Goal: Task Accomplishment & Management: Use online tool/utility

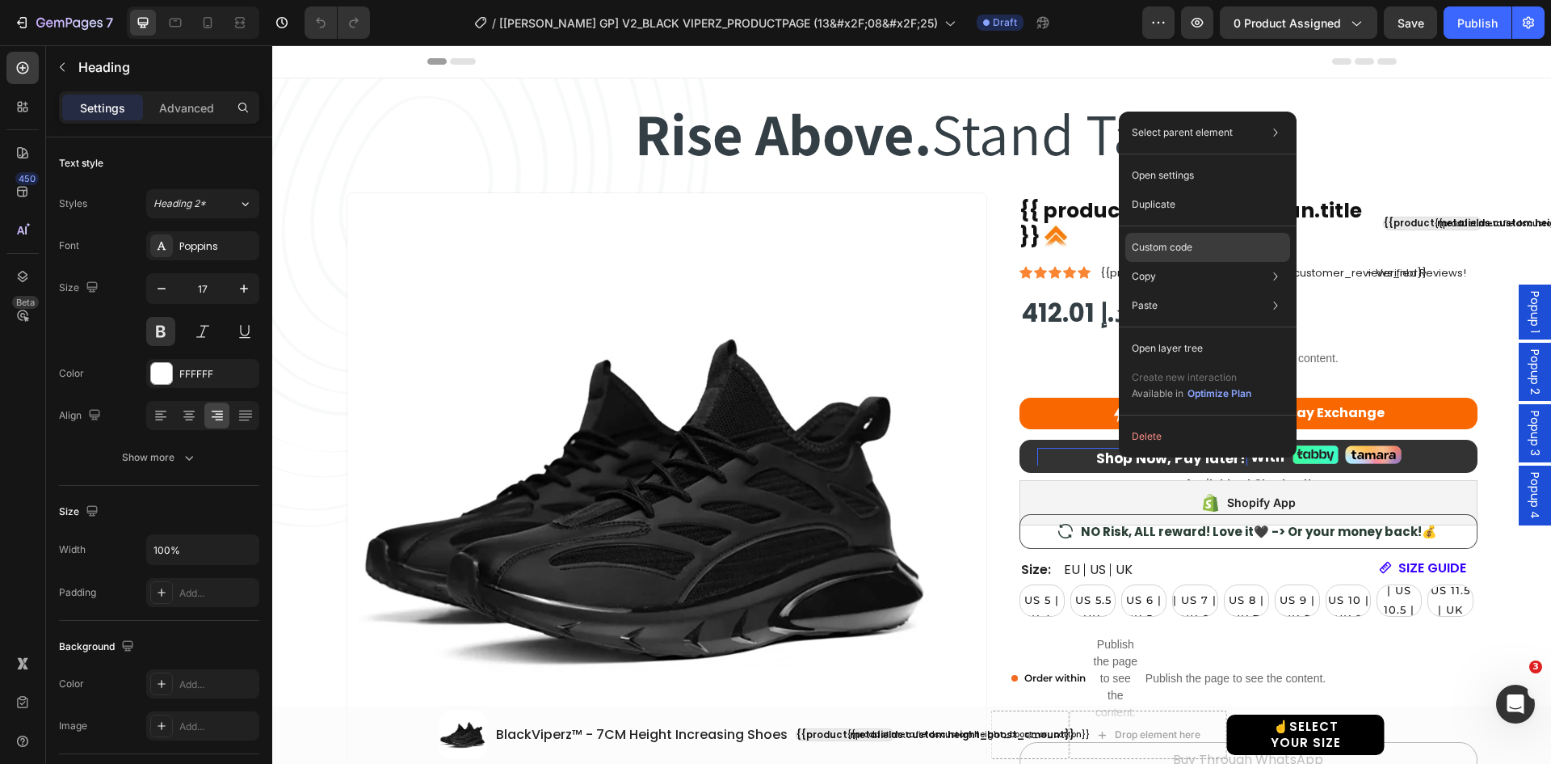
click at [1162, 240] on p "Custom code" at bounding box center [1162, 247] width 61 height 15
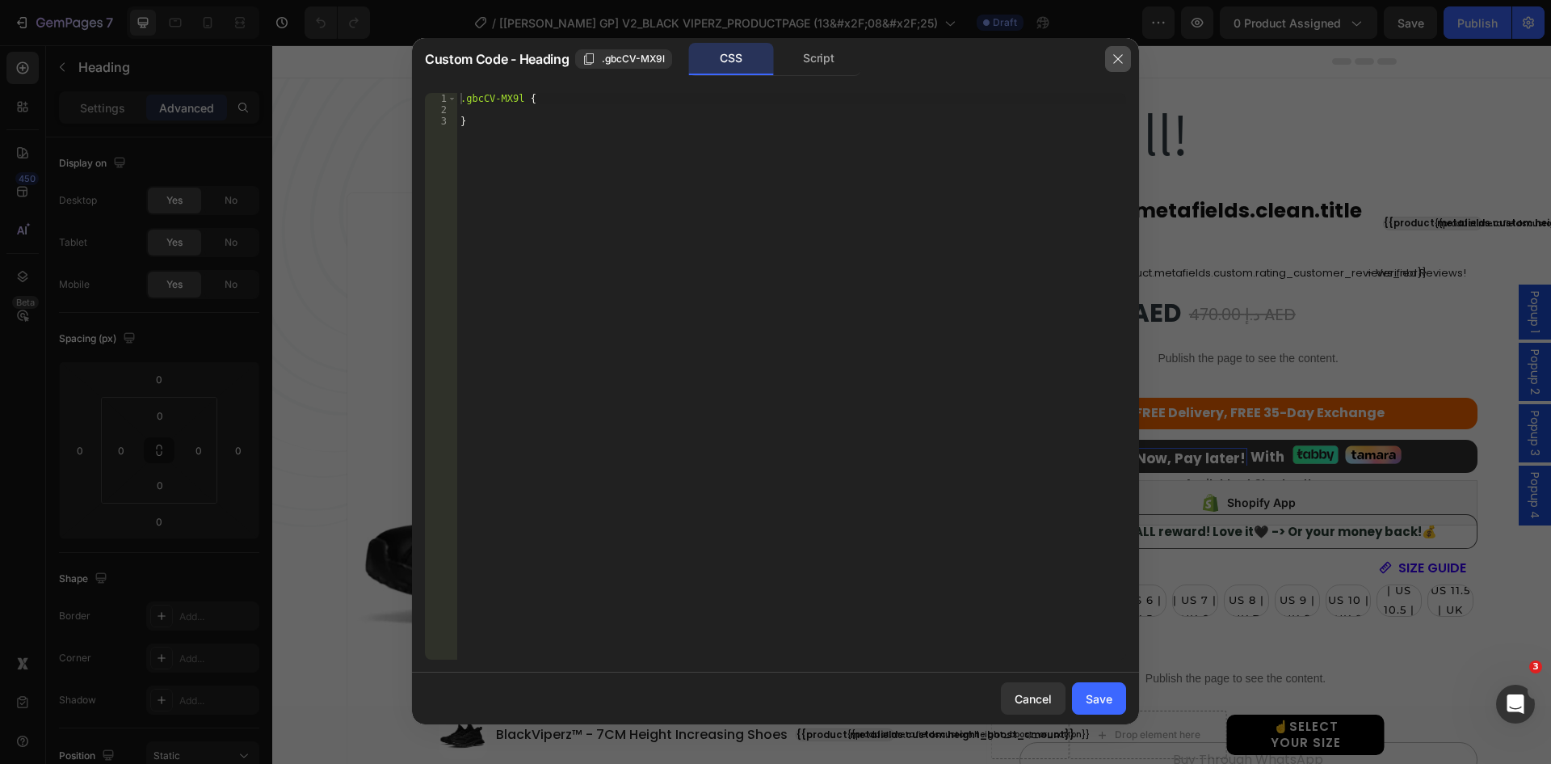
click at [1116, 56] on icon "button" at bounding box center [1118, 59] width 13 height 13
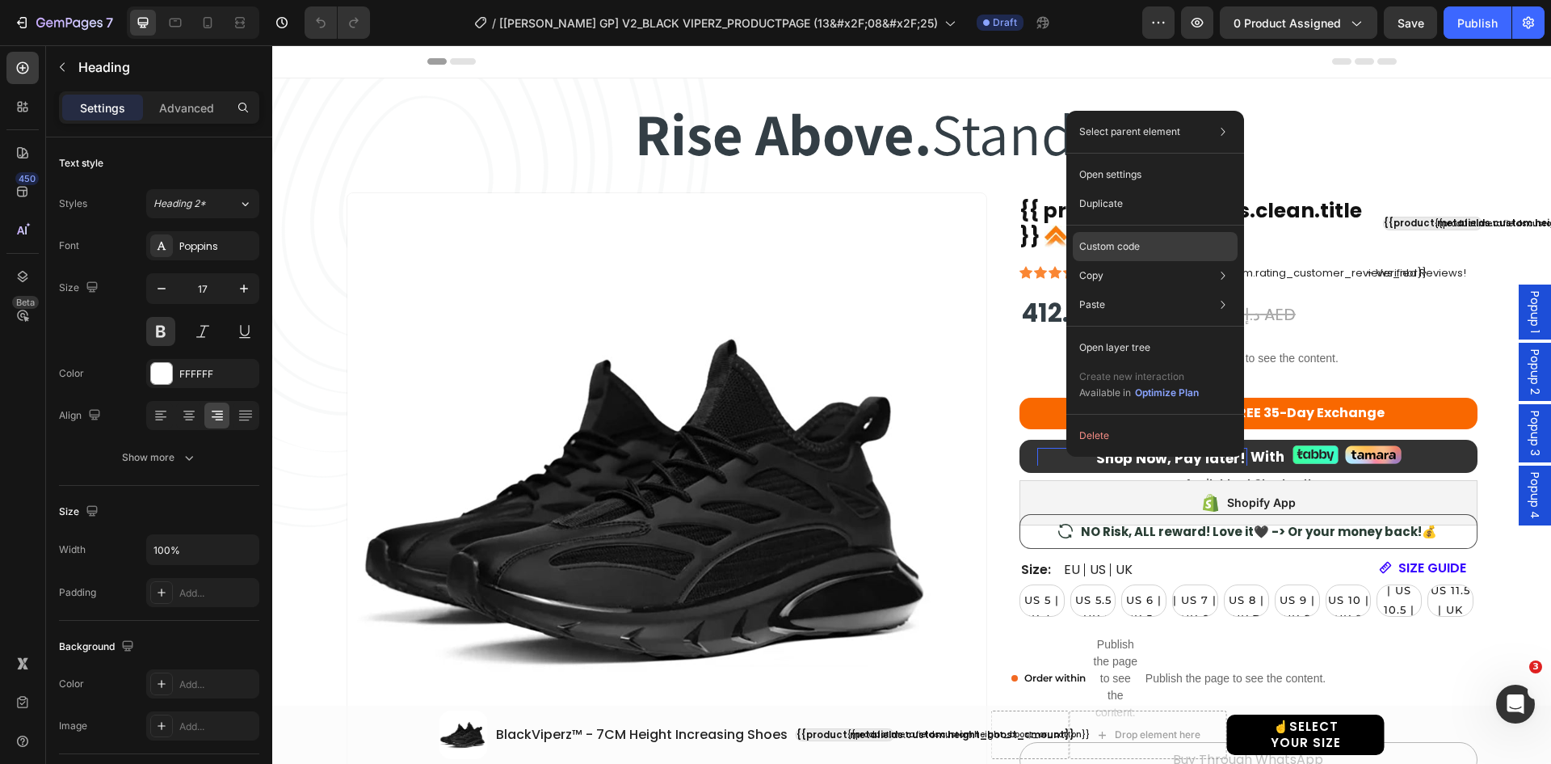
click at [1112, 249] on p "Custom code" at bounding box center [1110, 246] width 61 height 15
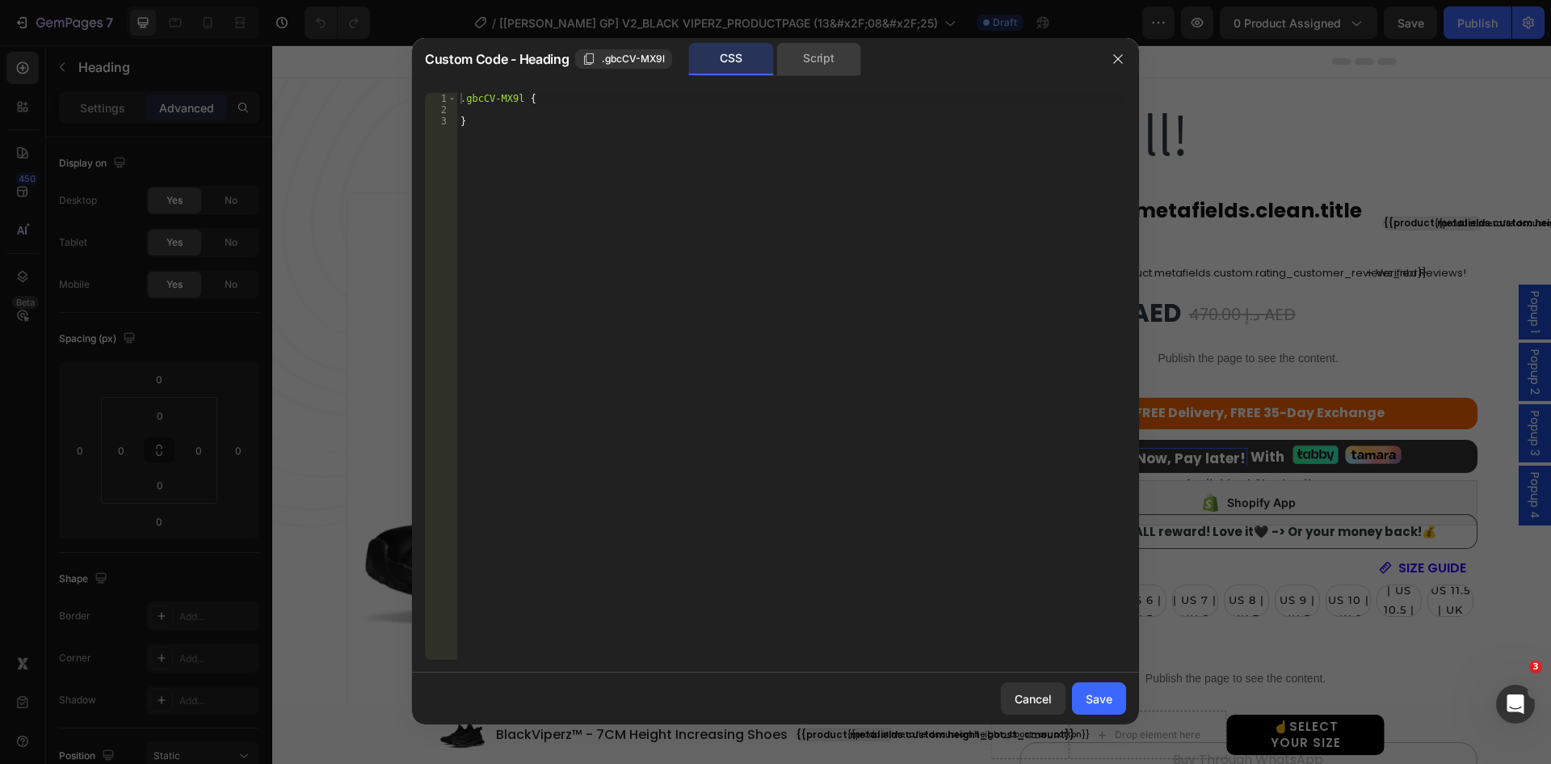
click at [838, 57] on div "Script" at bounding box center [819, 59] width 85 height 32
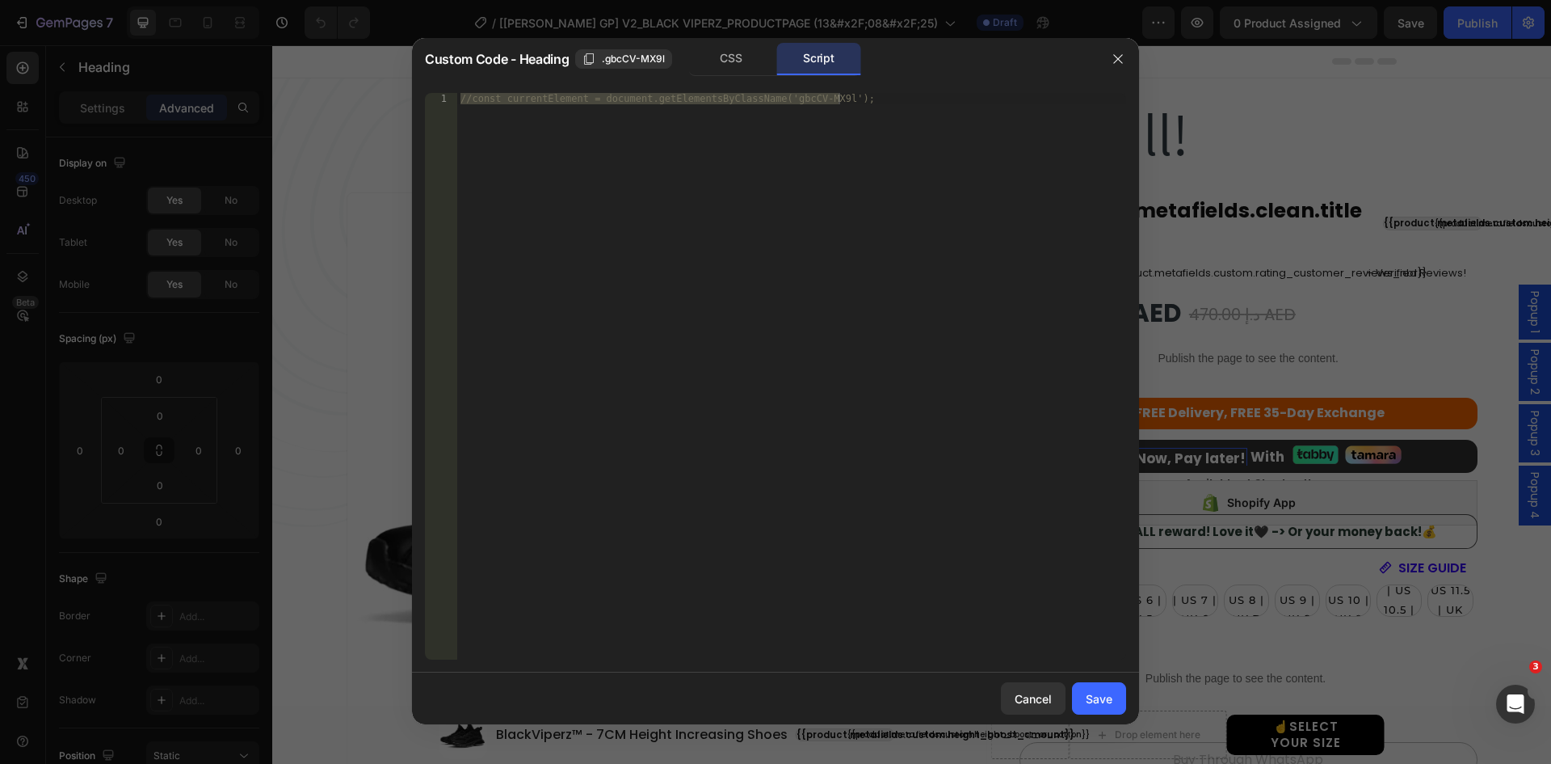
click at [1180, 448] on div at bounding box center [775, 382] width 1551 height 764
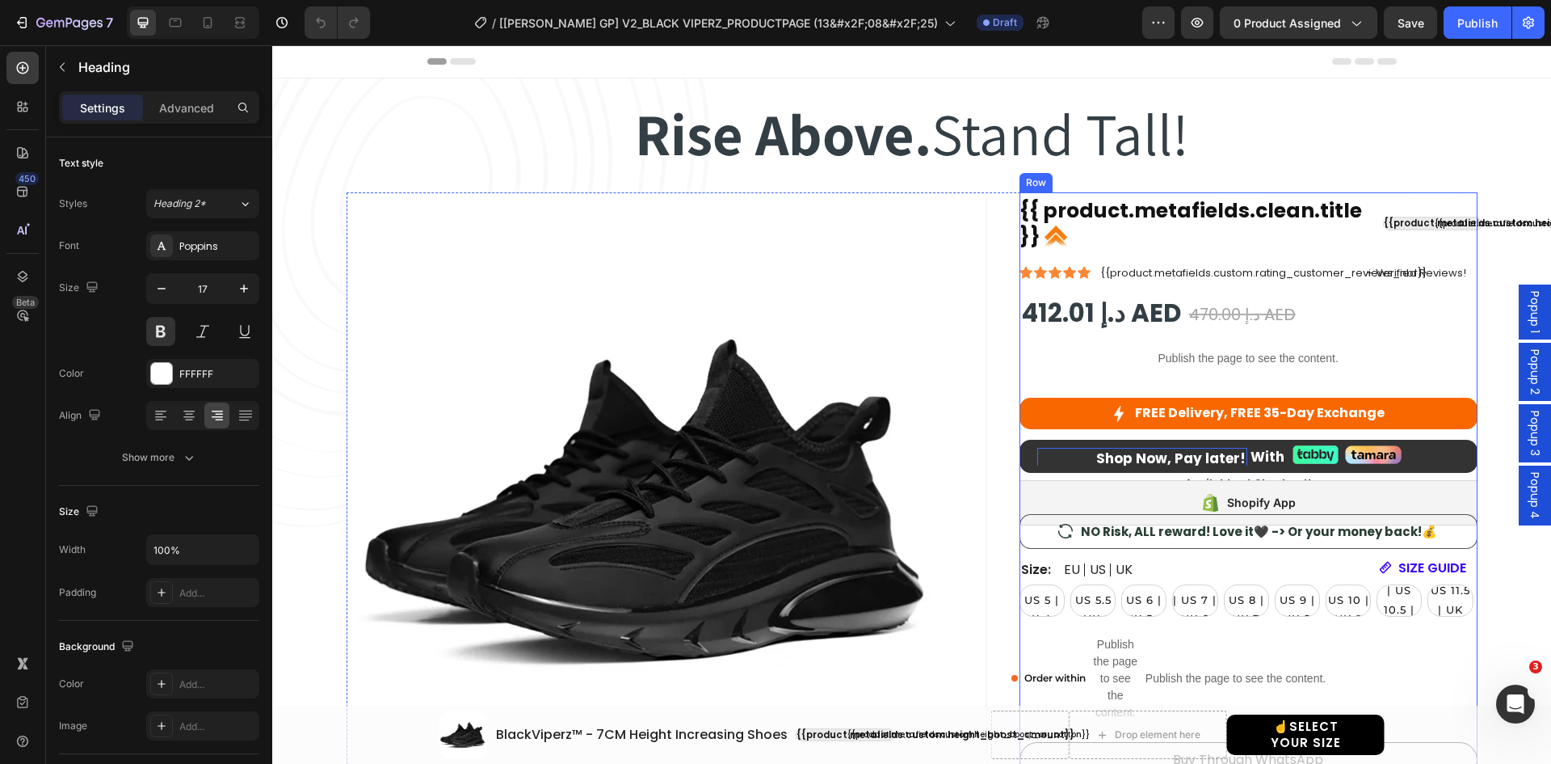
scroll to position [81, 0]
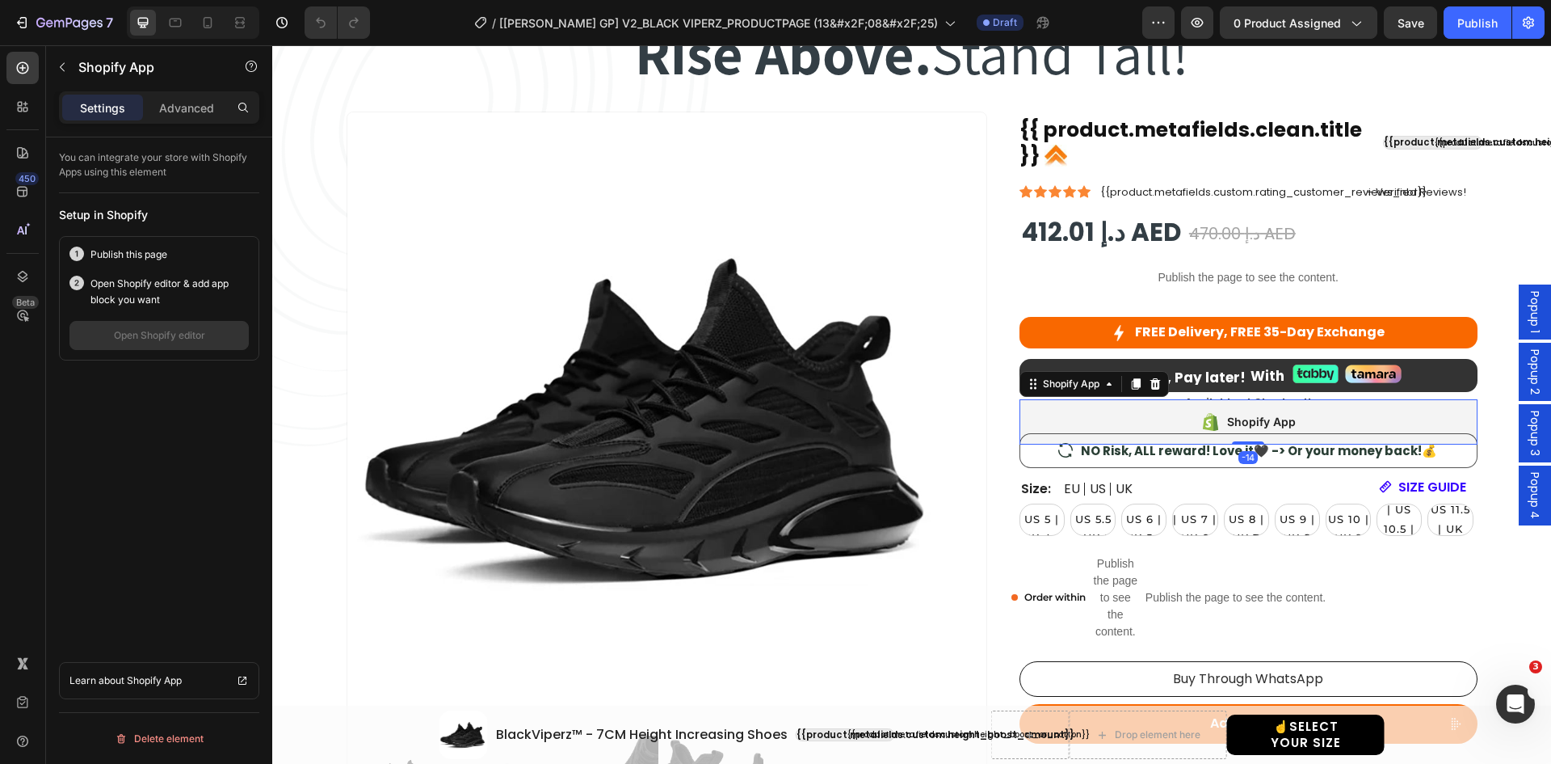
click at [1156, 405] on div "Shopify App" at bounding box center [1249, 421] width 458 height 45
click at [211, 113] on p "Advanced" at bounding box center [186, 107] width 55 height 17
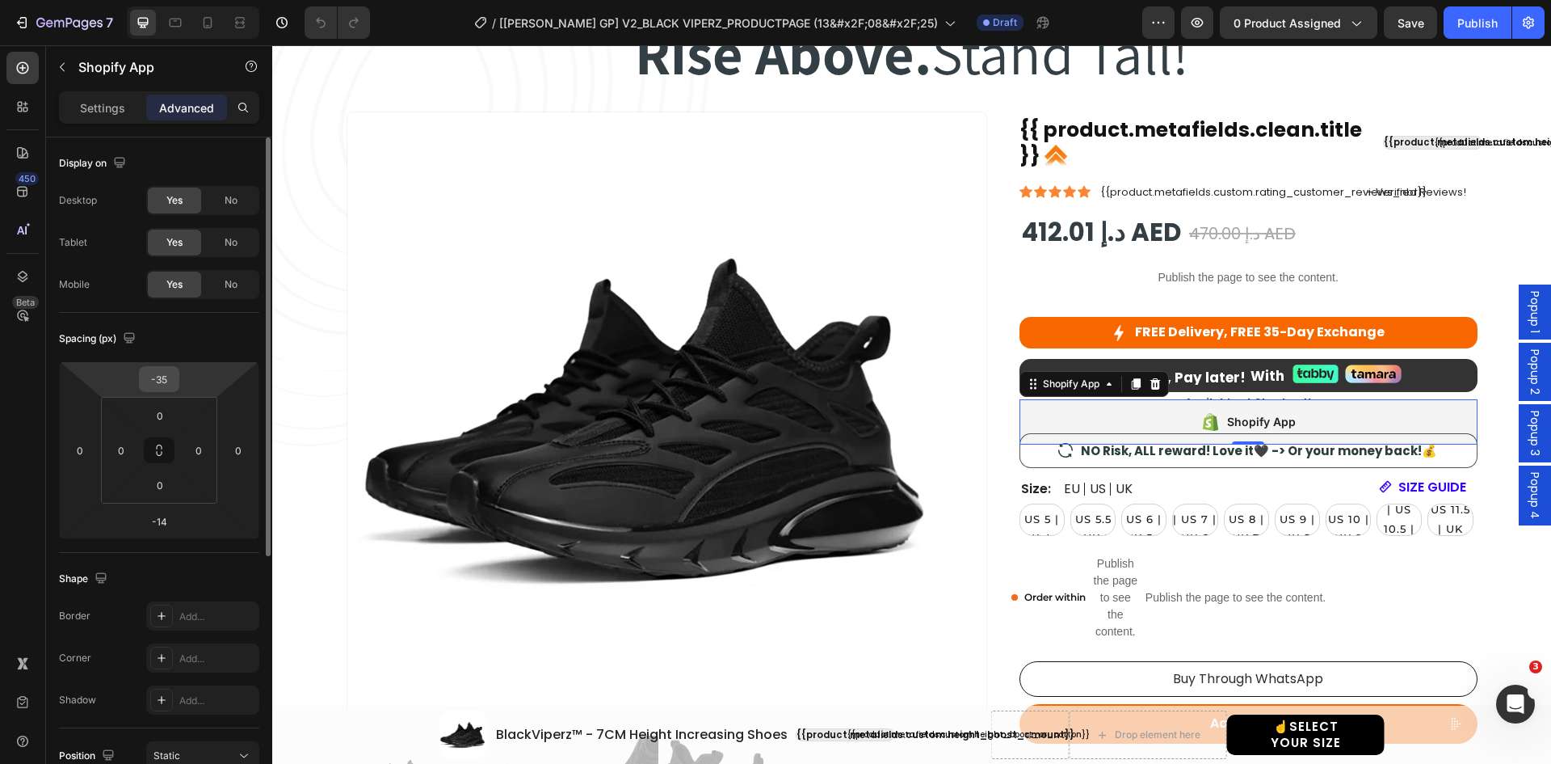
click at [167, 377] on input "-35" at bounding box center [159, 379] width 32 height 24
type input "0"
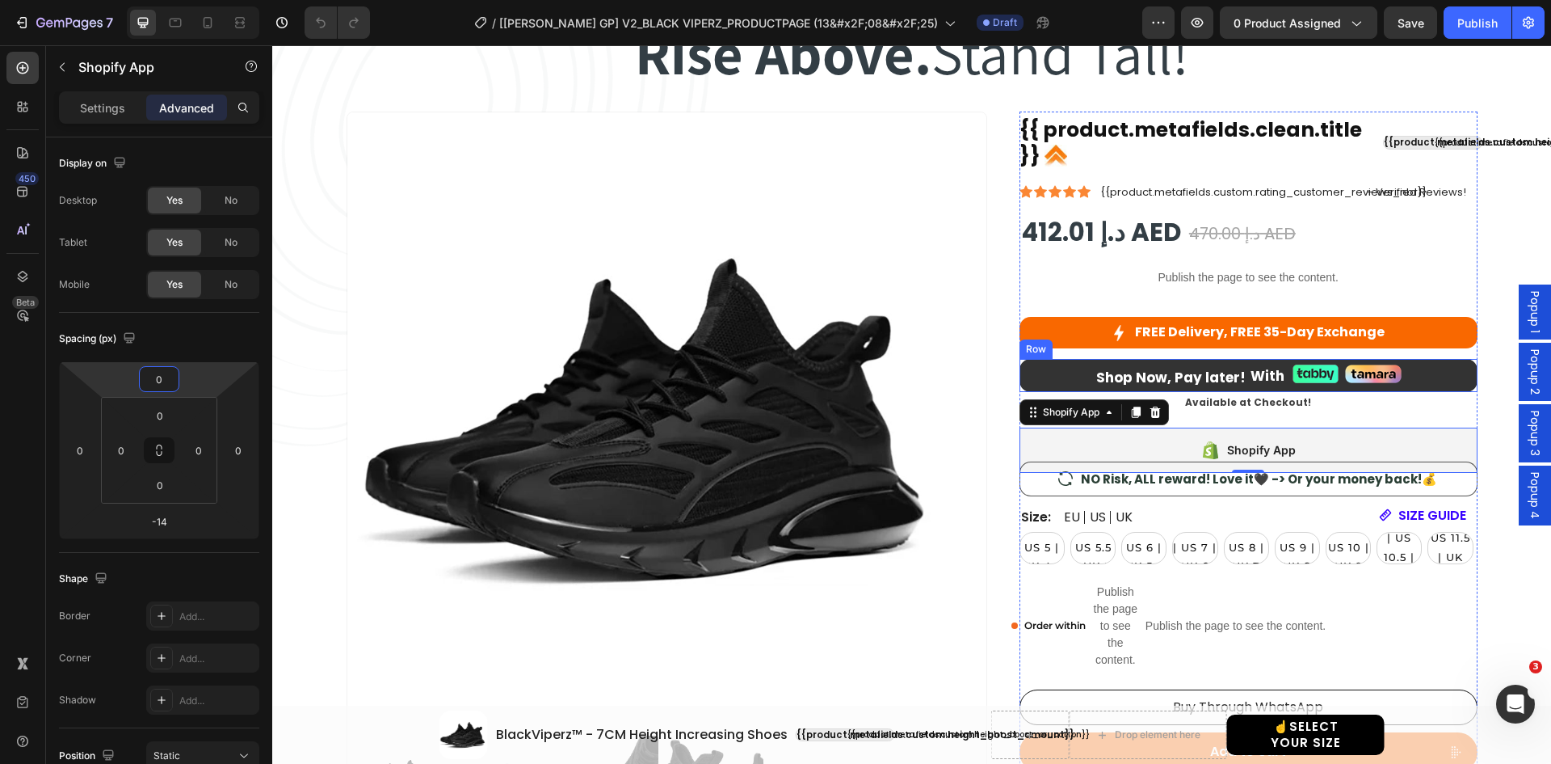
click at [1073, 364] on div "Shop Now, Pay later! Heading Split to 4 Payments! Heading Row" at bounding box center [1138, 375] width 218 height 22
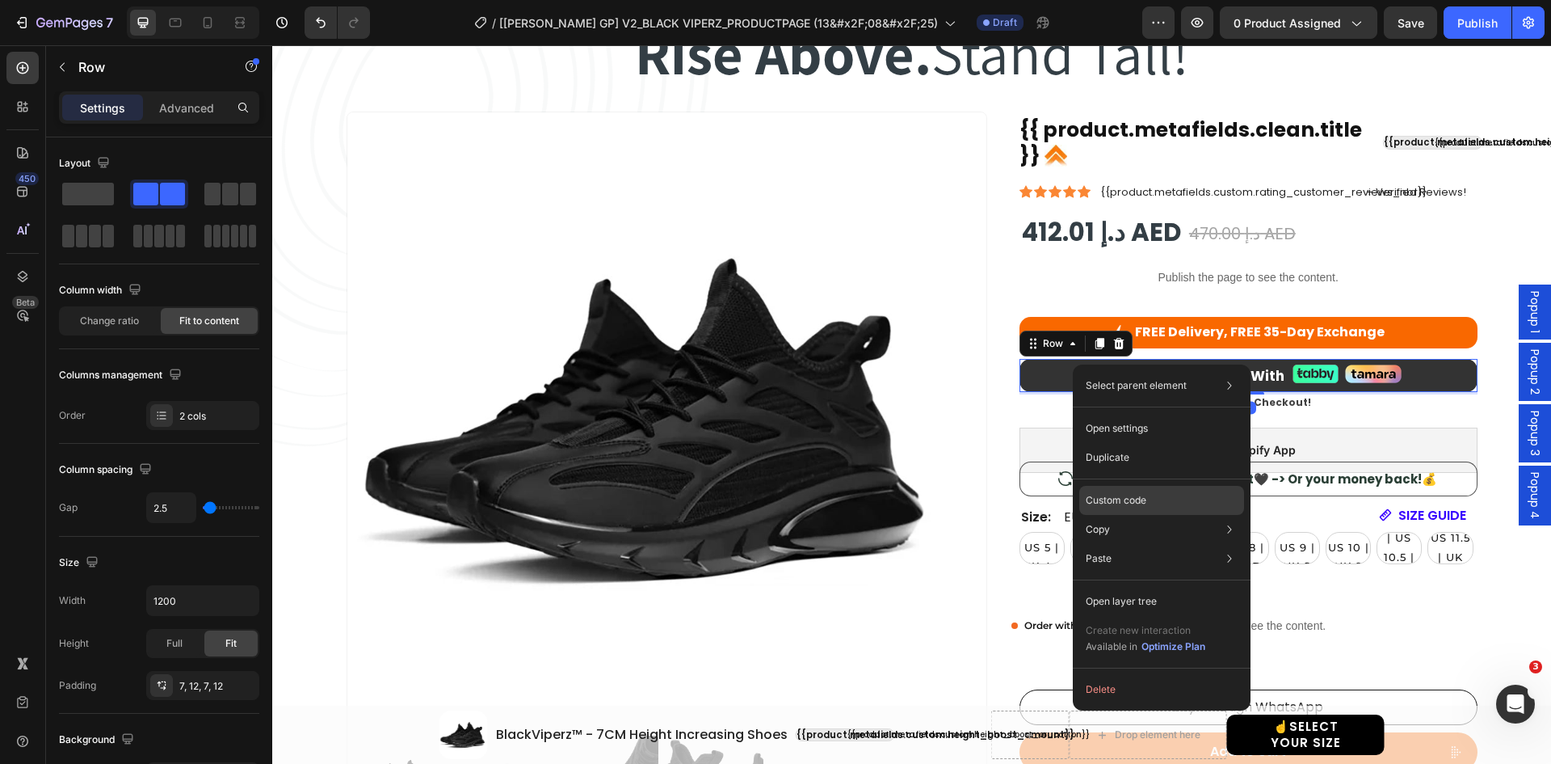
click at [1127, 494] on p "Custom code" at bounding box center [1116, 500] width 61 height 15
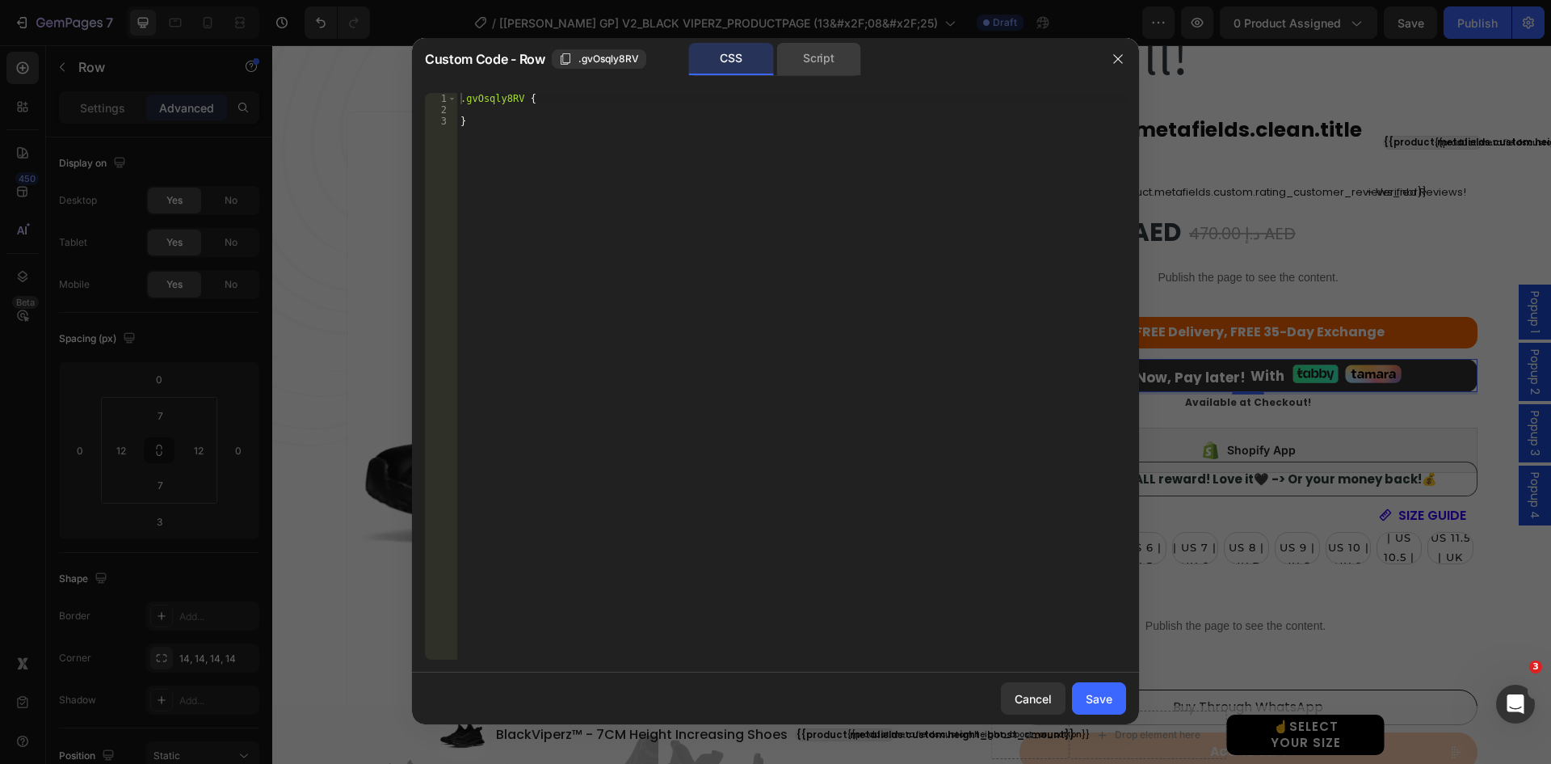
click at [824, 63] on div "Script" at bounding box center [819, 59] width 85 height 32
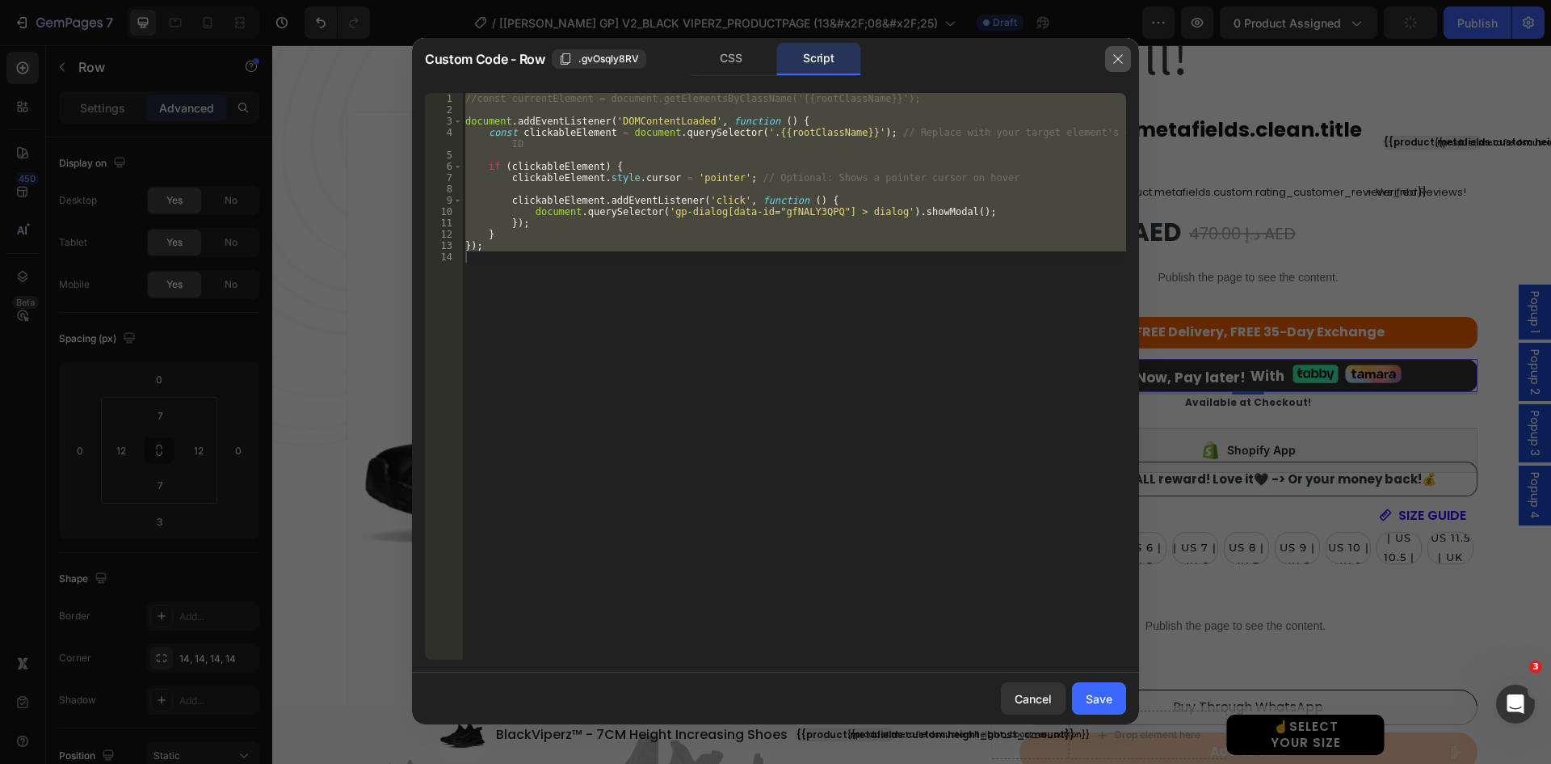
click at [1116, 68] on button "button" at bounding box center [1118, 59] width 26 height 26
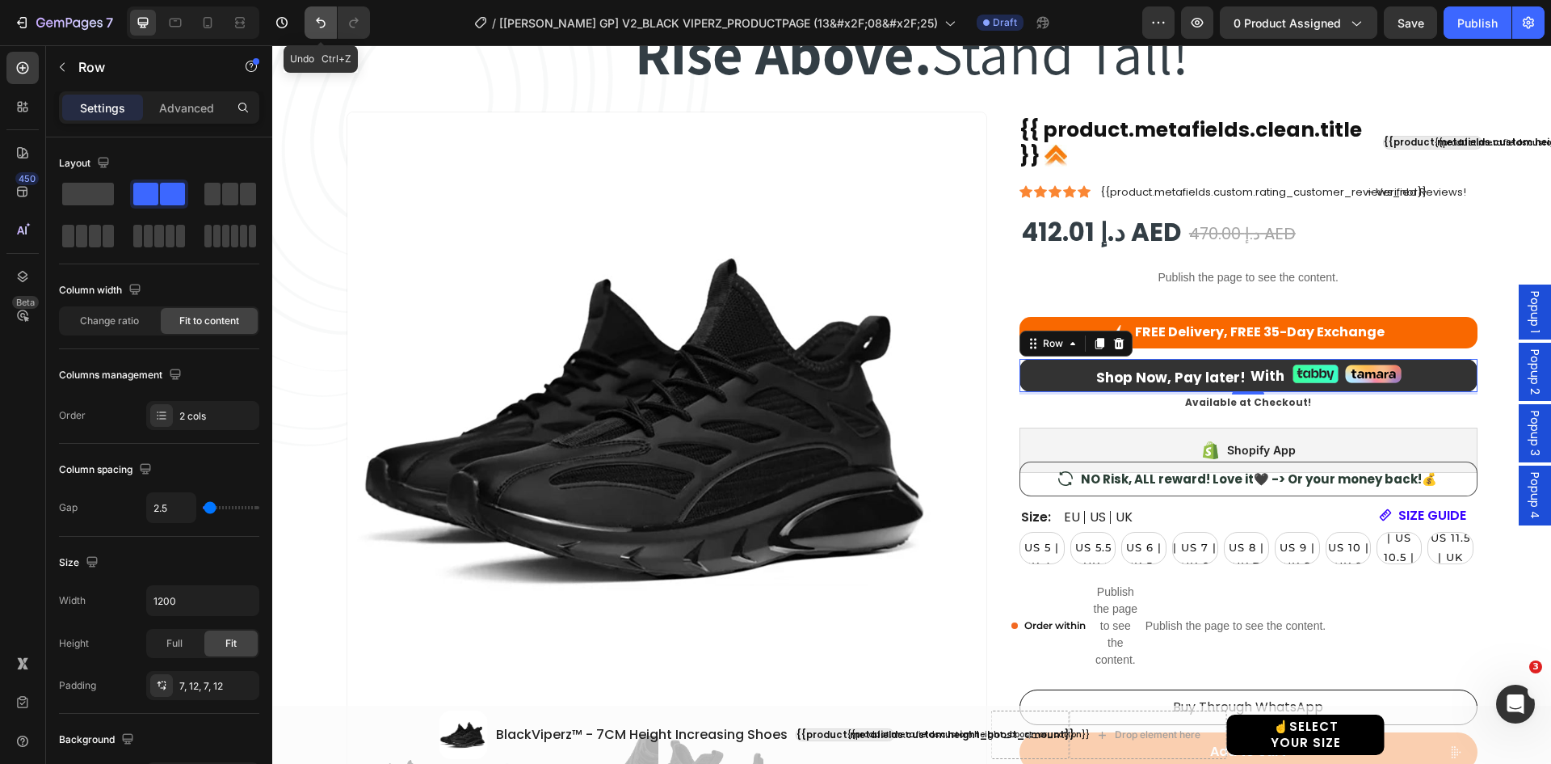
click at [316, 18] on icon "Undo/Redo" at bounding box center [321, 23] width 16 height 16
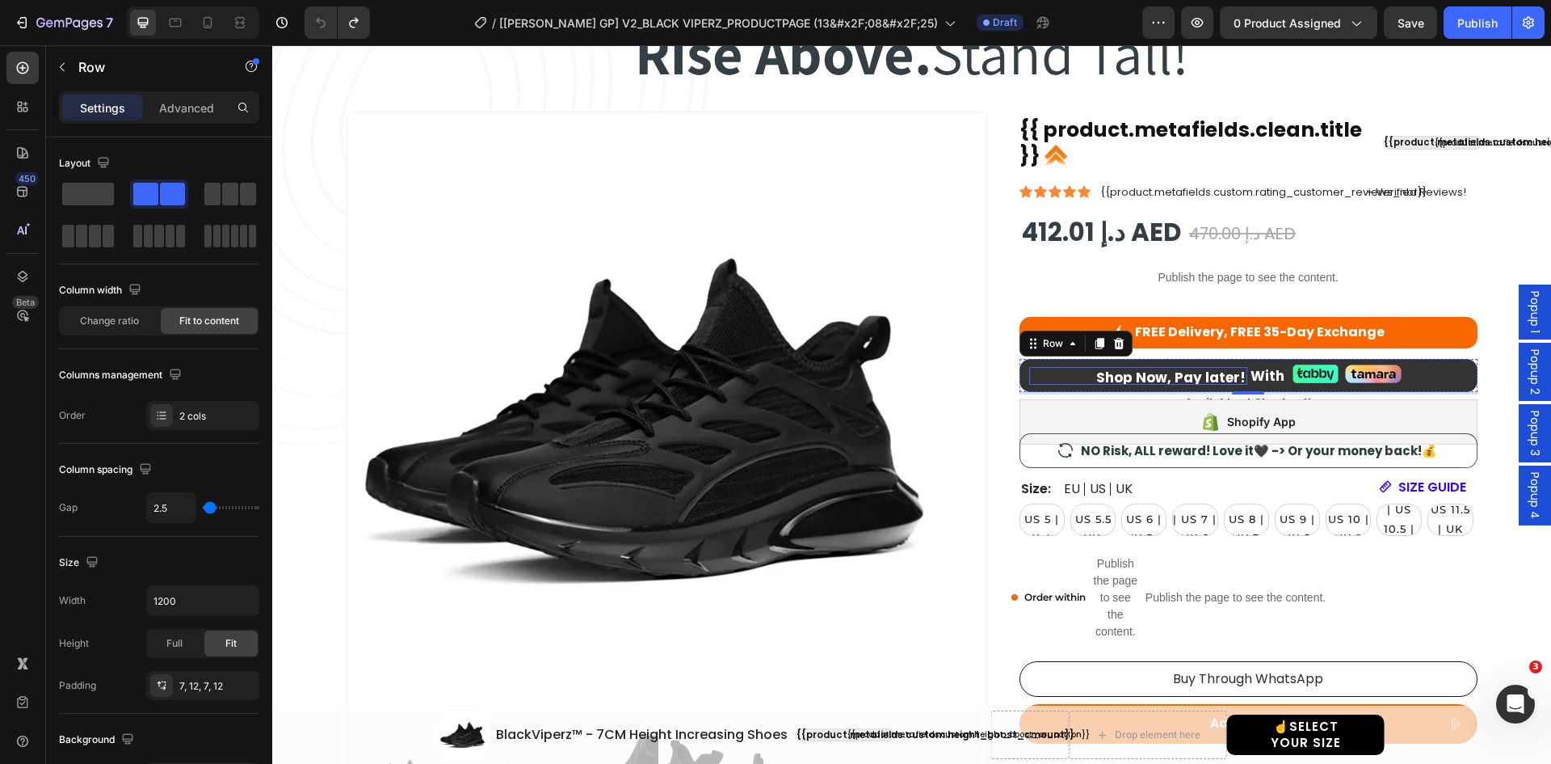
click at [1029, 379] on div "Shop Now, Pay later! Heading Split to 4 Payments! Heading Row" at bounding box center [1138, 376] width 218 height 18
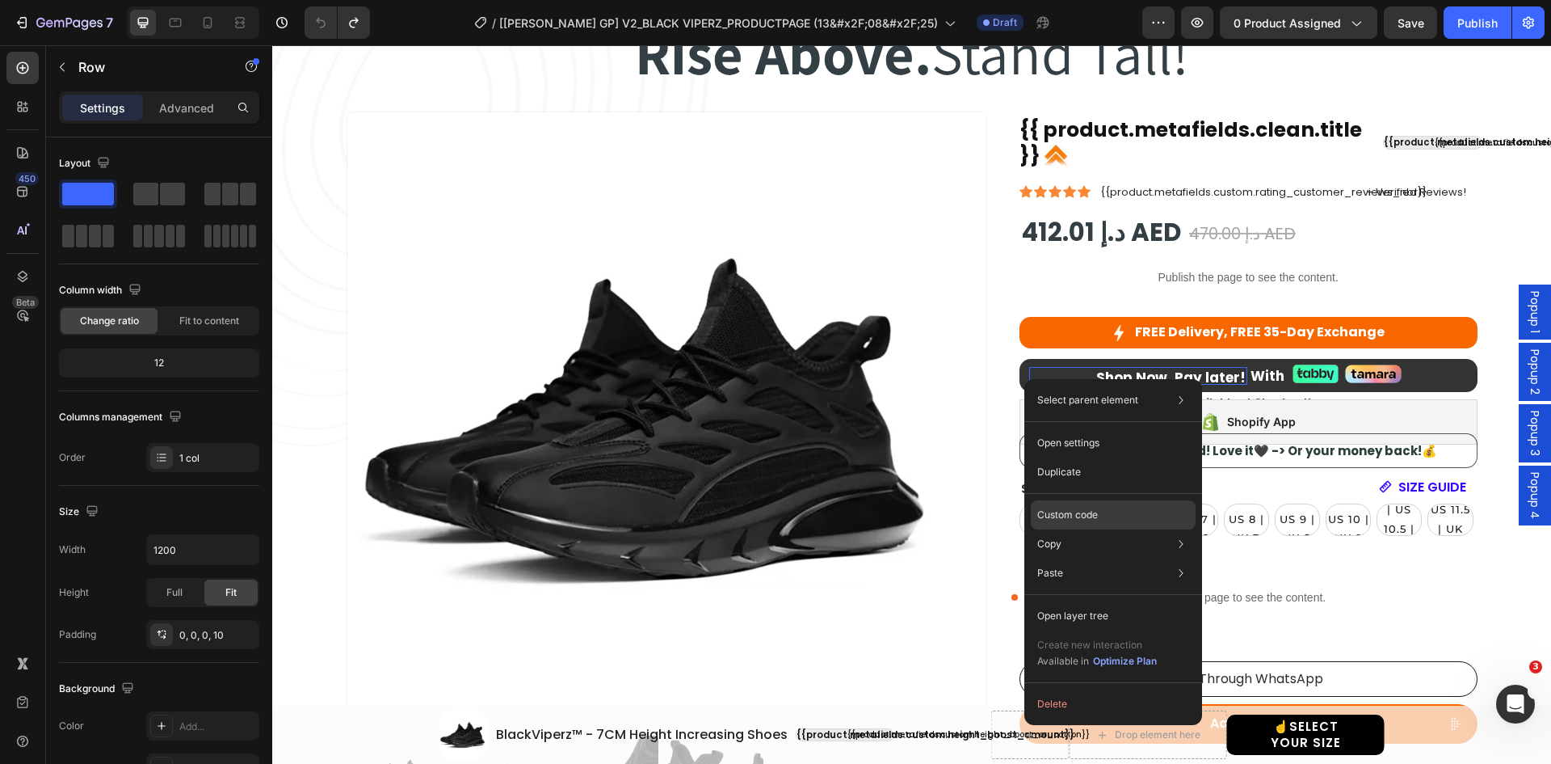
click at [1070, 507] on p "Custom code" at bounding box center [1068, 514] width 61 height 15
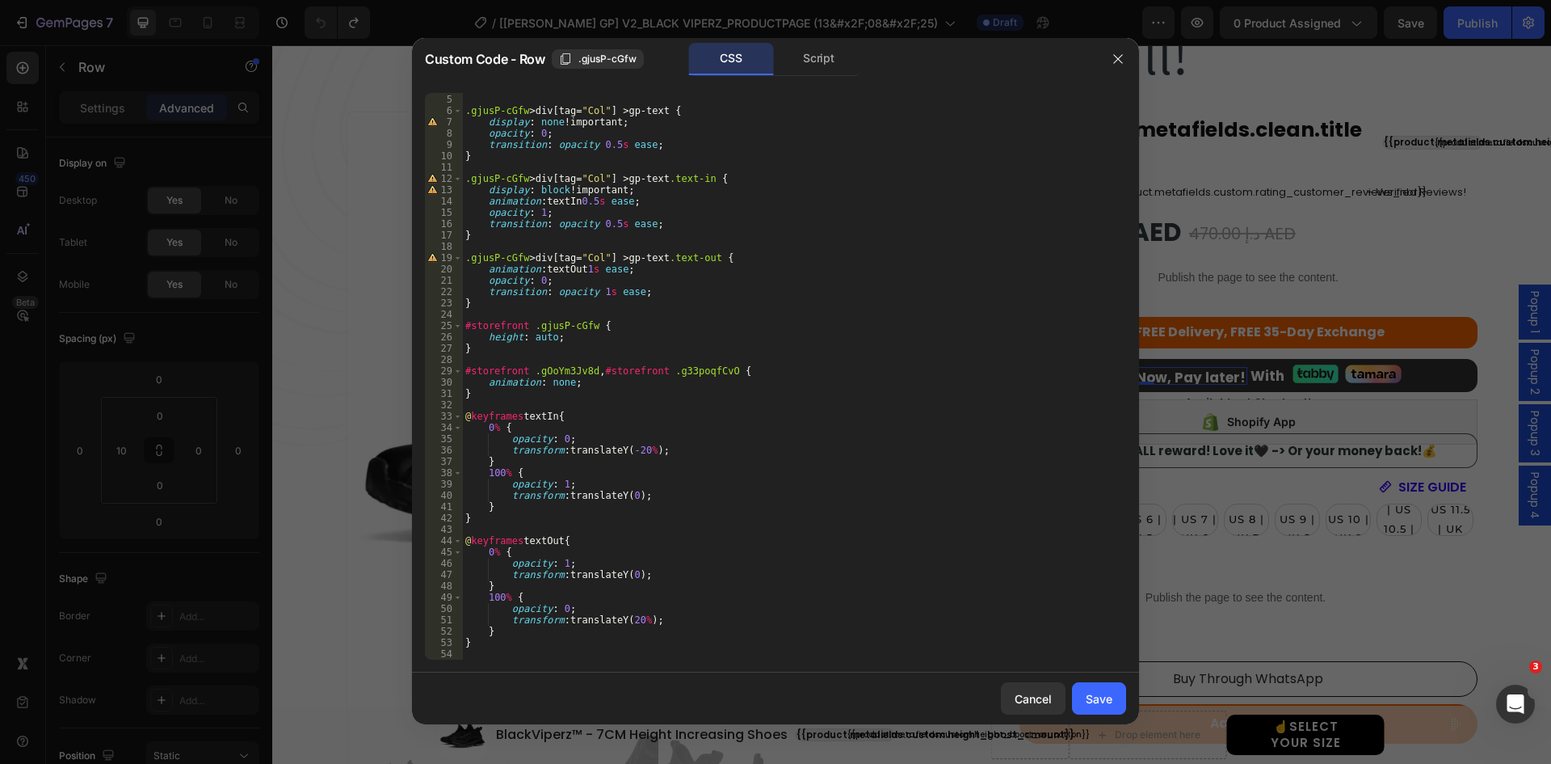
scroll to position [44, 0]
click at [823, 65] on div "Script" at bounding box center [819, 59] width 85 height 32
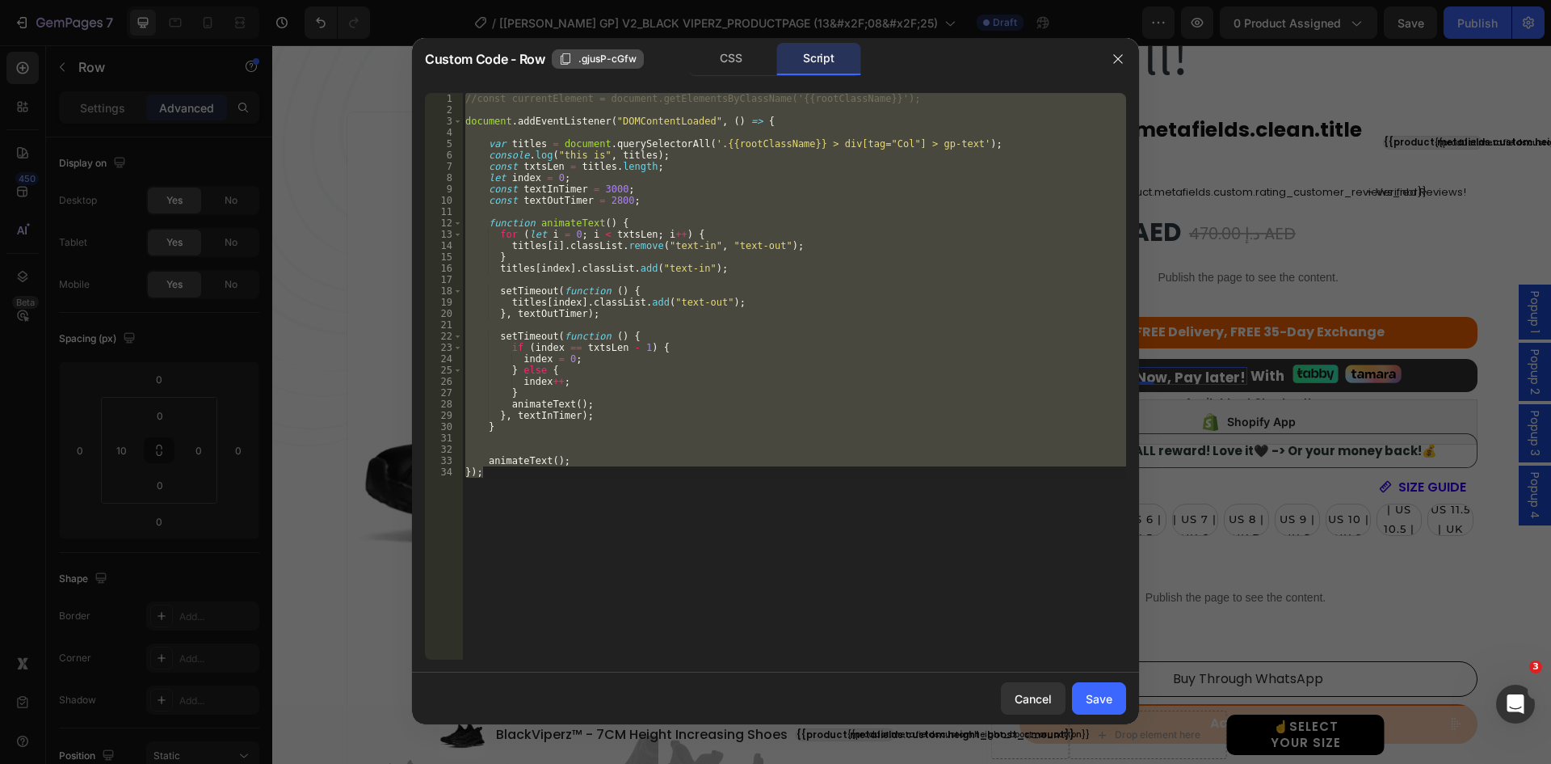
click at [626, 59] on span ".gjusP-cGfw" at bounding box center [608, 59] width 58 height 15
click at [1112, 701] on div "Save" at bounding box center [1099, 698] width 27 height 17
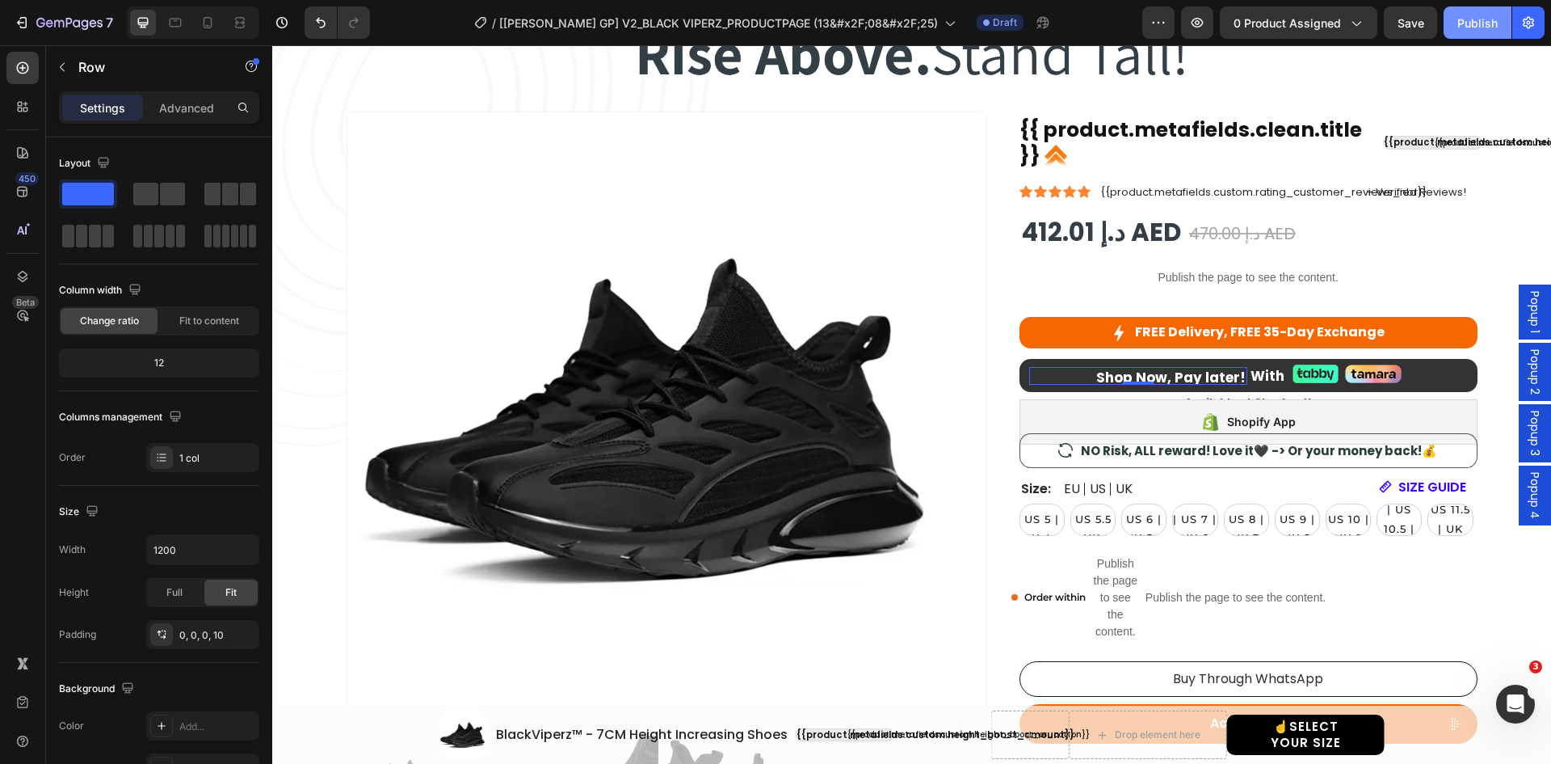
click at [1486, 21] on div "Publish" at bounding box center [1478, 23] width 40 height 17
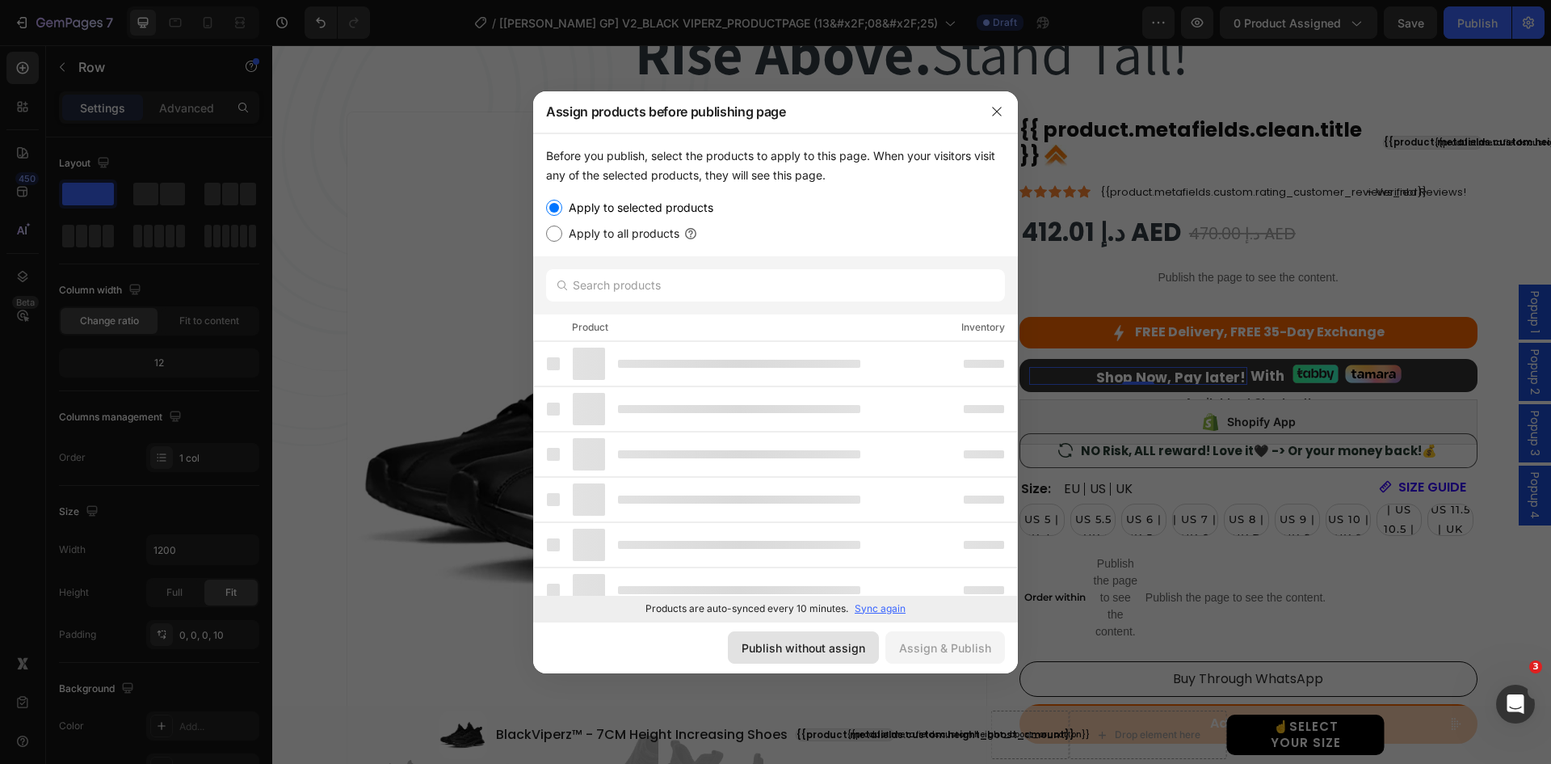
click at [773, 653] on div "Publish without assign" at bounding box center [804, 647] width 124 height 17
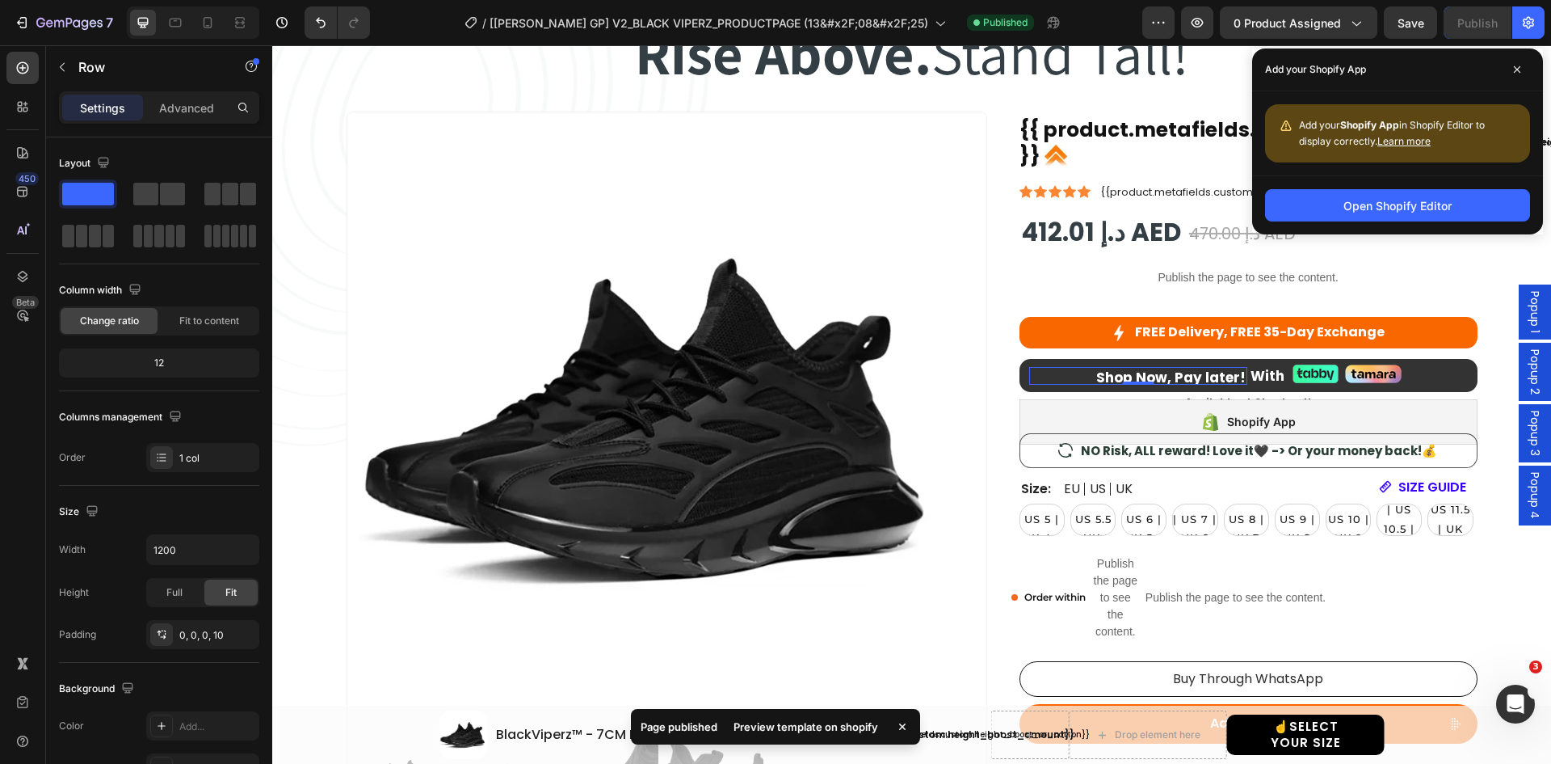
click at [813, 732] on div "Preview template on shopify" at bounding box center [806, 726] width 164 height 23
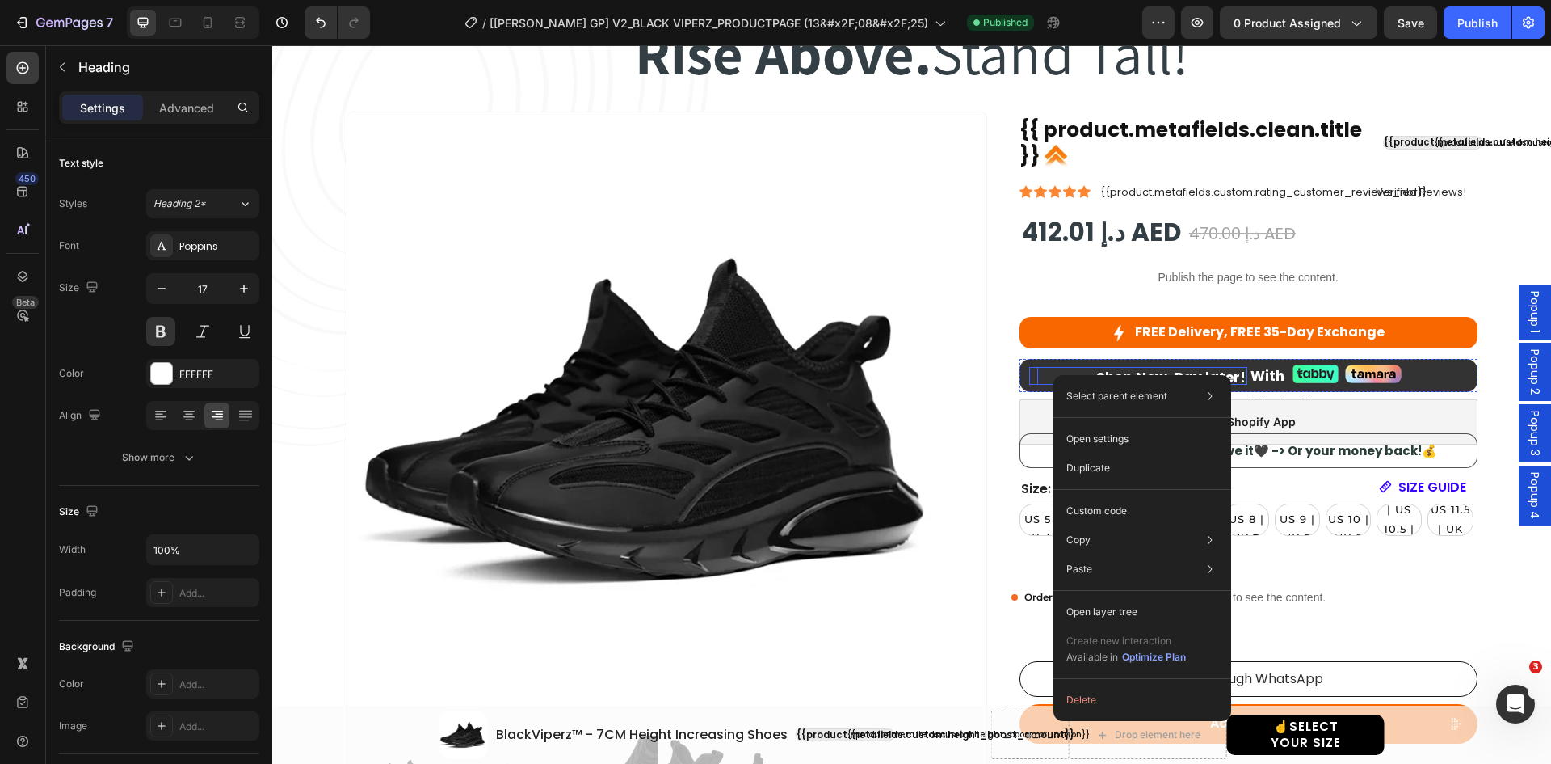
click at [1029, 377] on div "Shop Now, Pay later! Heading 0 Split to 4 Payments! Heading Row" at bounding box center [1138, 376] width 218 height 18
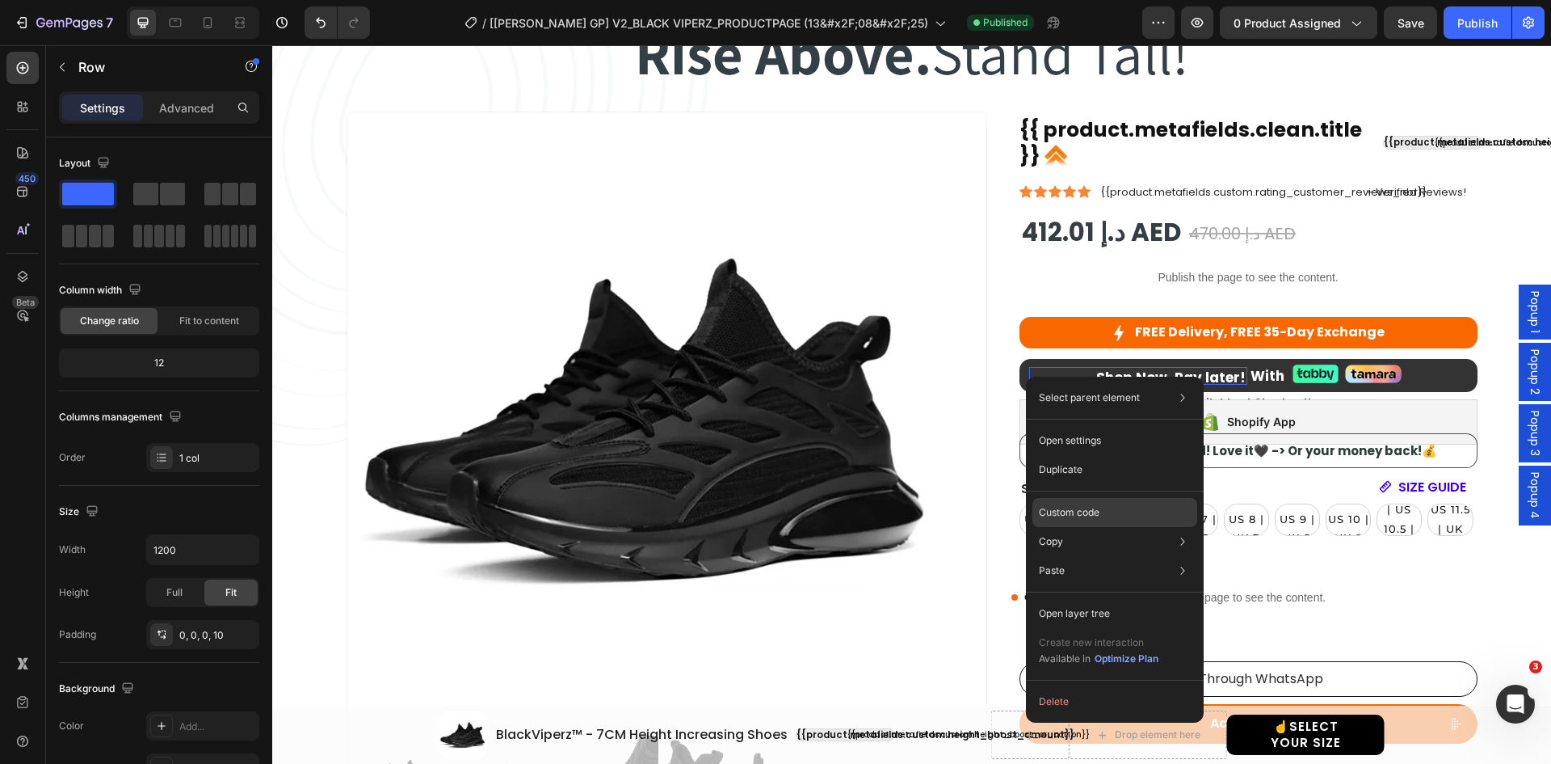
click at [1078, 556] on div "Custom code" at bounding box center [1115, 570] width 165 height 29
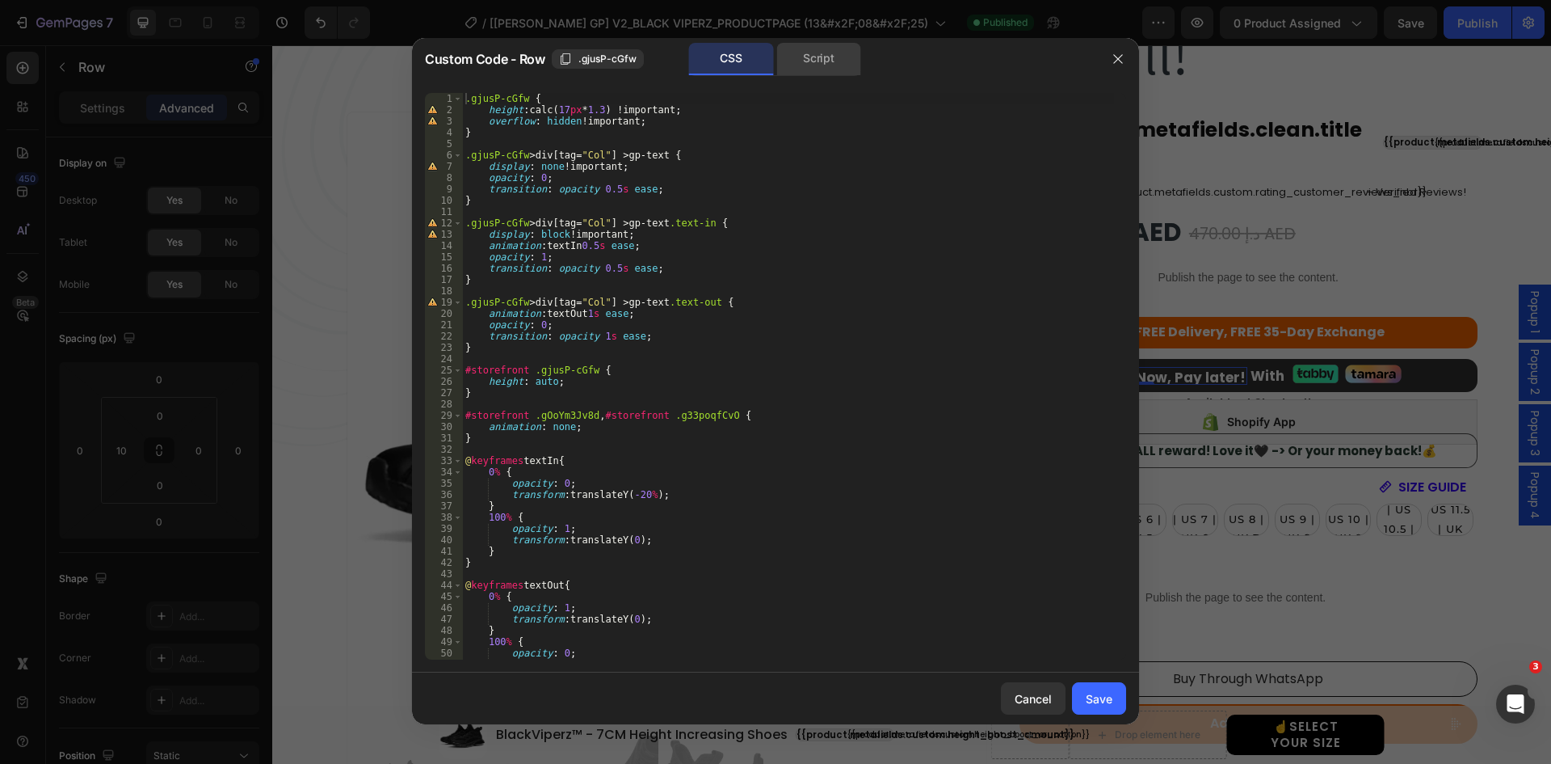
click at [820, 61] on div "Script" at bounding box center [819, 59] width 85 height 32
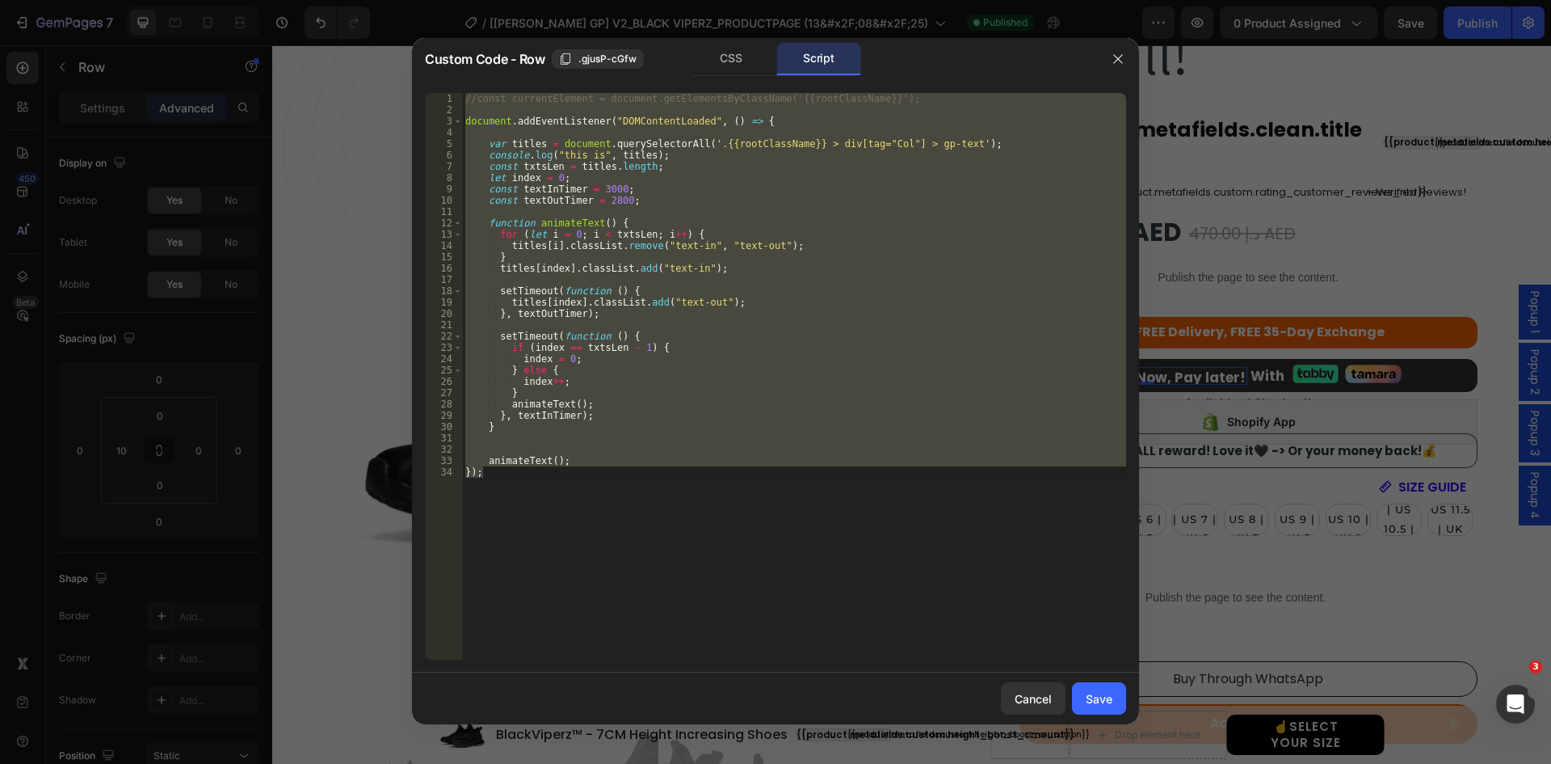
click at [827, 156] on div "//const currentElement = document.getElementsByClassName('{{rootClassName}}'); …" at bounding box center [794, 376] width 664 height 566
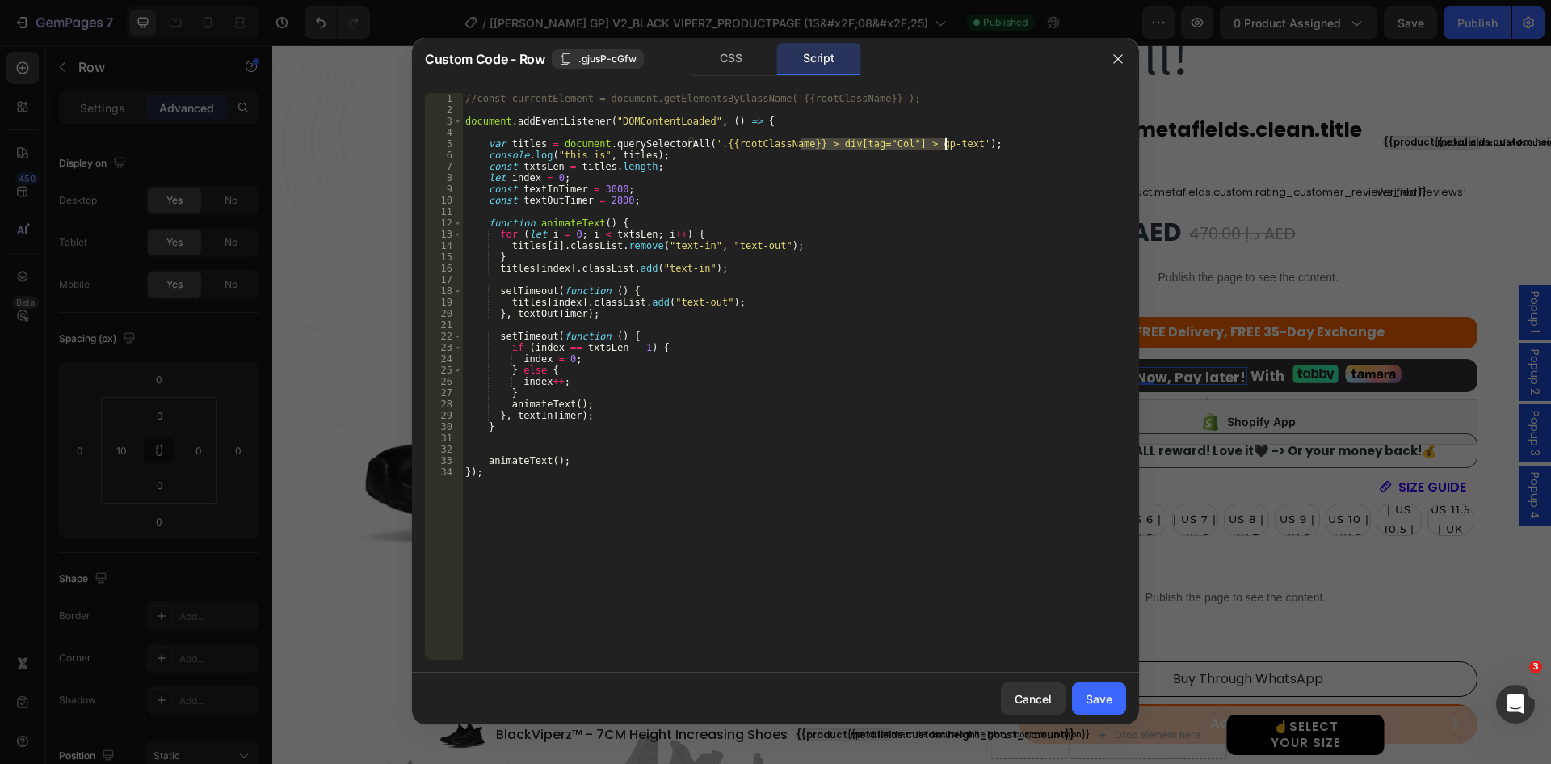
drag, startPoint x: 799, startPoint y: 145, endPoint x: 943, endPoint y: 146, distance: 143.8
click at [943, 146] on div "//const currentElement = document.getElementsByClassName('{{rootClassName}}'); …" at bounding box center [794, 387] width 664 height 589
click at [940, 146] on div "//const currentElement = document.getElementsByClassName('{{rootClassName}}'); …" at bounding box center [794, 376] width 664 height 566
click at [813, 144] on div "//const currentElement = document.getElementsByClassName('{{rootClassName}}'); …" at bounding box center [794, 387] width 664 height 589
paste textarea "data-gp-text"
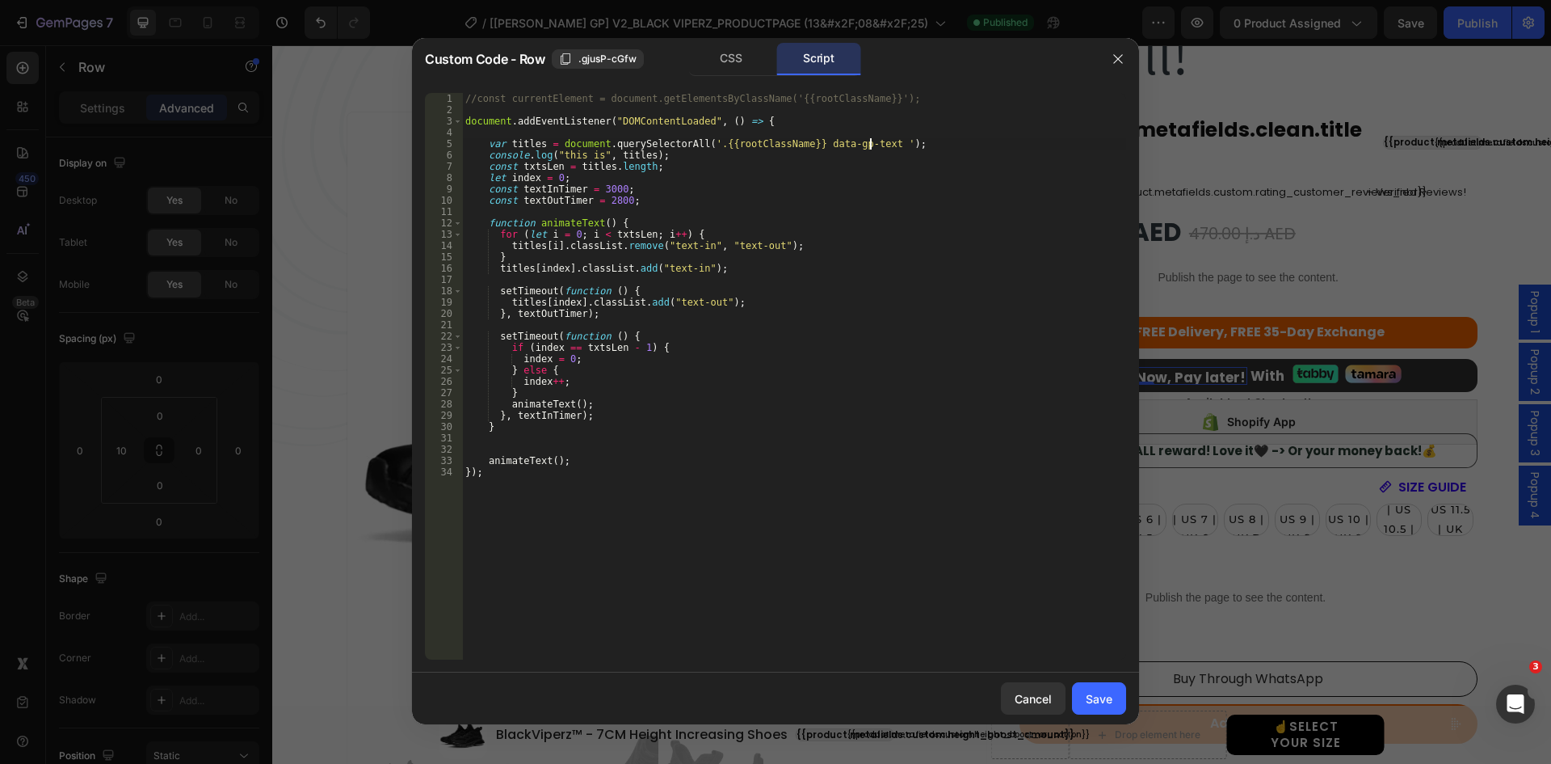
scroll to position [0, 33]
paste textarea "gp-text"
type textarea "var titles = document.querySelectorAll('.{{rootClassName}} data-gp-text.gp-text…"
click at [1112, 698] on div "Save" at bounding box center [1099, 698] width 27 height 17
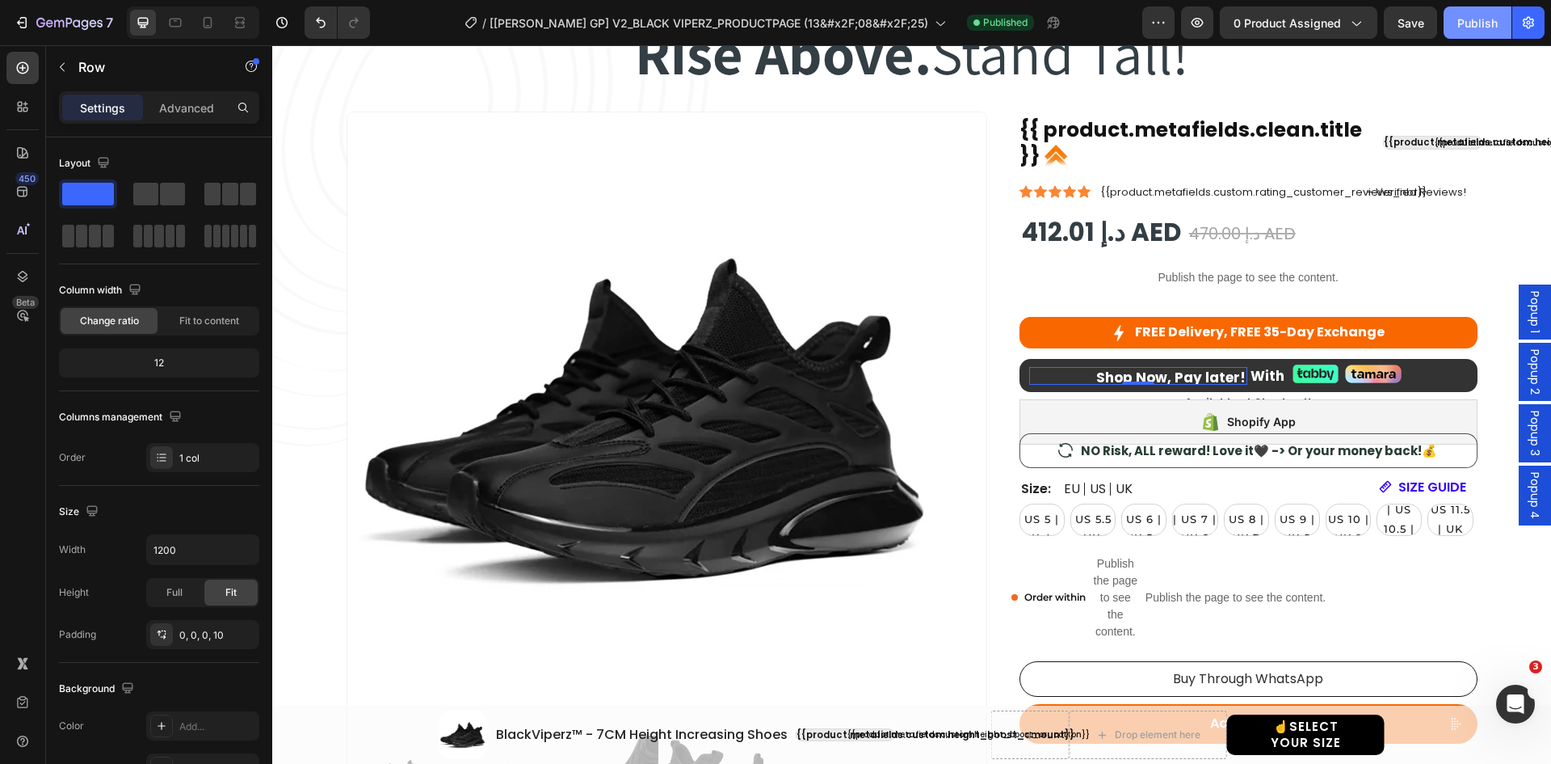
click at [1458, 23] on div "Publish" at bounding box center [1478, 23] width 40 height 17
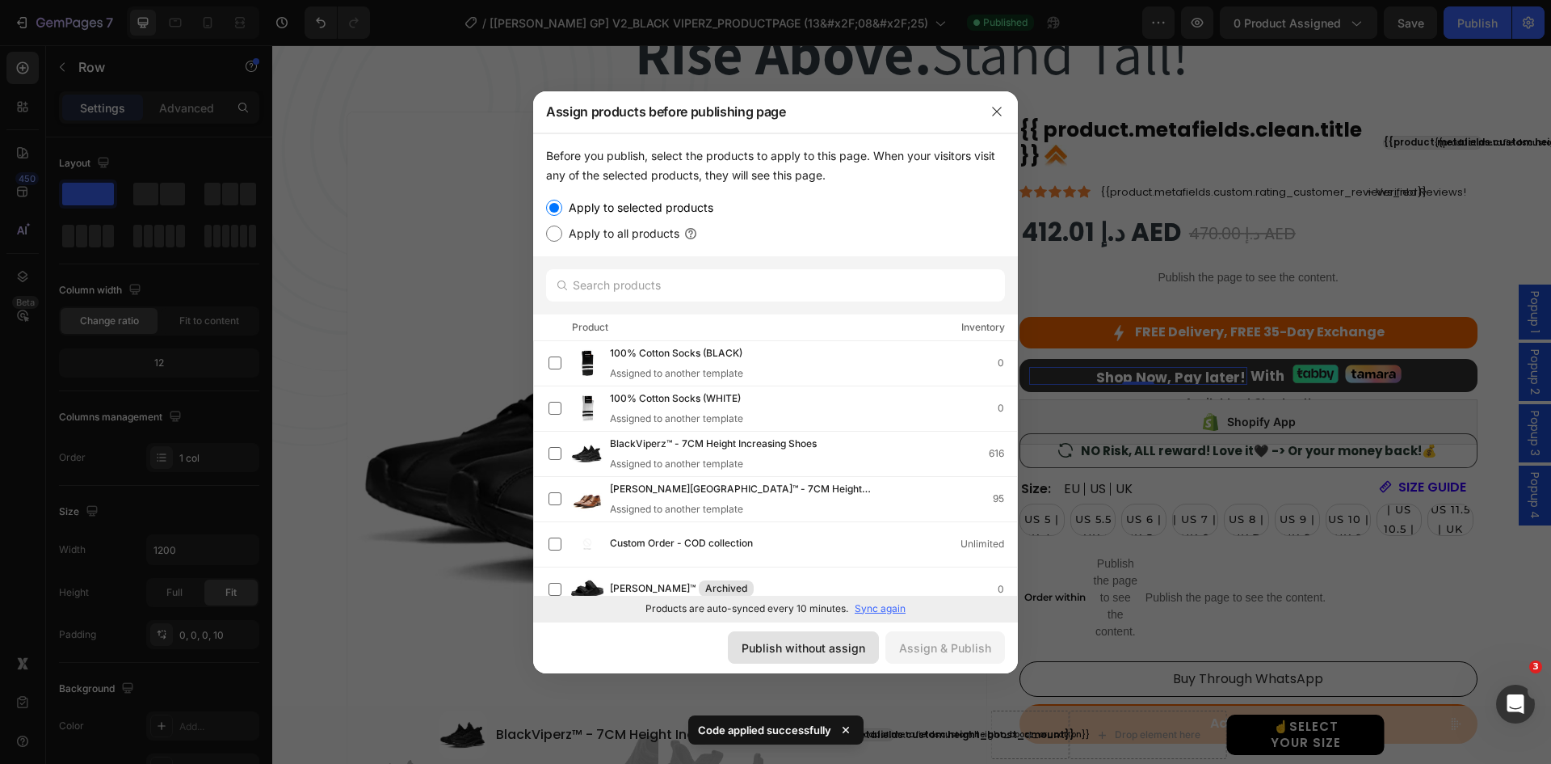
click at [848, 647] on div "Publish without assign" at bounding box center [804, 647] width 124 height 17
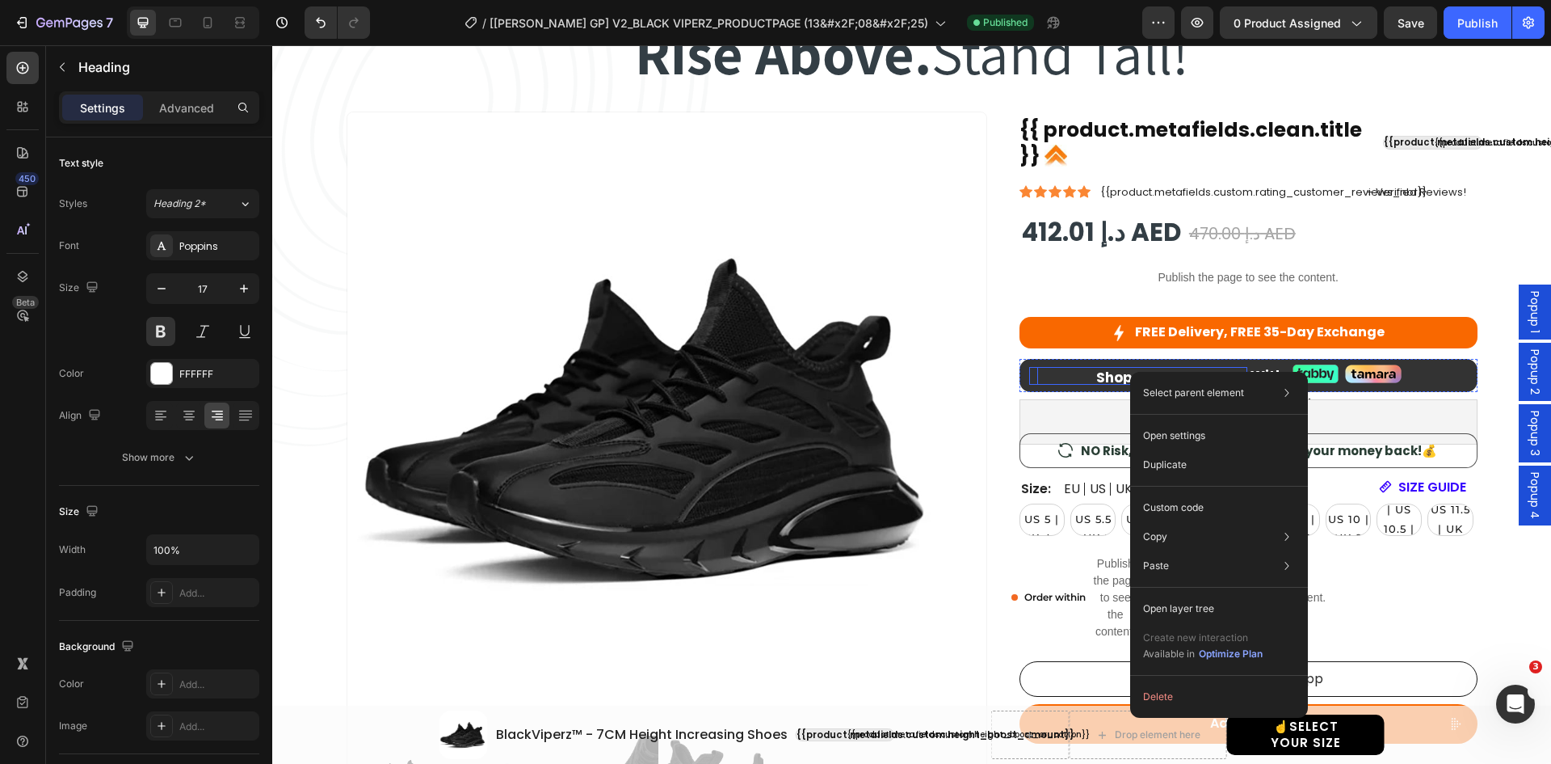
click at [1030, 376] on div "Shop Now, Pay later! Heading 0 Split to 4 Payments! Heading Row" at bounding box center [1138, 376] width 218 height 18
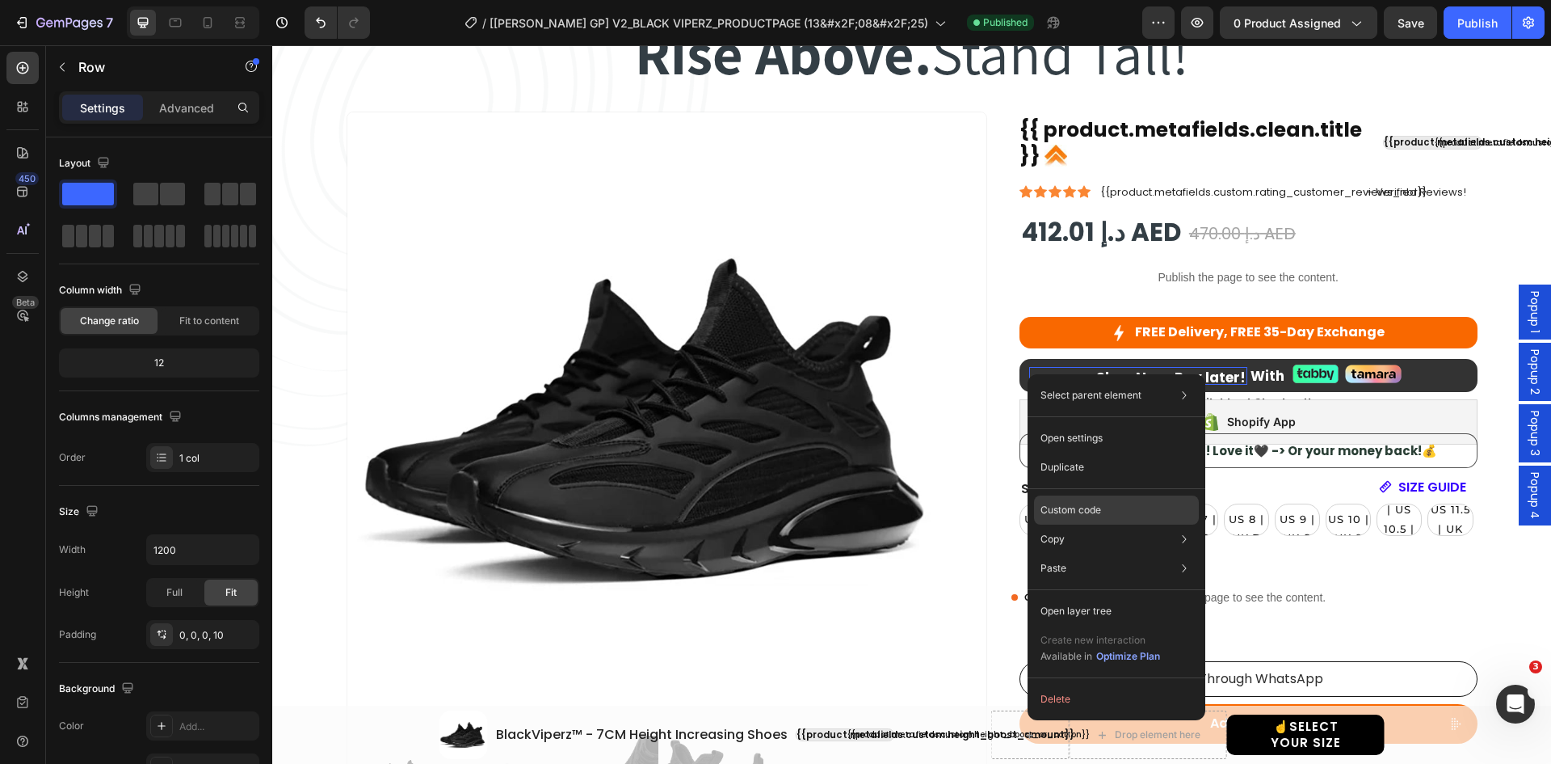
click at [1098, 508] on p "Custom code" at bounding box center [1071, 510] width 61 height 15
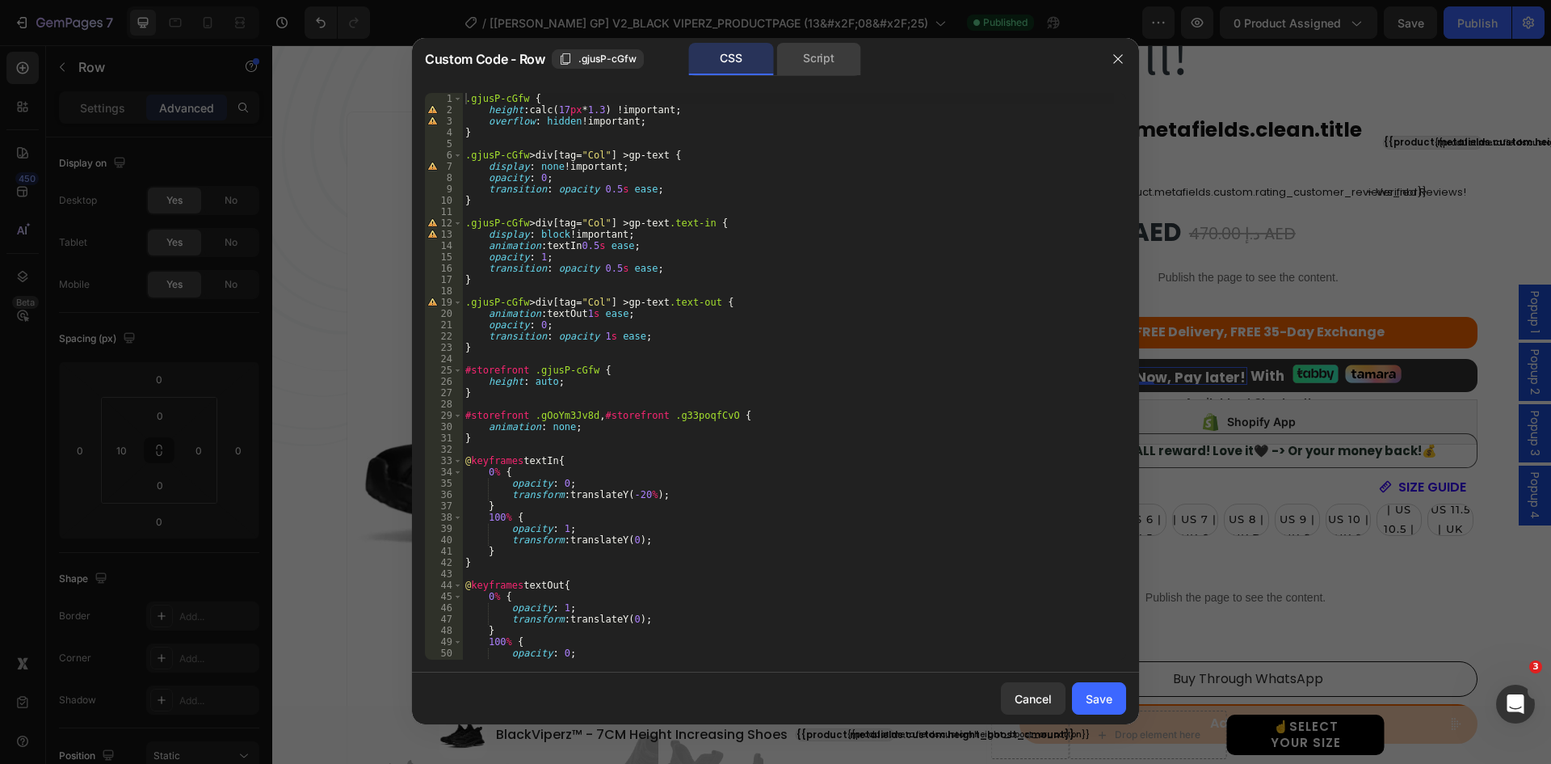
click at [824, 66] on div "Script" at bounding box center [819, 59] width 85 height 32
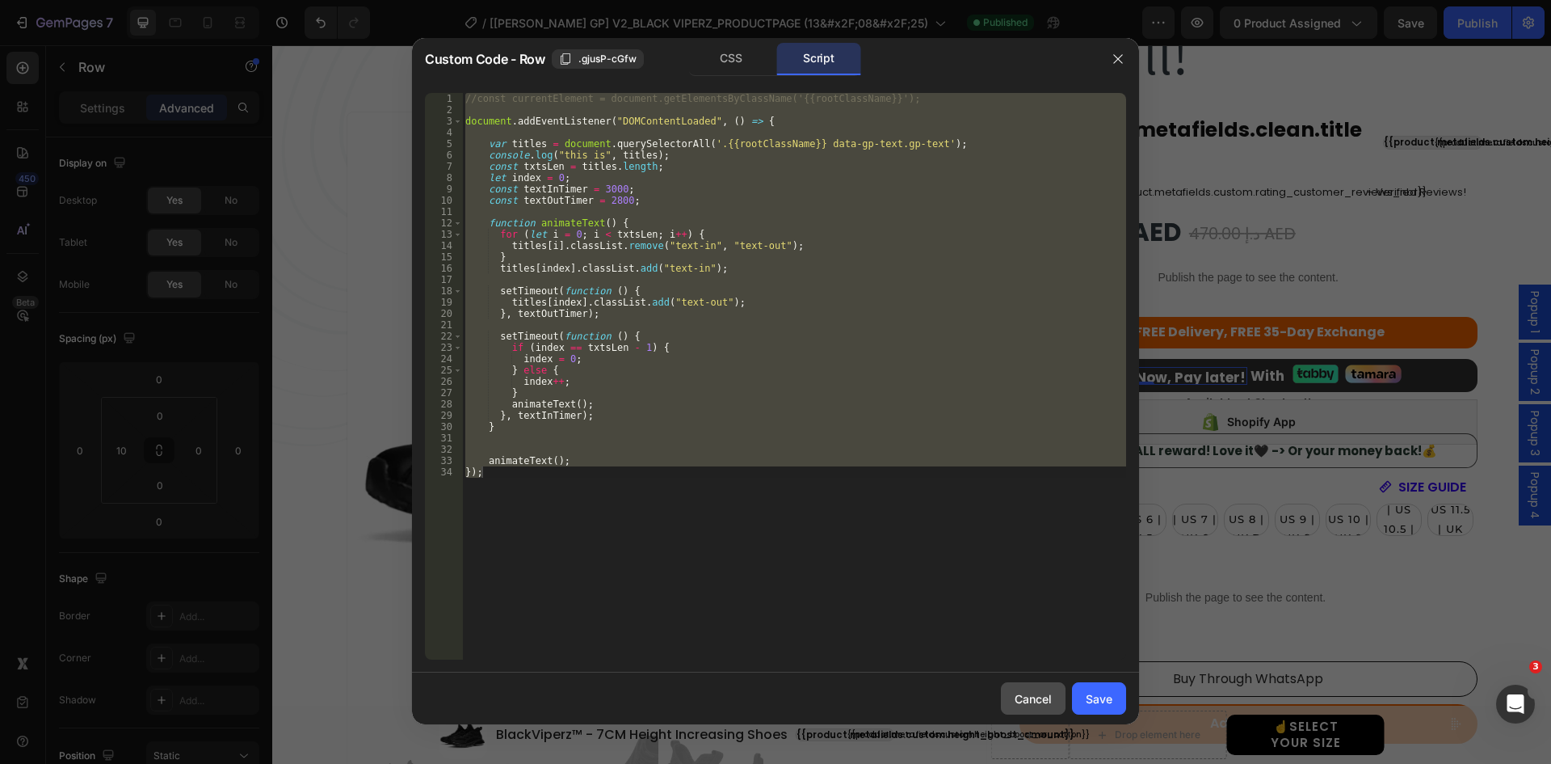
drag, startPoint x: 1038, startPoint y: 693, endPoint x: 343, endPoint y: 431, distance: 742.6
click at [1038, 693] on div "Cancel" at bounding box center [1033, 698] width 37 height 17
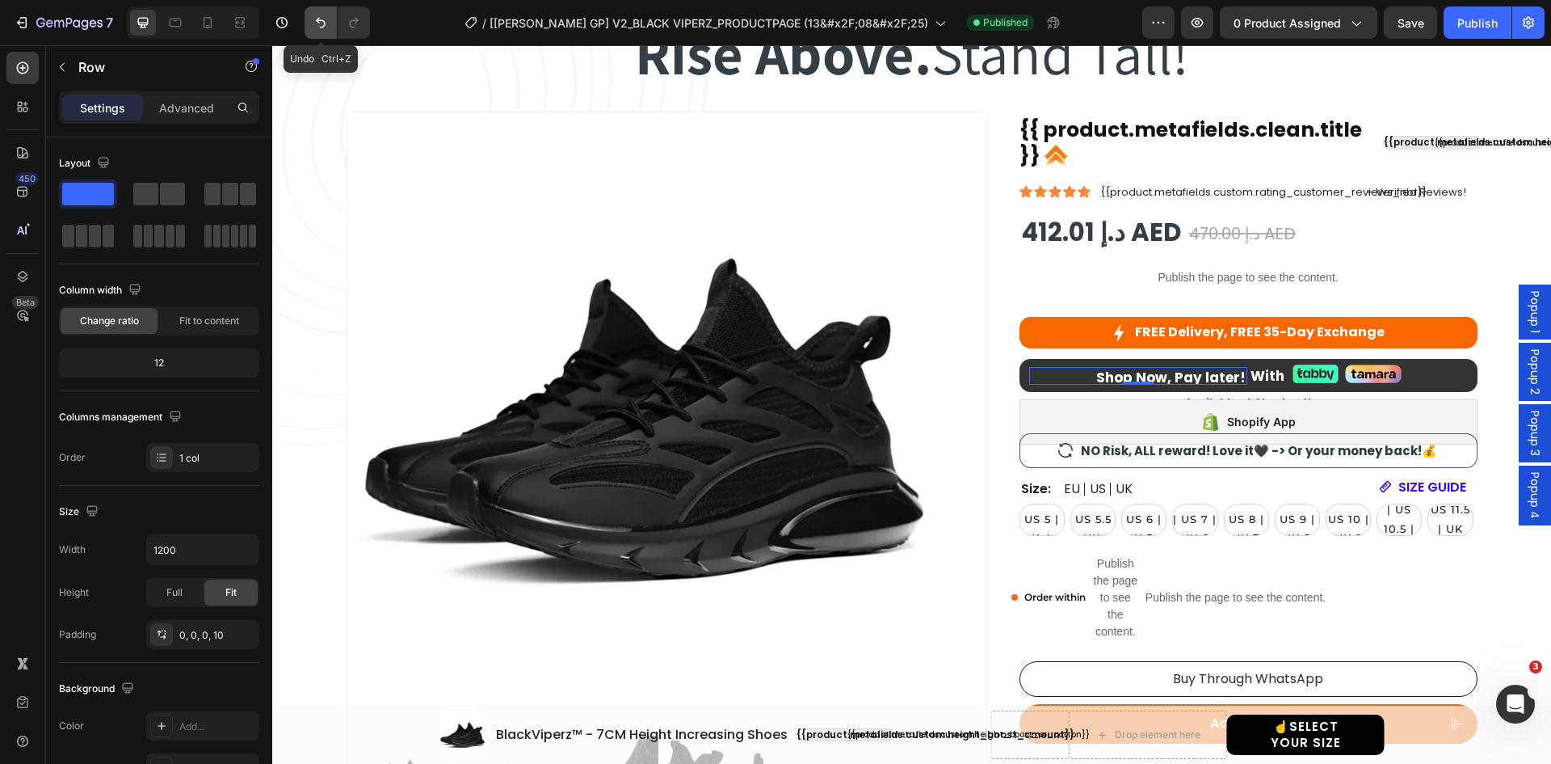
click at [318, 23] on icon "Undo/Redo" at bounding box center [321, 23] width 10 height 11
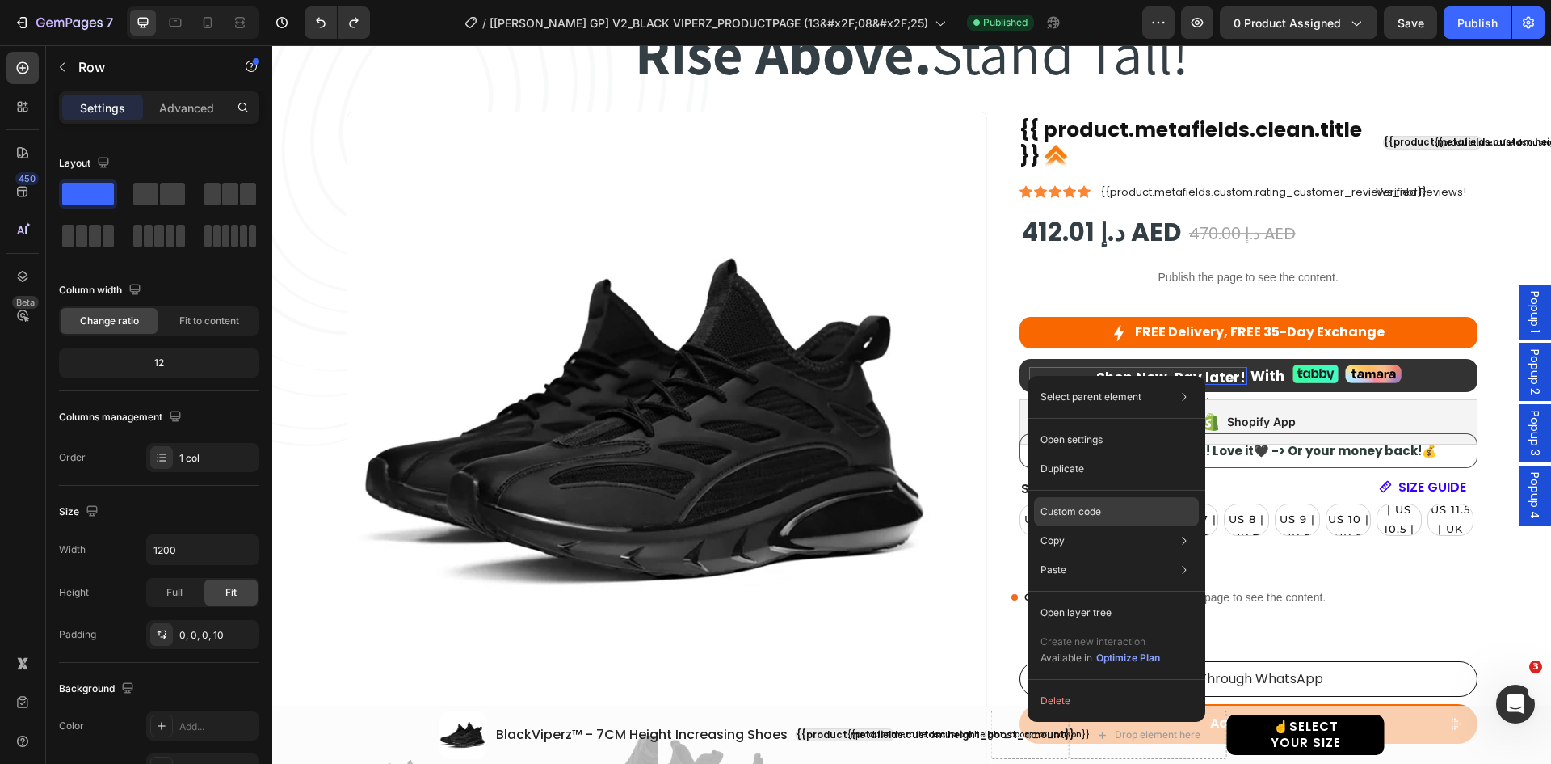
click at [1074, 555] on div "Custom code" at bounding box center [1116, 569] width 165 height 29
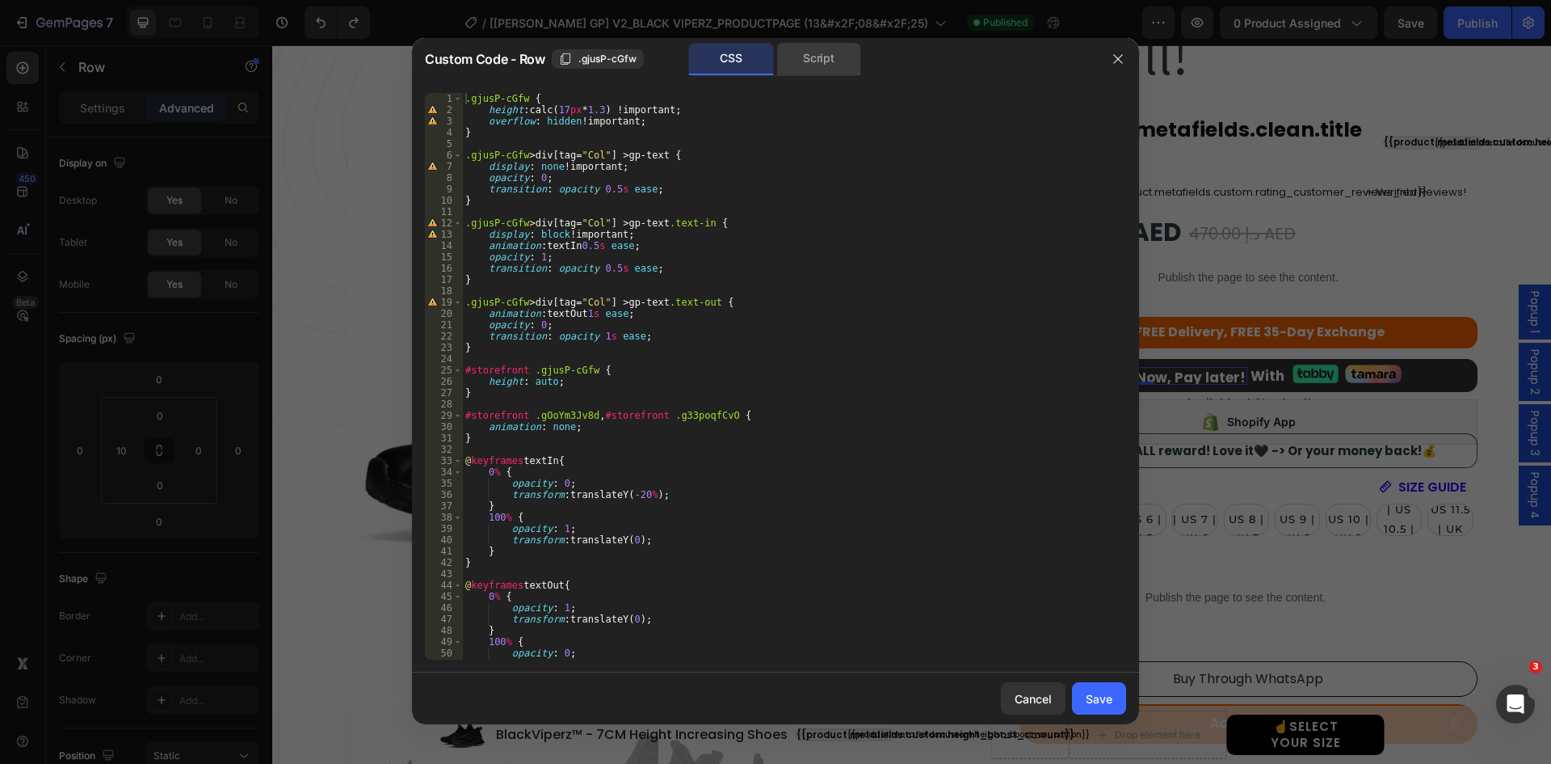
click at [811, 73] on div "Script" at bounding box center [819, 59] width 85 height 32
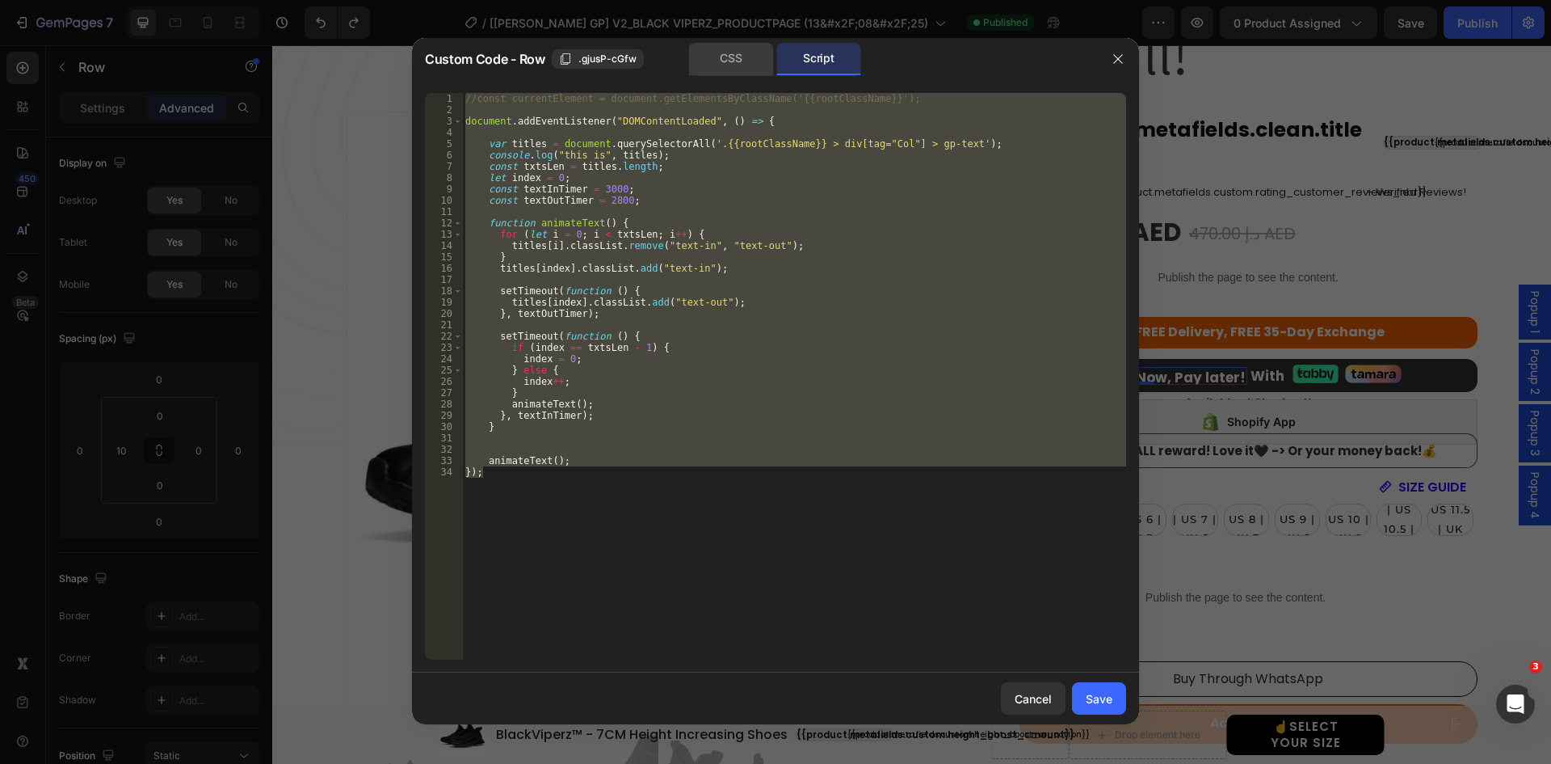
click at [735, 63] on div "CSS" at bounding box center [731, 59] width 85 height 32
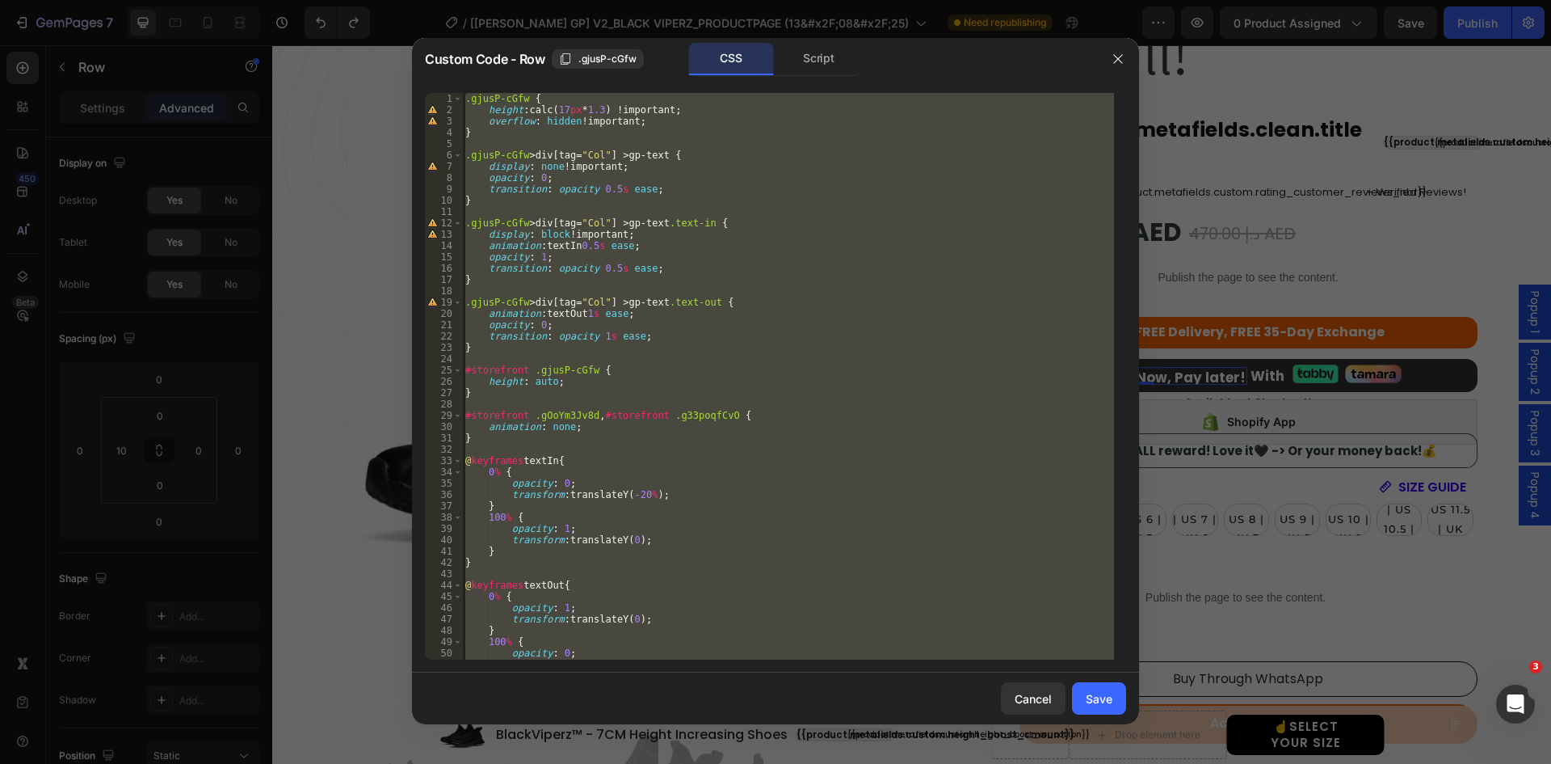
click at [698, 415] on div ".gjusP-cGfw { height : calc( 17 px * 1.3 ) !important ; overflow : hidden !impo…" at bounding box center [788, 376] width 652 height 566
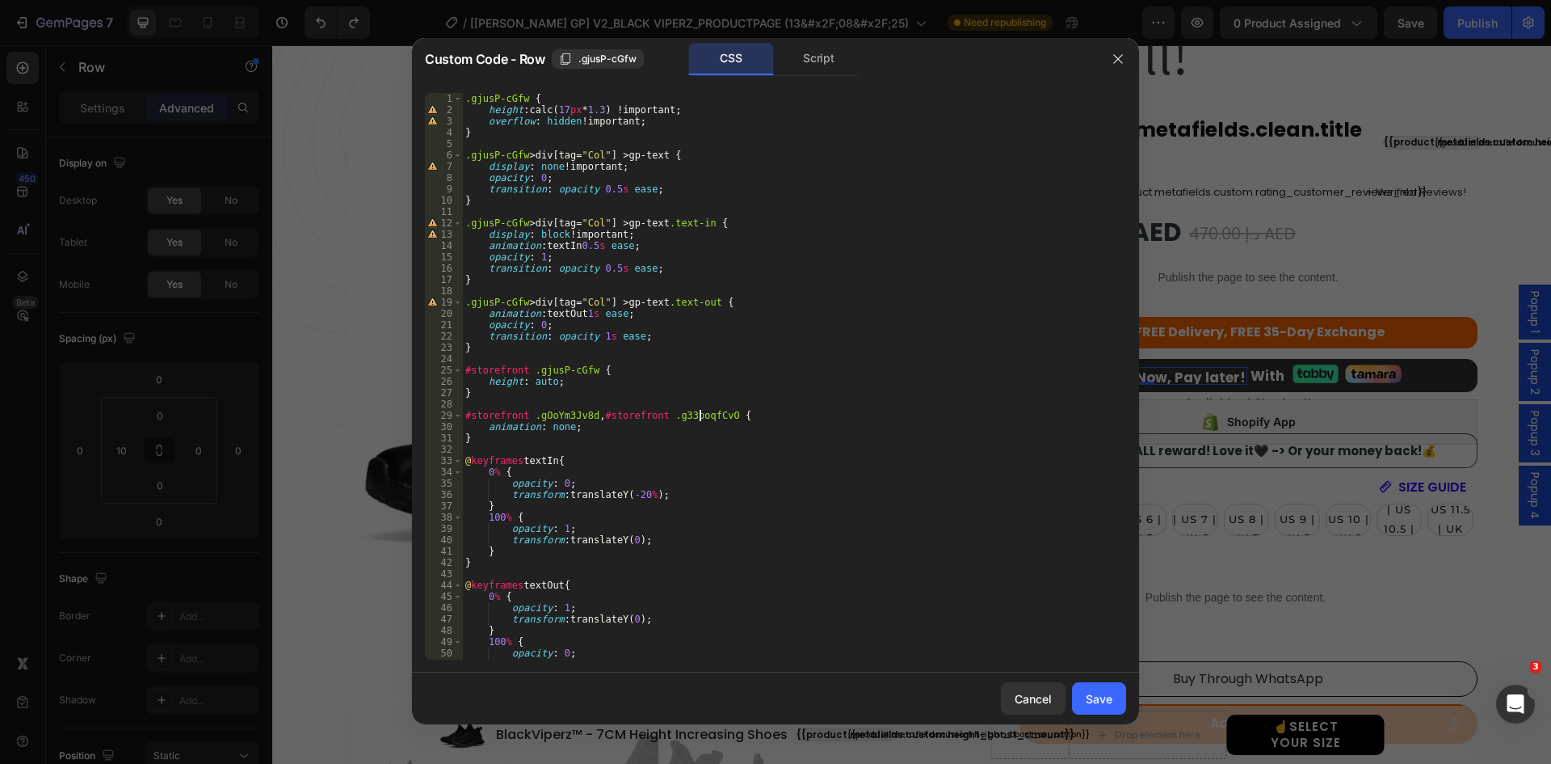
click at [698, 415] on div ".gjusP-cGfw { height : calc( 17 px * 1.3 ) !important ; overflow : hidden !impo…" at bounding box center [788, 387] width 652 height 589
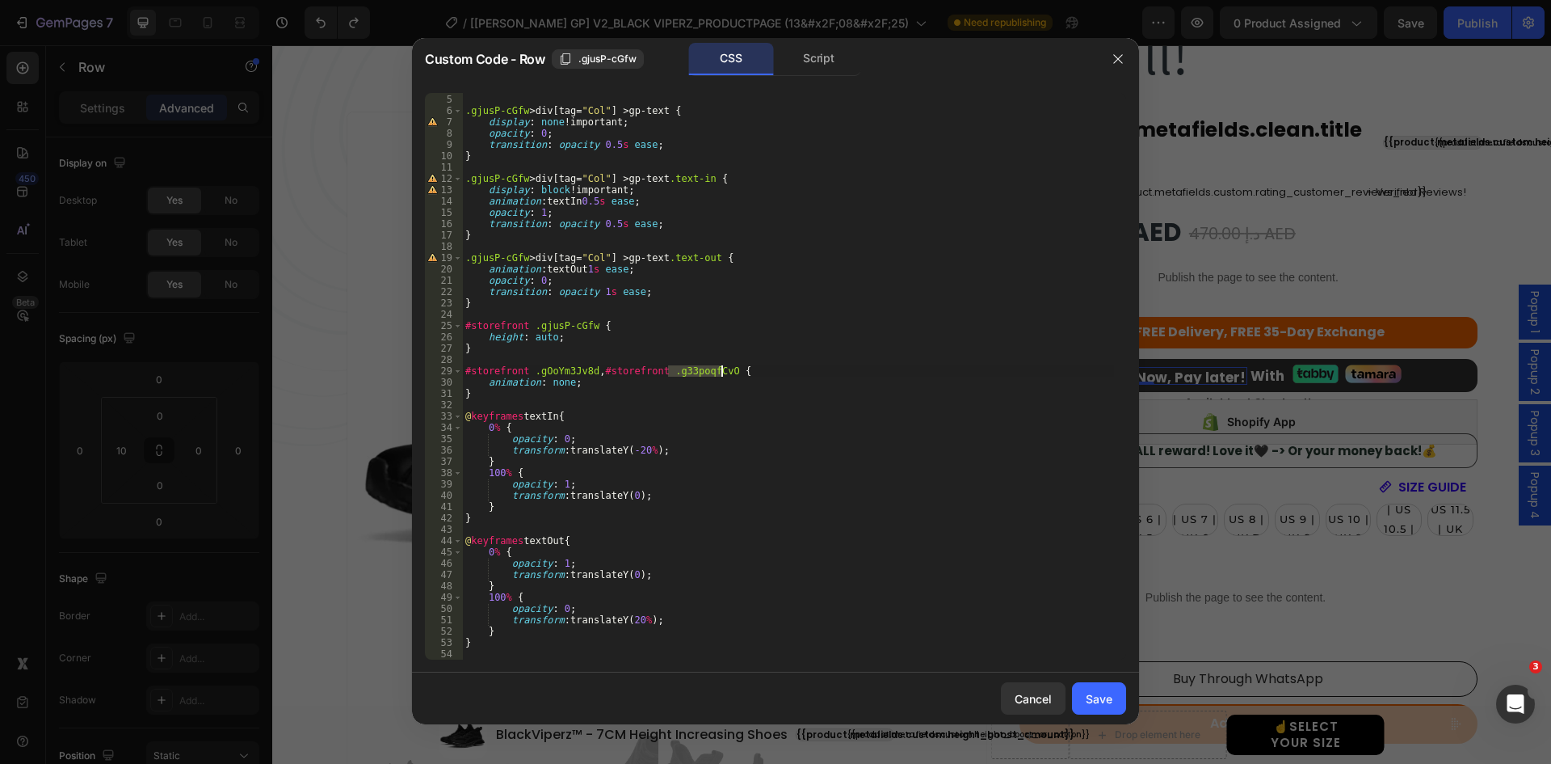
scroll to position [0, 0]
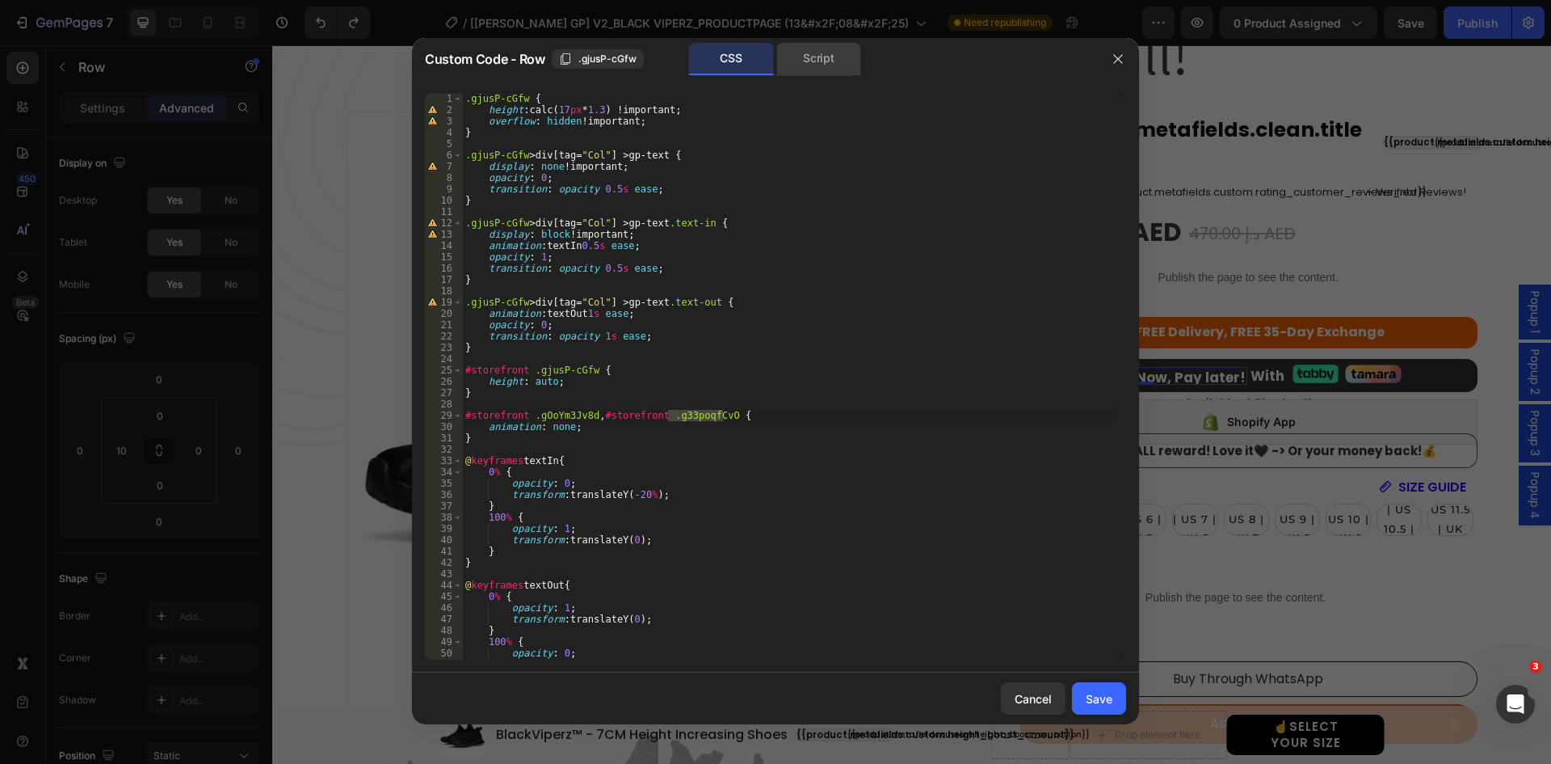
click at [831, 54] on div "Script" at bounding box center [819, 59] width 85 height 32
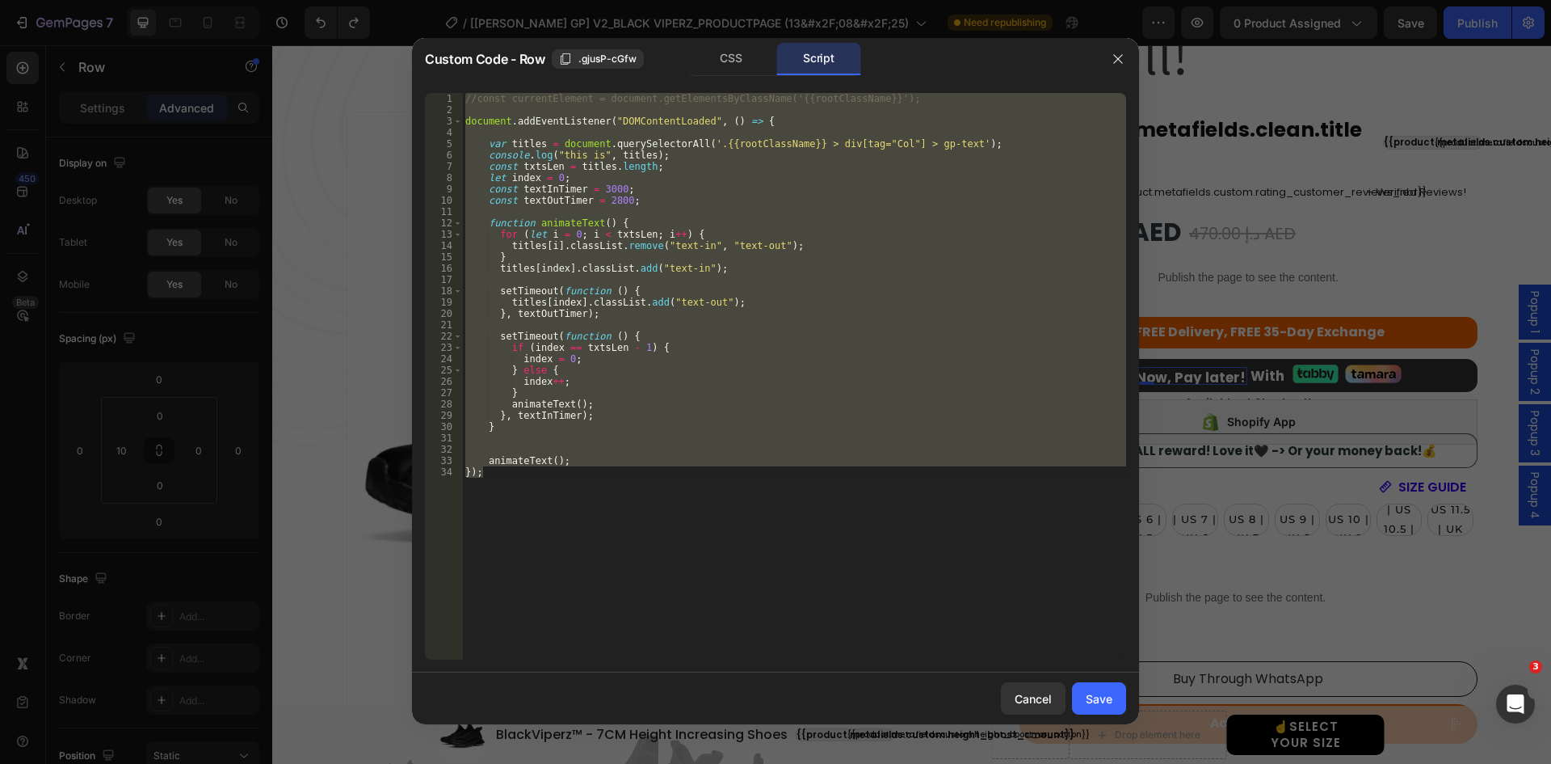
click at [818, 145] on div "//const currentElement = document.getElementsByClassName('{{rootClassName}}'); …" at bounding box center [794, 376] width 664 height 566
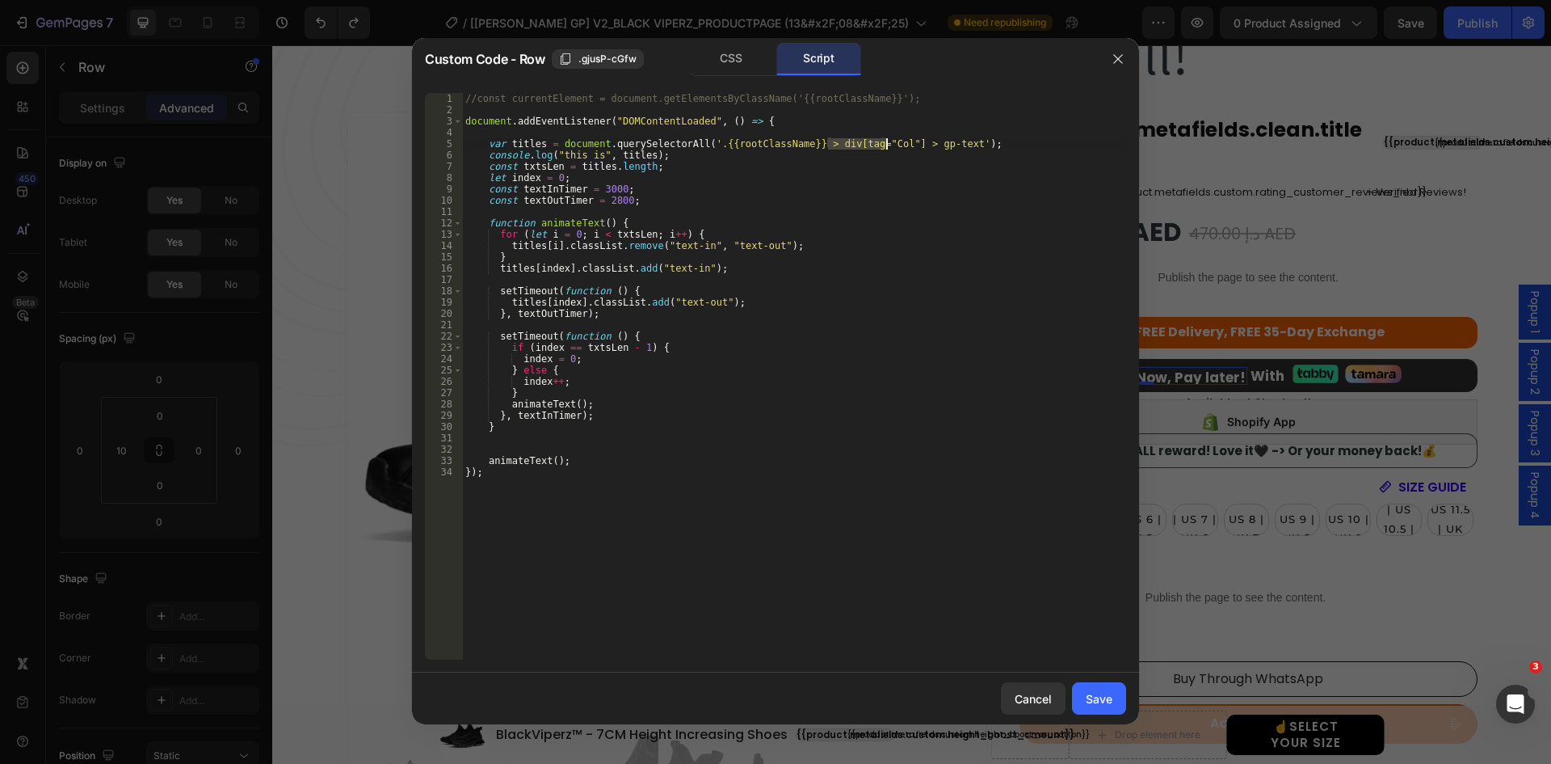
drag, startPoint x: 828, startPoint y: 144, endPoint x: 886, endPoint y: 140, distance: 58.3
click at [886, 140] on div "//const currentElement = document.getElementsByClassName('{{rootClassName}}'); …" at bounding box center [794, 387] width 664 height 589
drag, startPoint x: 849, startPoint y: 144, endPoint x: 865, endPoint y: 144, distance: 16.2
click at [865, 144] on div "//const currentElement = document.getElementsByClassName('{{rootClassName}}'); …" at bounding box center [794, 387] width 664 height 589
click at [721, 57] on div "CSS" at bounding box center [731, 59] width 85 height 32
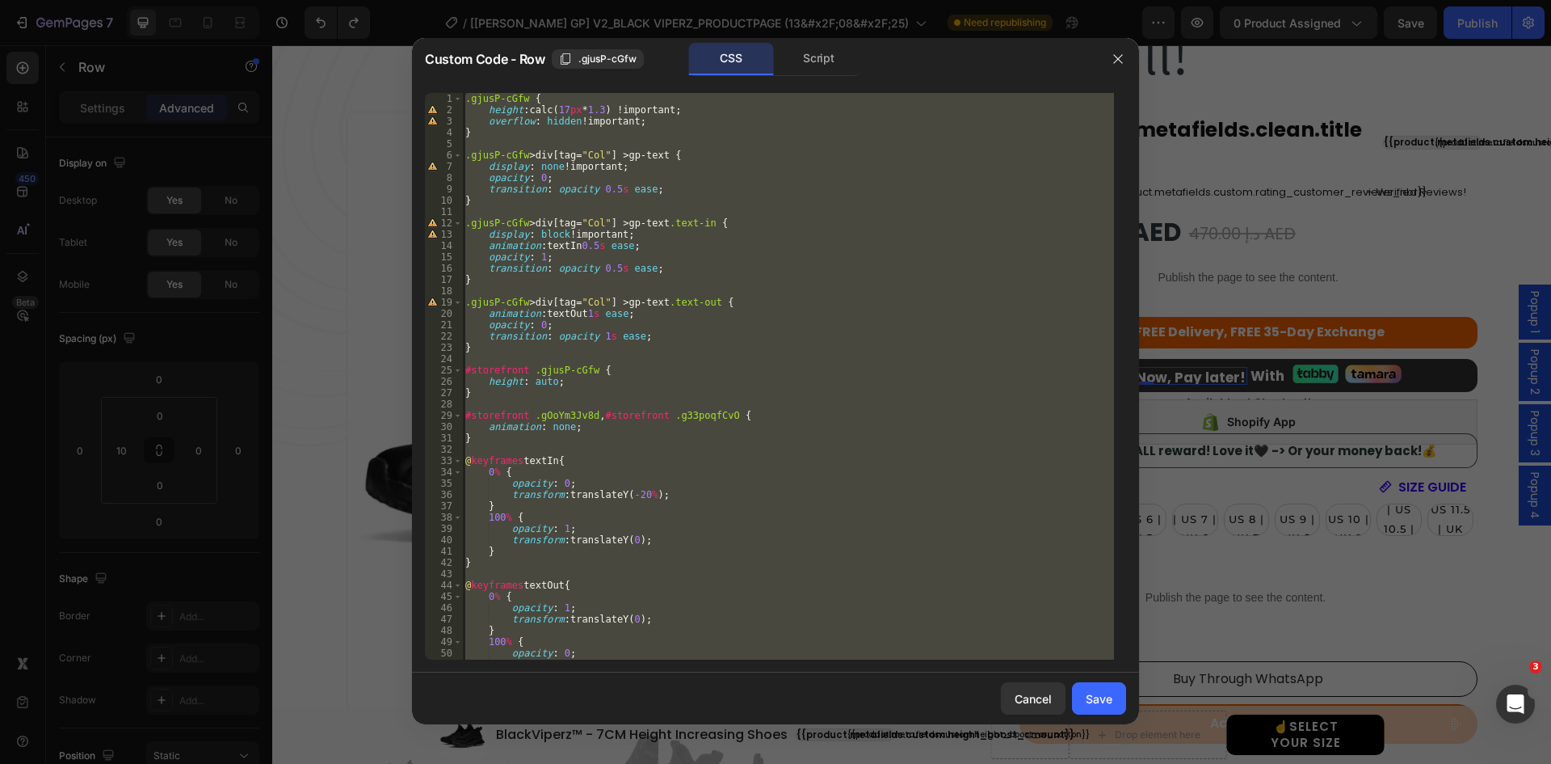
click at [463, 99] on div ".gjusP-cGfw { height : calc( 17 px * 1.3 ) !important ; overflow : hidden !impo…" at bounding box center [788, 376] width 652 height 566
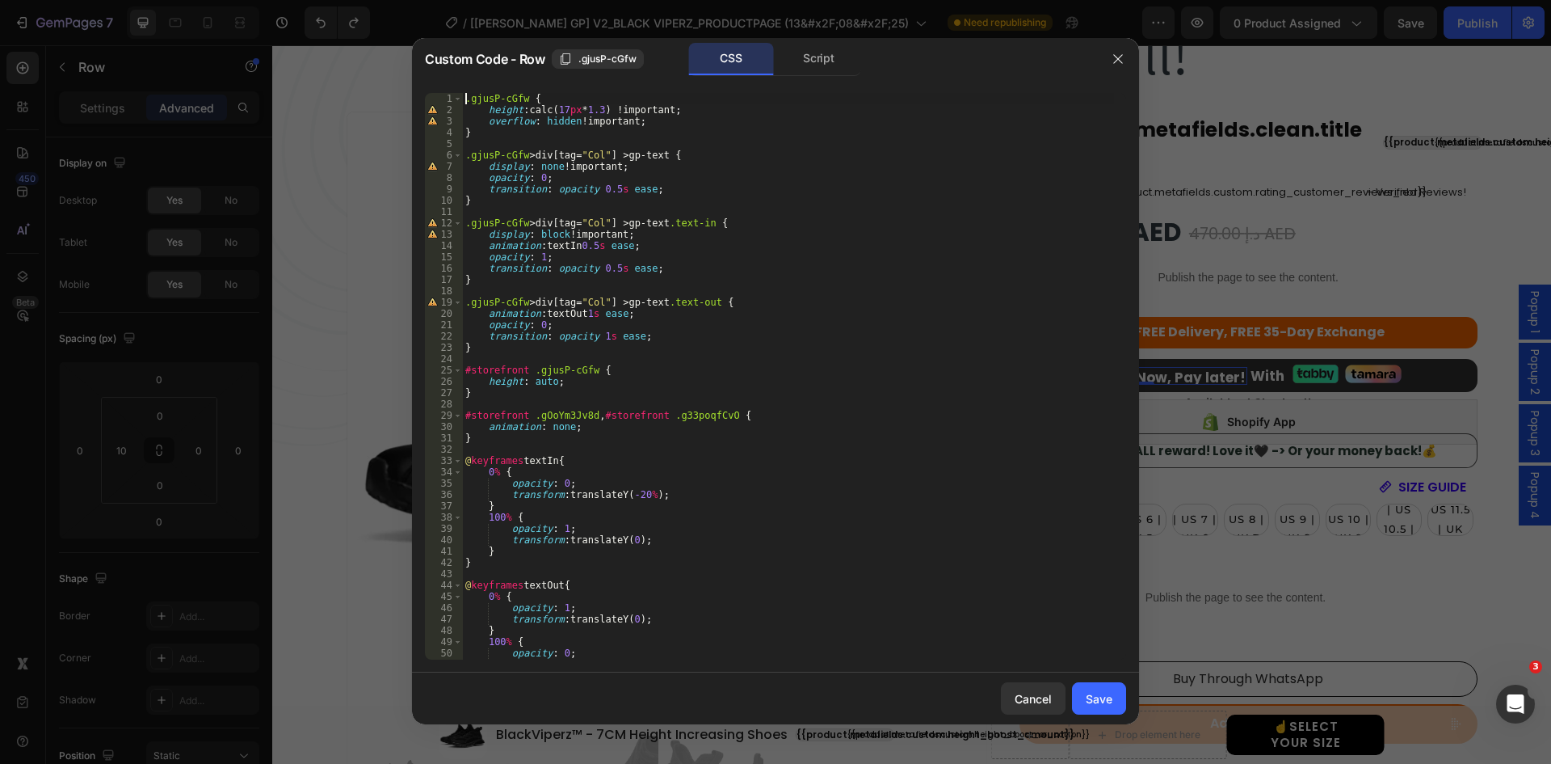
click at [465, 99] on div ".gjusP-cGfw { height : calc( 17 px * 1.3 ) !important ; overflow : hidden !impo…" at bounding box center [788, 387] width 652 height 589
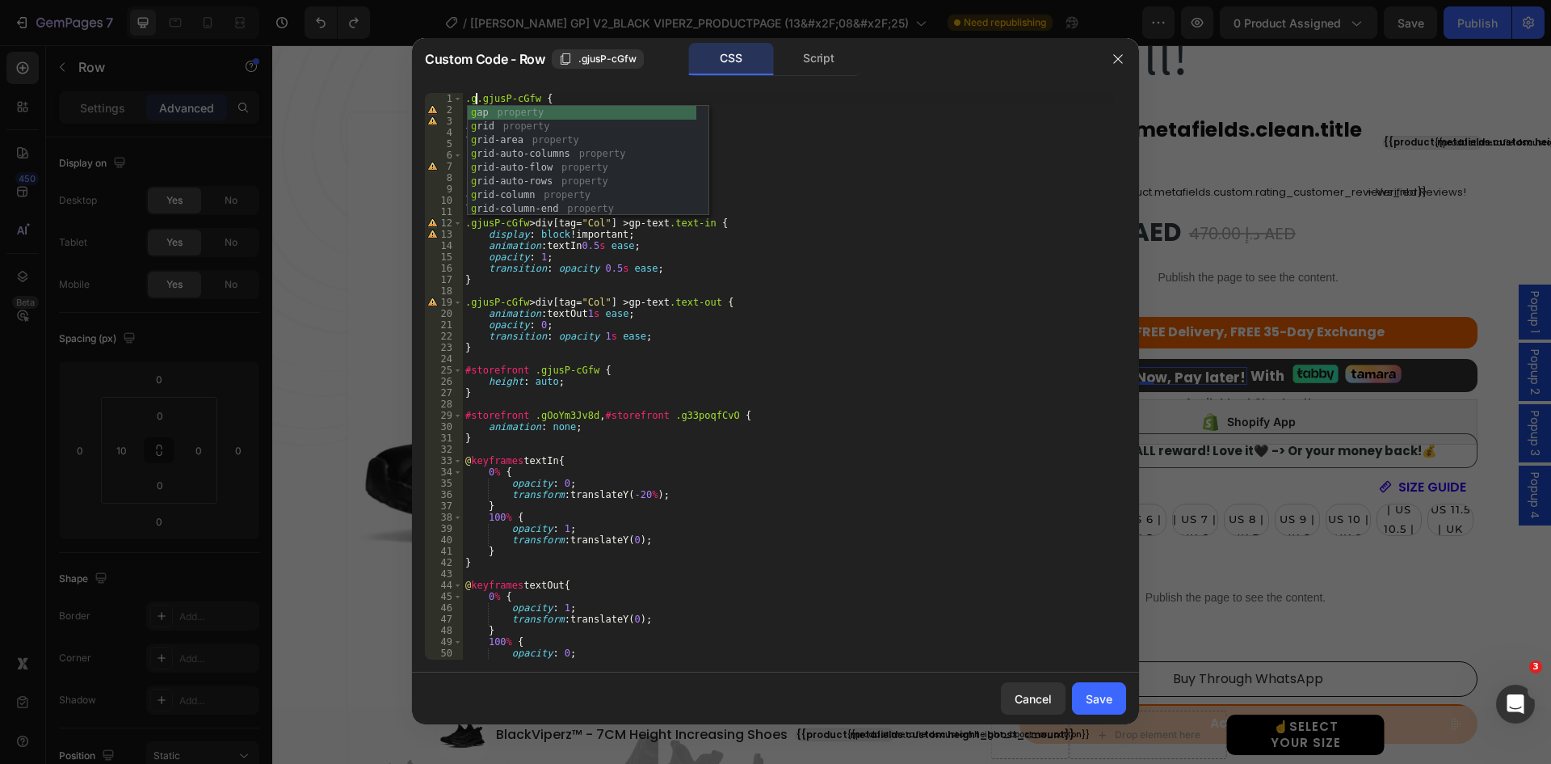
scroll to position [0, 2]
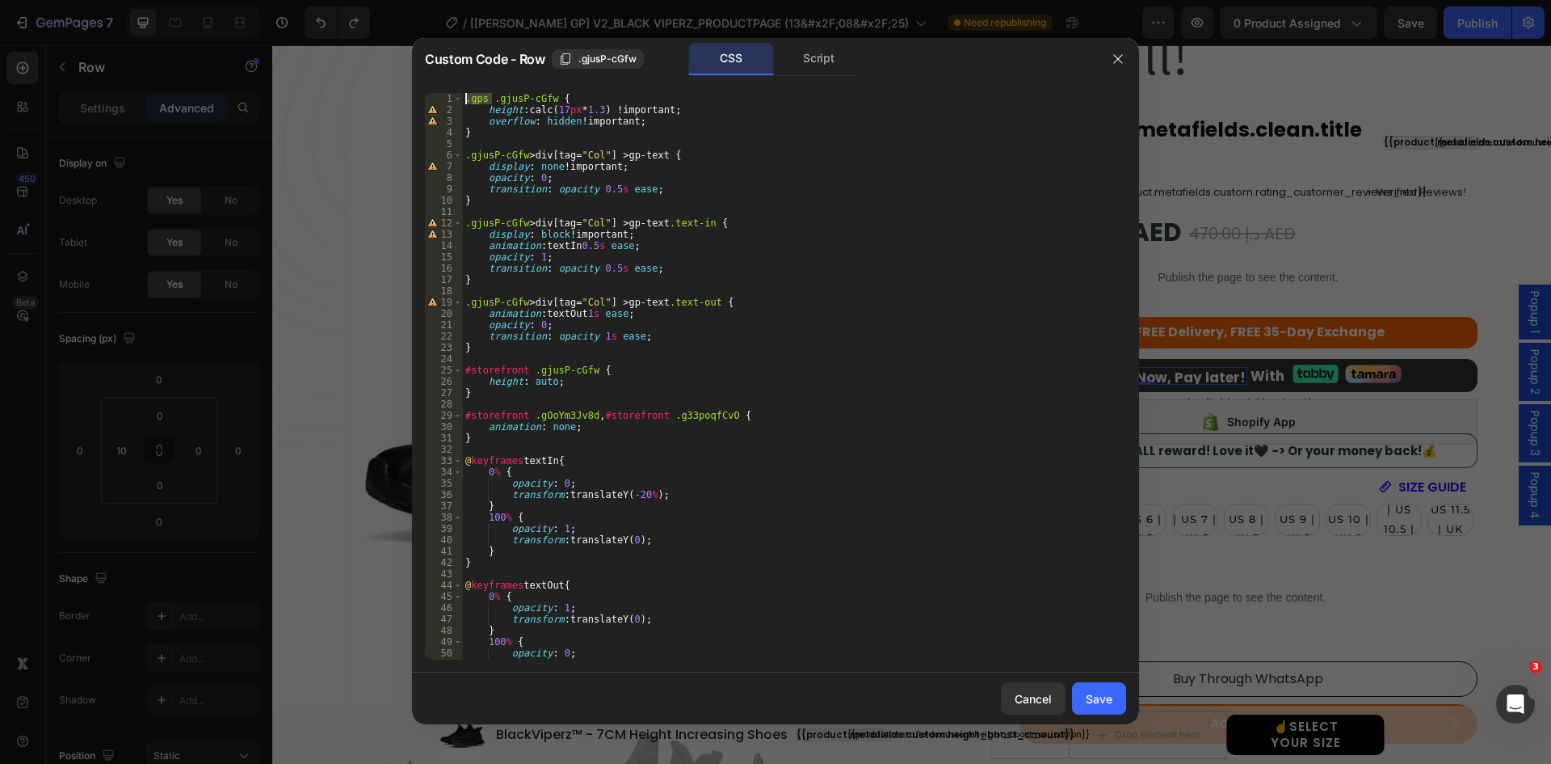
click at [464, 155] on div ".gps .gjusP-cGfw { height : calc( 17 px * 1.3 ) !important ; overflow : hidden …" at bounding box center [788, 387] width 652 height 589
paste textarea ".gps"
click at [465, 225] on div ".gps .gjusP-cGfw { height : calc( 17 px * 1.3 ) !important ; overflow : hidden …" at bounding box center [788, 387] width 652 height 589
paste textarea ".gps"
click at [464, 307] on div ".gps .gjusP-cGfw { height : calc( 17 px * 1.3 ) !important ; overflow : hidden …" at bounding box center [788, 387] width 652 height 589
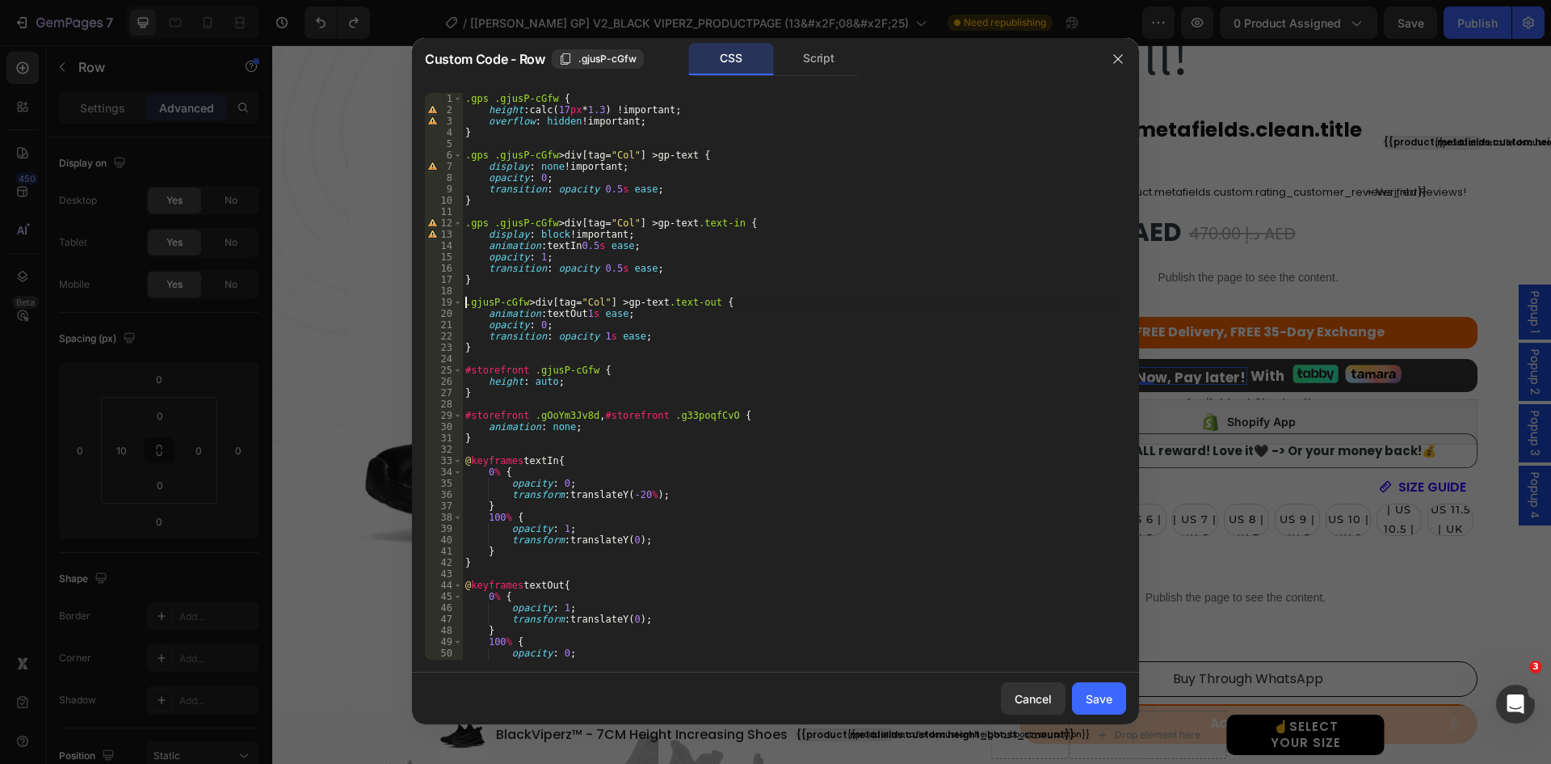
paste textarea ".gps"
click at [528, 369] on div ".gps .gjusP-cGfw { height : calc( 17 px * 1.3 ) !important ; overflow : hidden …" at bounding box center [788, 387] width 652 height 589
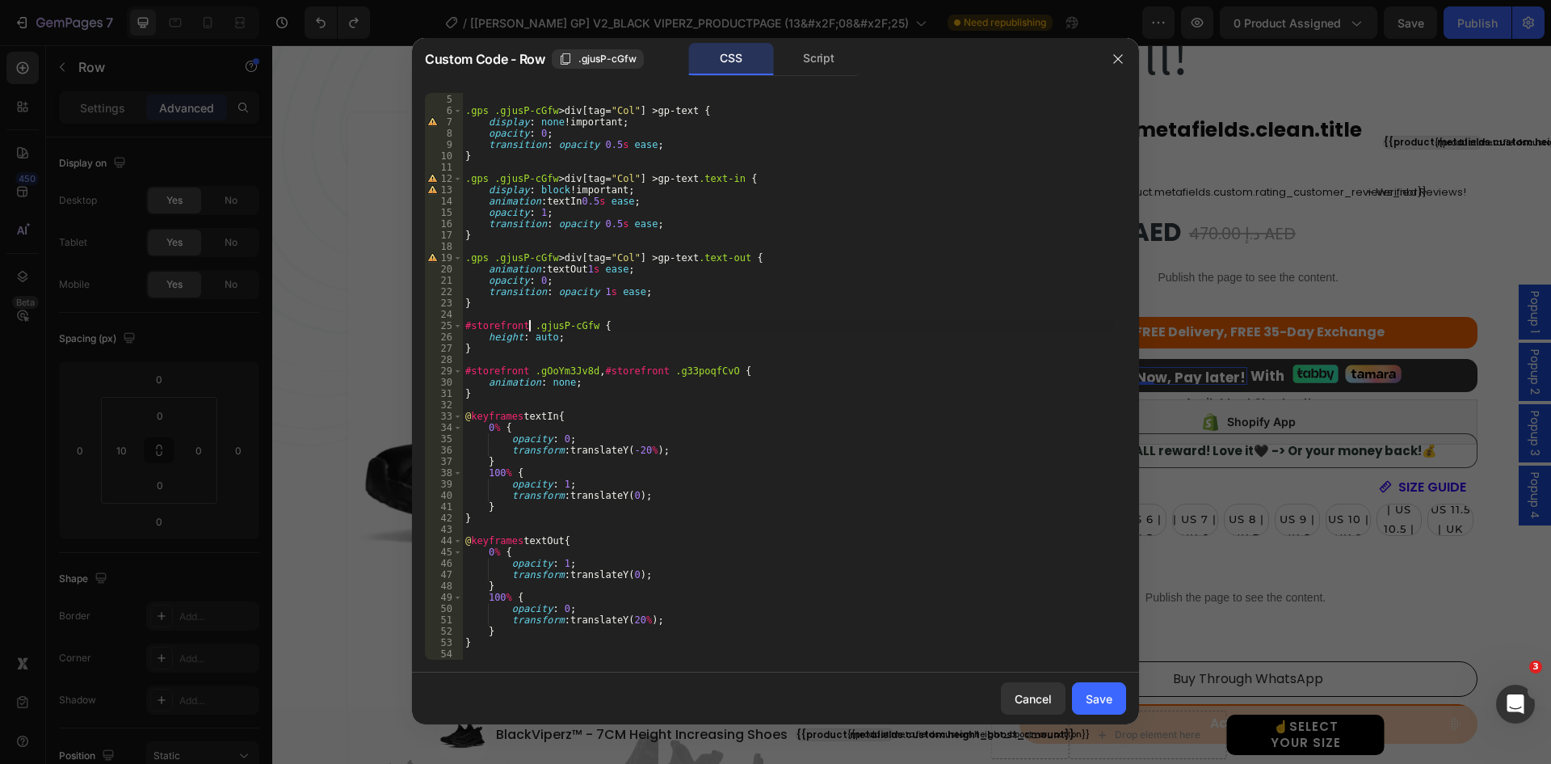
scroll to position [44, 0]
type textarea "#storefront .gjusP-cGfw {"
drag, startPoint x: 1095, startPoint y: 698, endPoint x: 761, endPoint y: 509, distance: 383.6
click at [1095, 698] on div "Save" at bounding box center [1099, 698] width 27 height 17
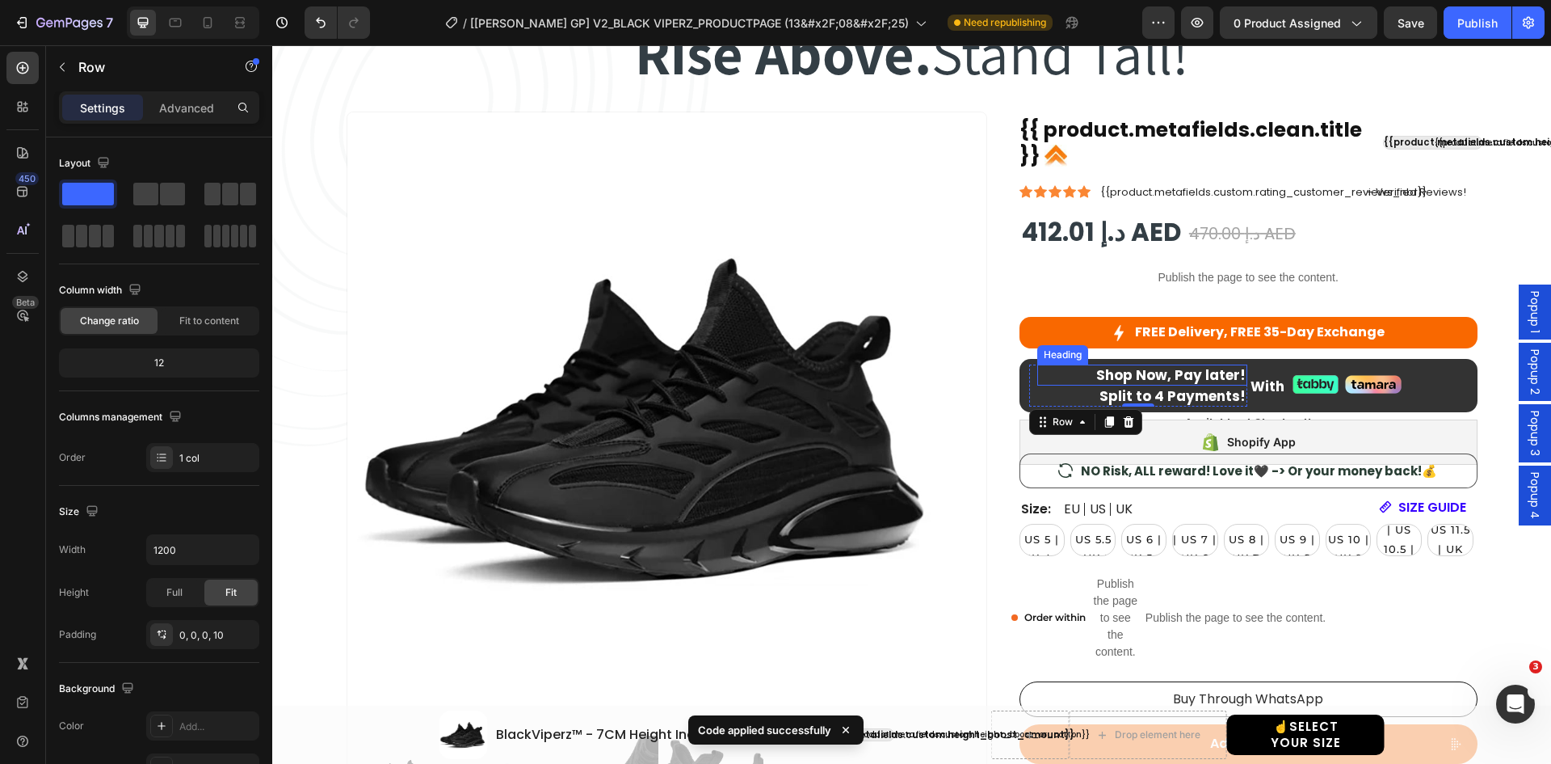
click at [1086, 371] on h2 "Shop Now, Pay later!" at bounding box center [1143, 374] width 210 height 21
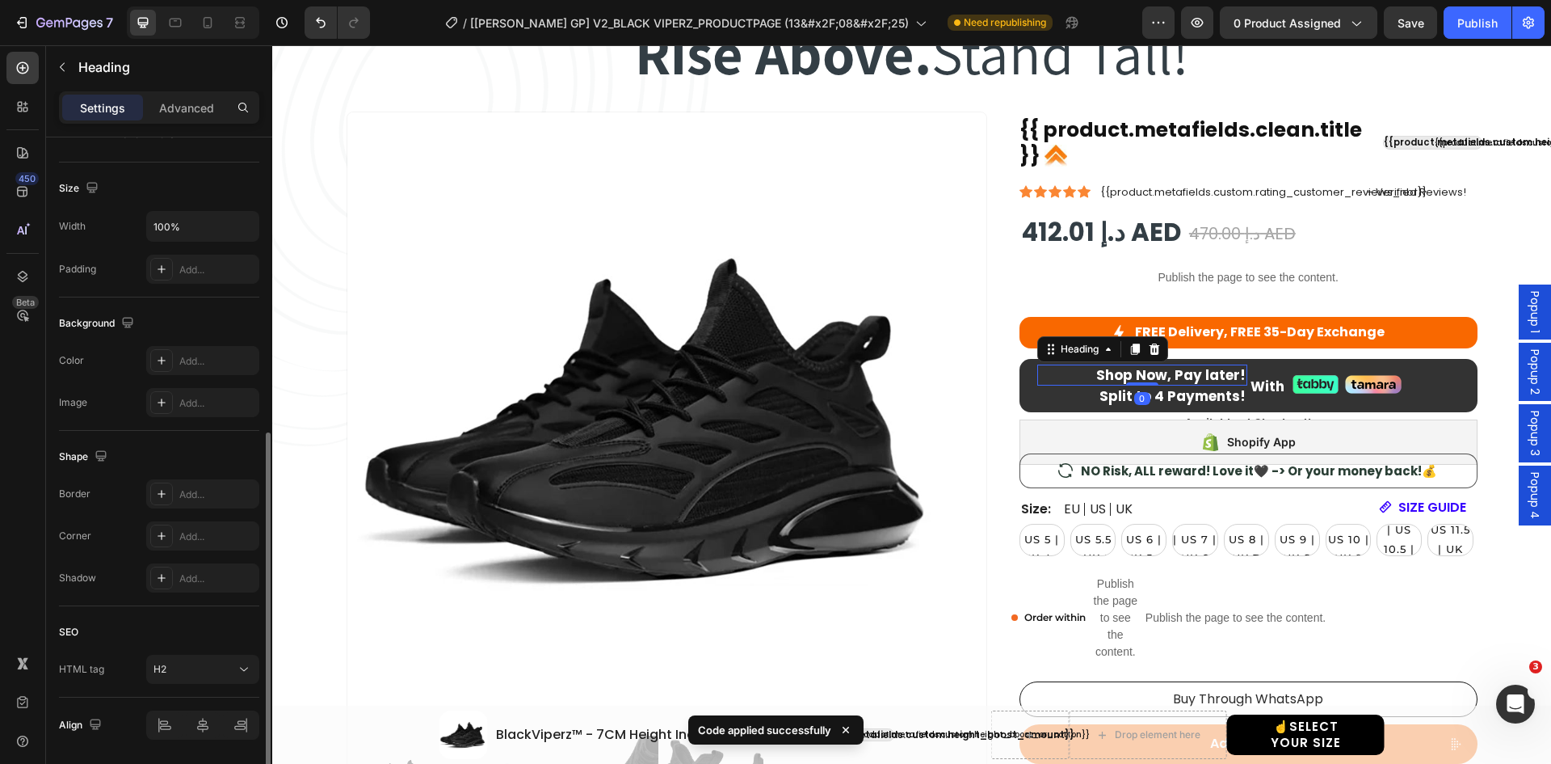
scroll to position [377, 0]
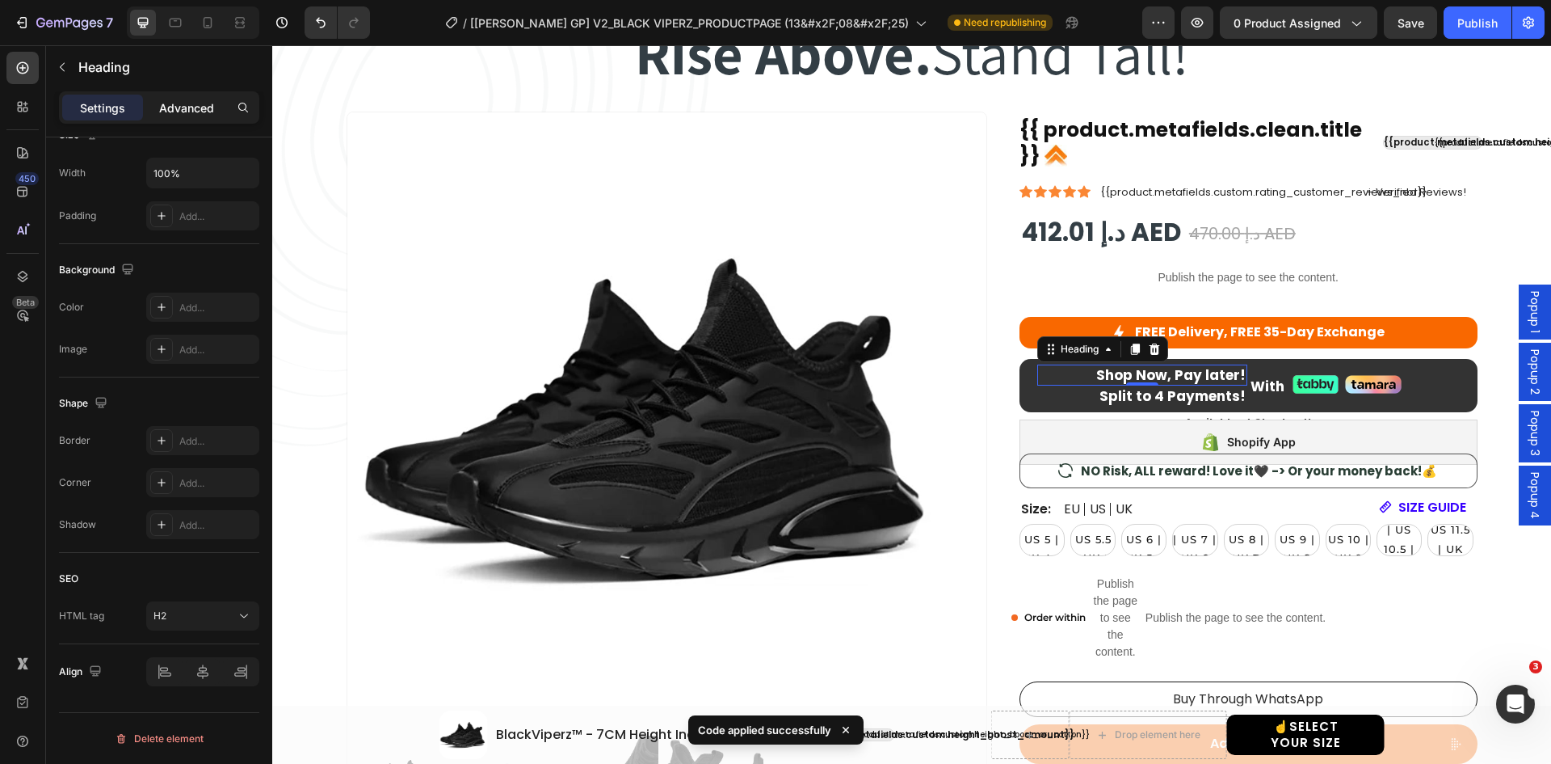
click at [187, 116] on p "Advanced" at bounding box center [186, 107] width 55 height 17
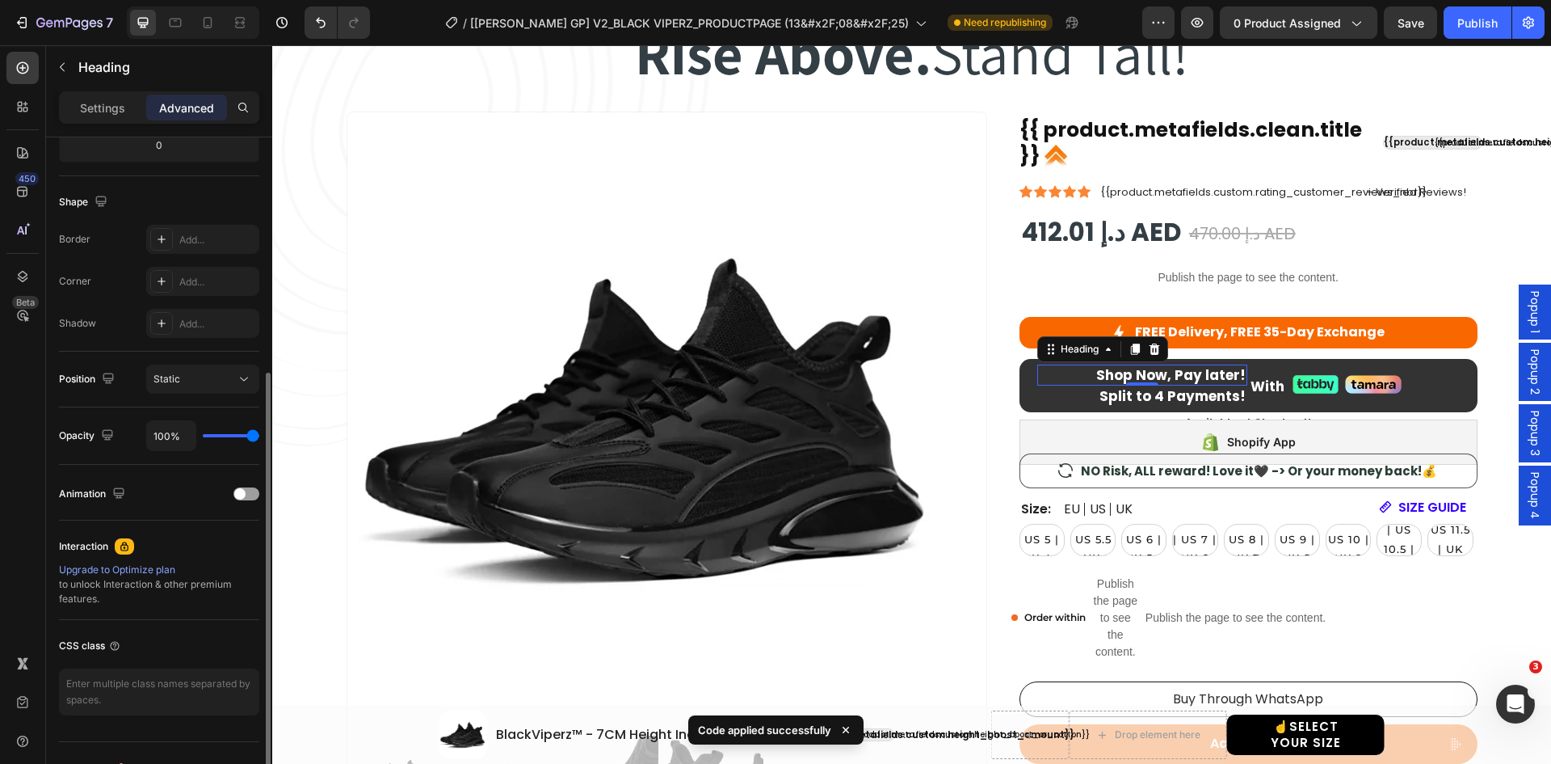
scroll to position [406, 0]
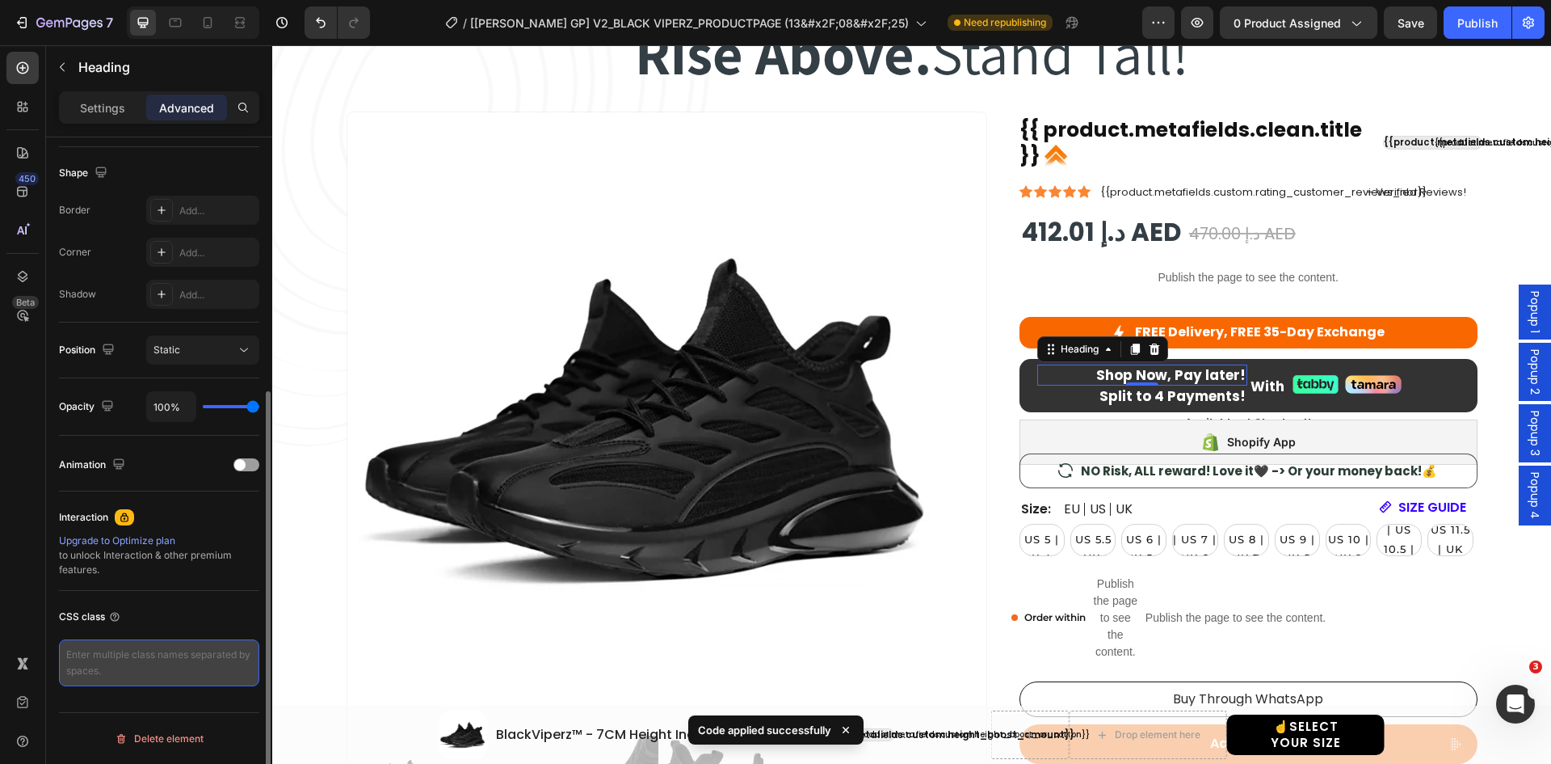
click at [171, 652] on textarea at bounding box center [159, 662] width 200 height 47
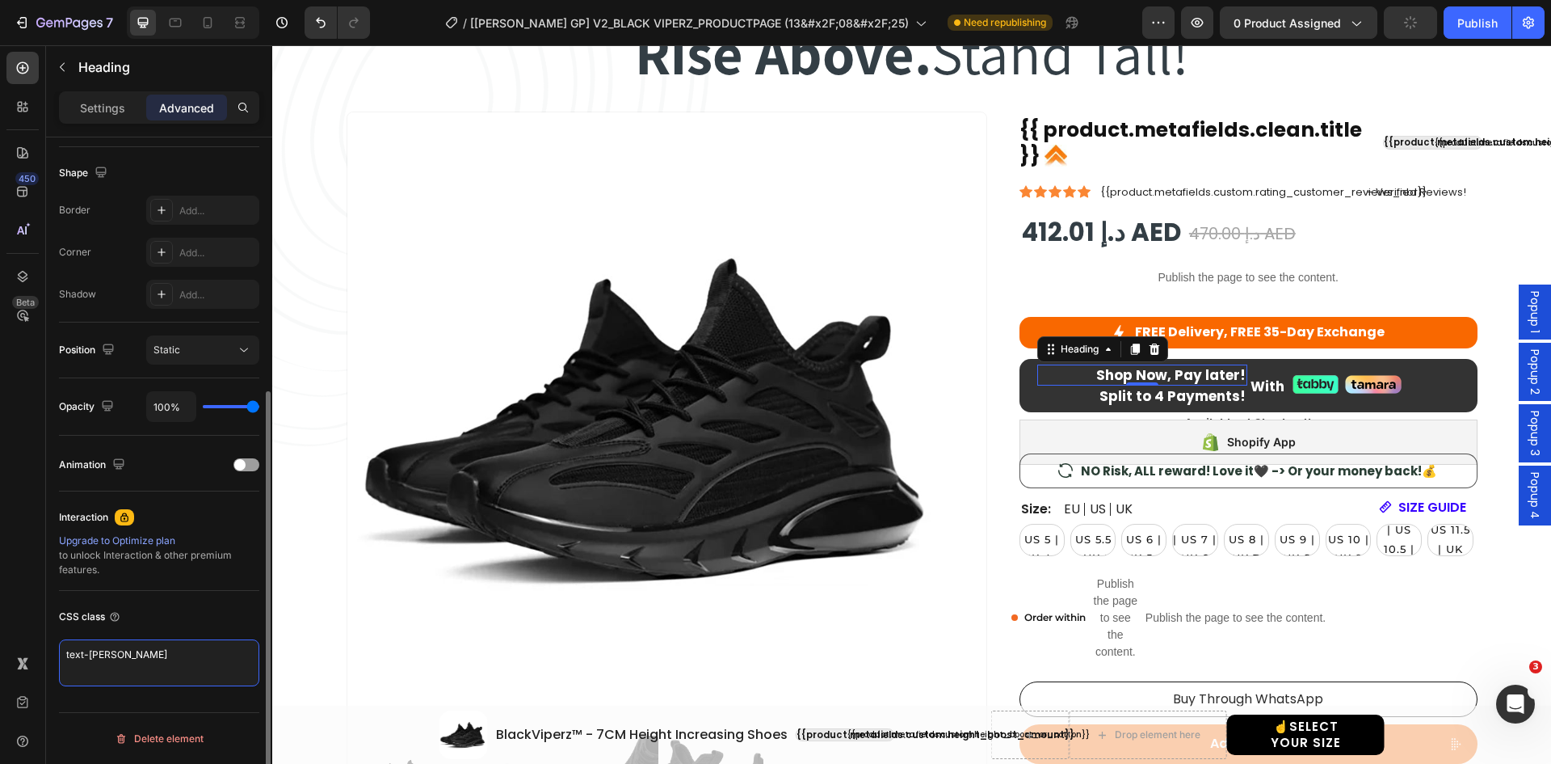
type textarea "text-change"
drag, startPoint x: 1074, startPoint y: 394, endPoint x: 402, endPoint y: 582, distance: 697.9
click at [1076, 394] on h2 "Split to 4 Payments!" at bounding box center [1143, 395] width 210 height 21
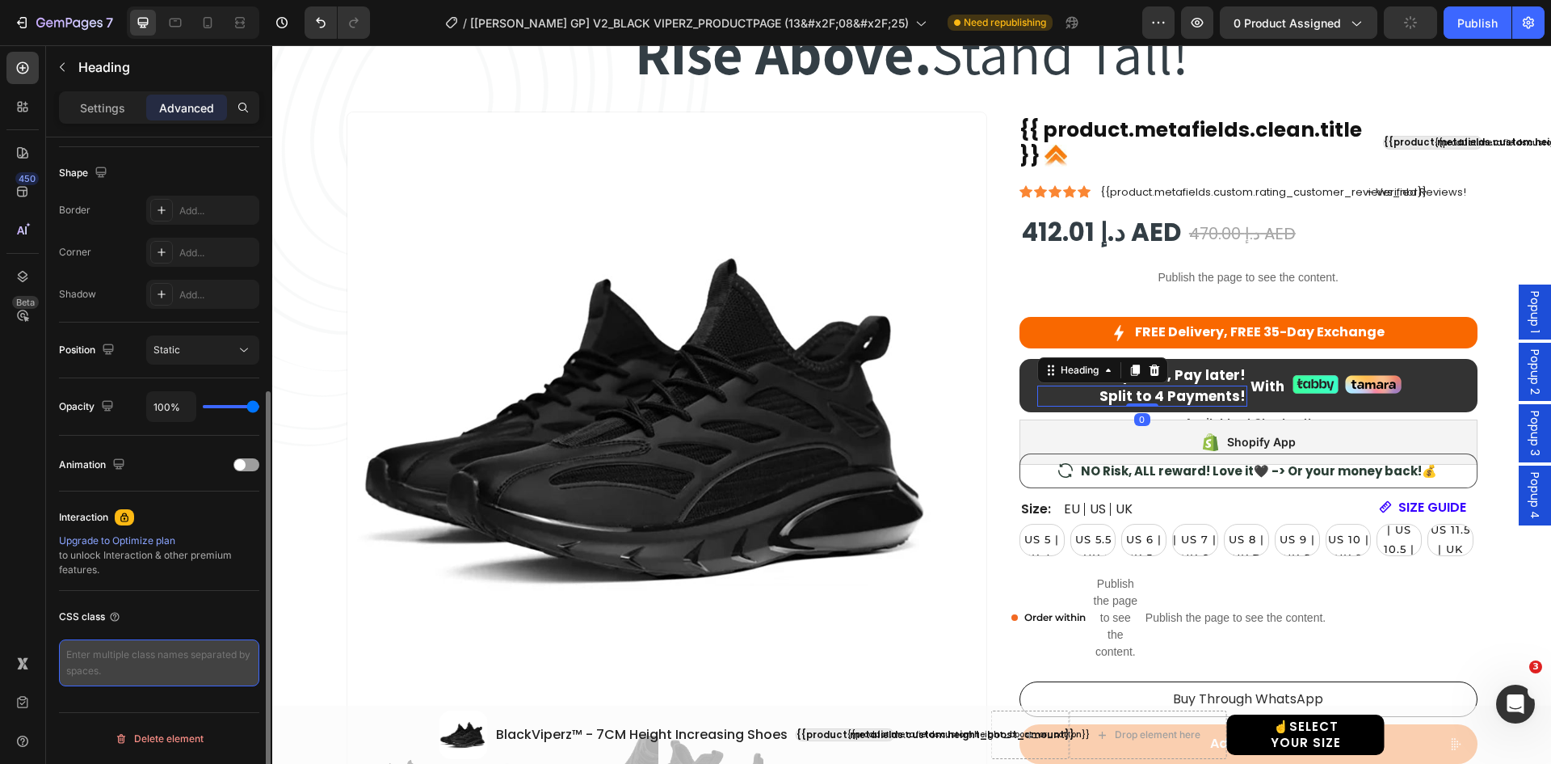
click at [165, 667] on textarea at bounding box center [159, 662] width 200 height 47
paste textarea "text-change"
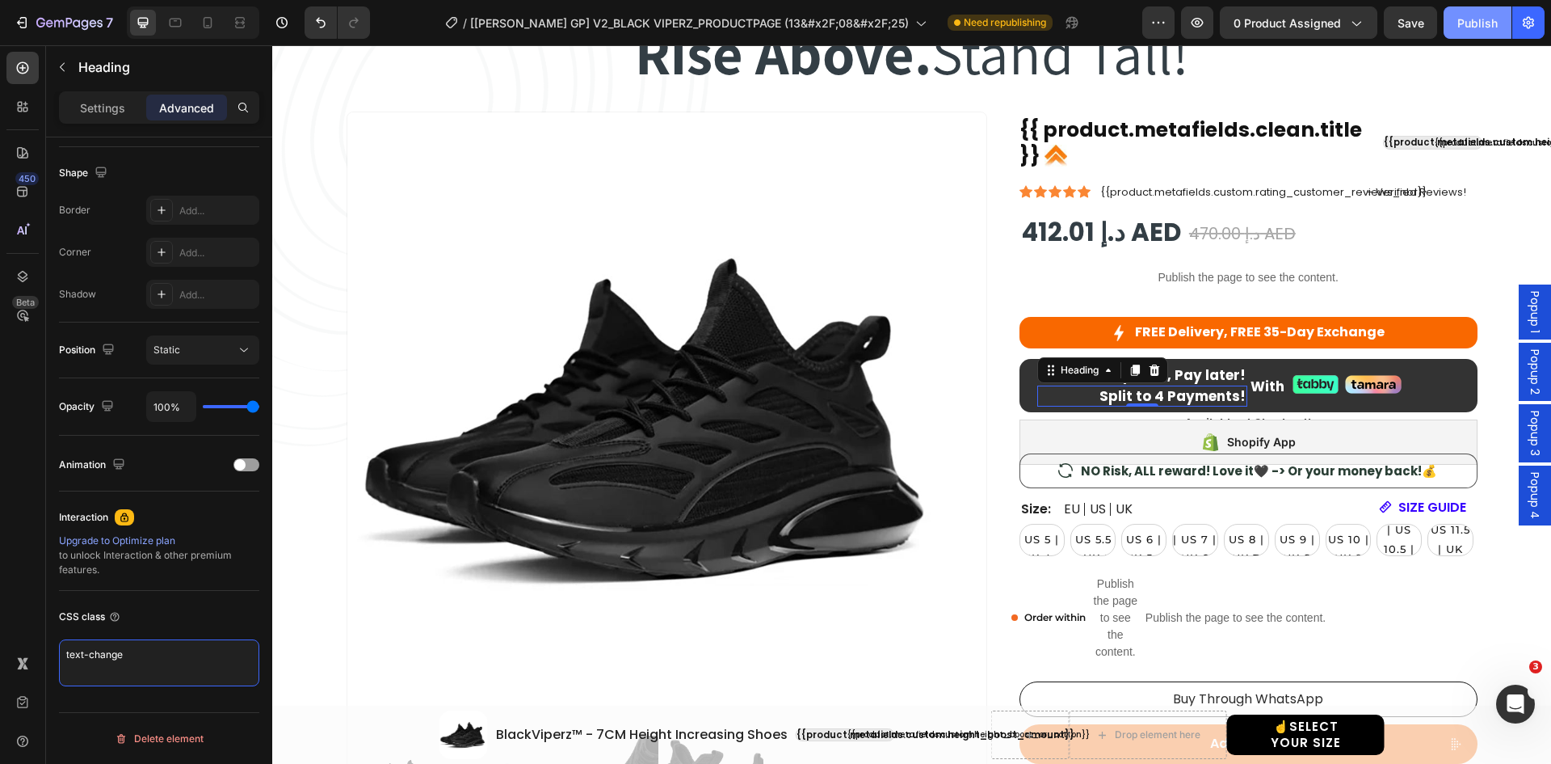
type textarea "text-change"
click at [1476, 24] on div "Publish" at bounding box center [1478, 23] width 40 height 17
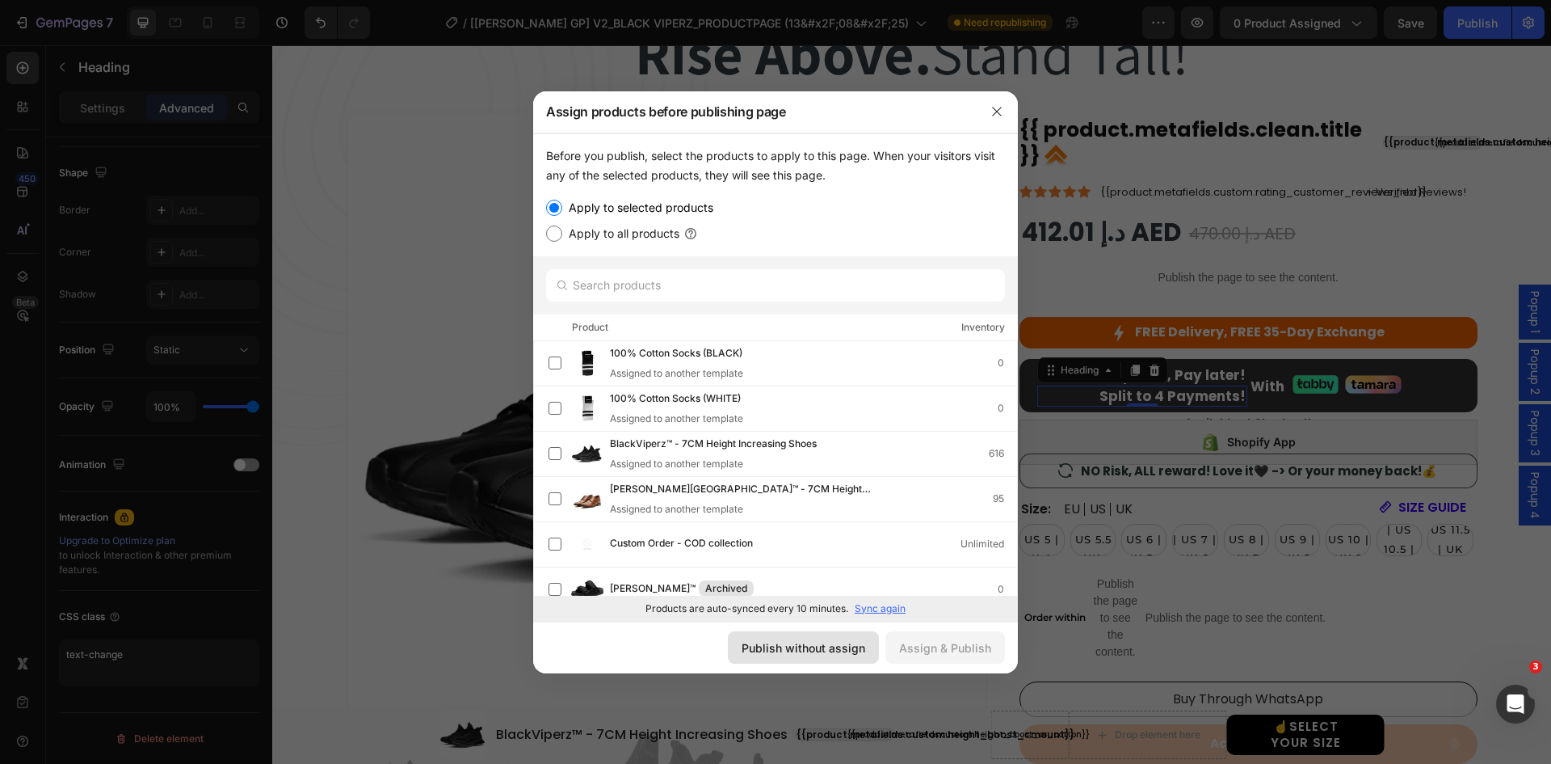
drag, startPoint x: 546, startPoint y: 581, endPoint x: 819, endPoint y: 647, distance: 280.3
click at [819, 647] on div "Publish without assign" at bounding box center [804, 647] width 124 height 17
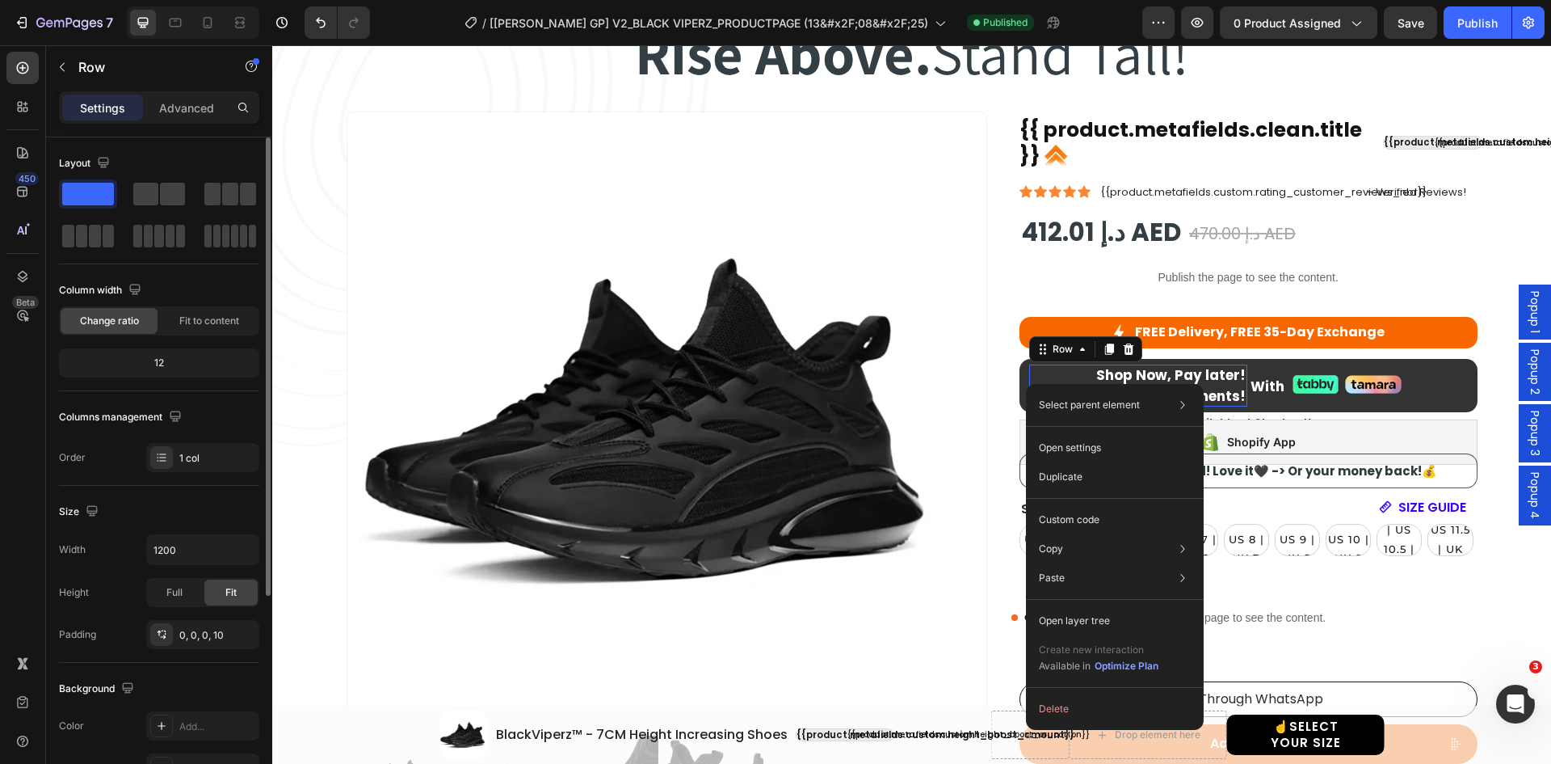
scroll to position [314, 0]
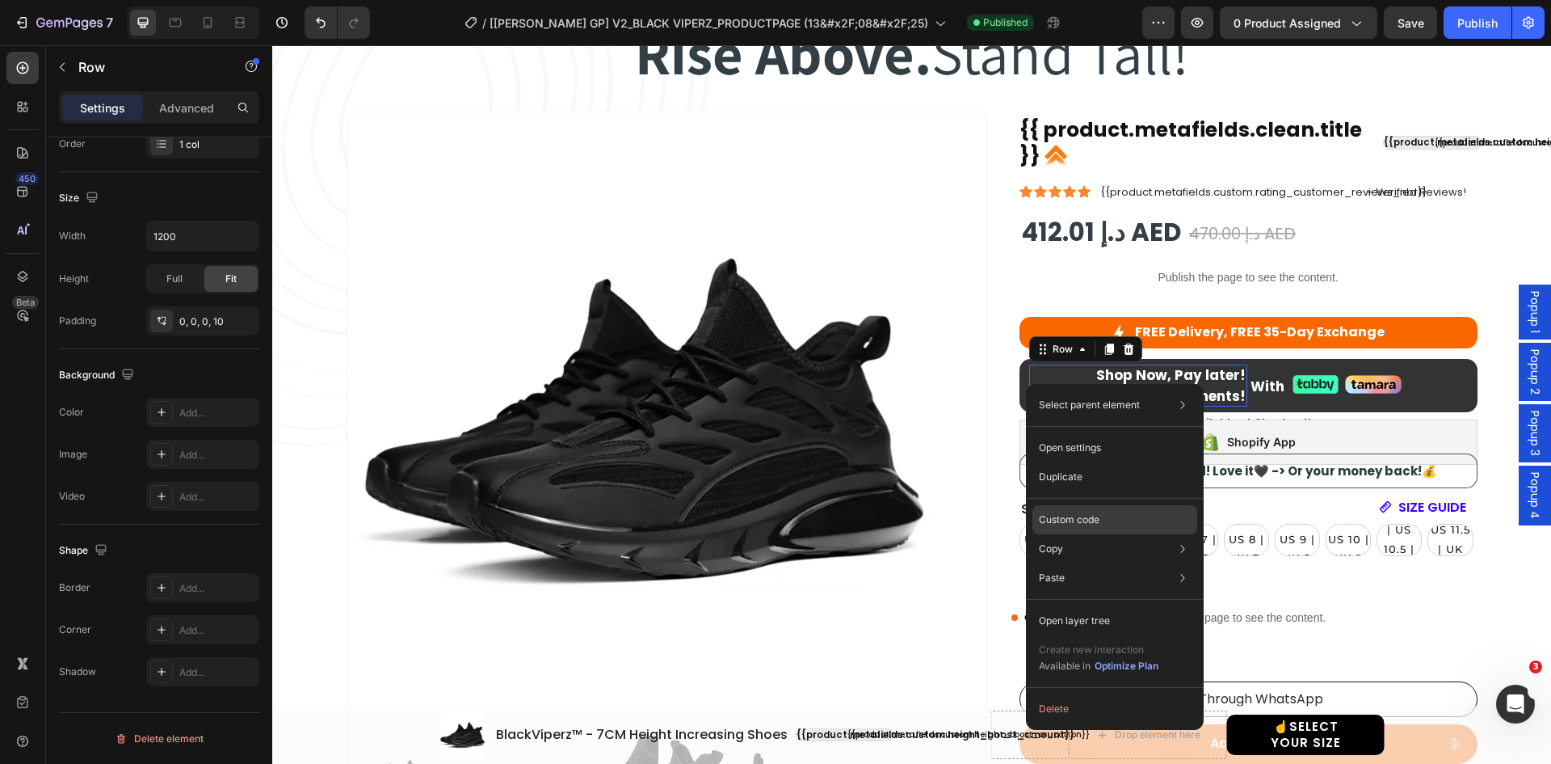
click at [1083, 519] on p "Custom code" at bounding box center [1069, 519] width 61 height 15
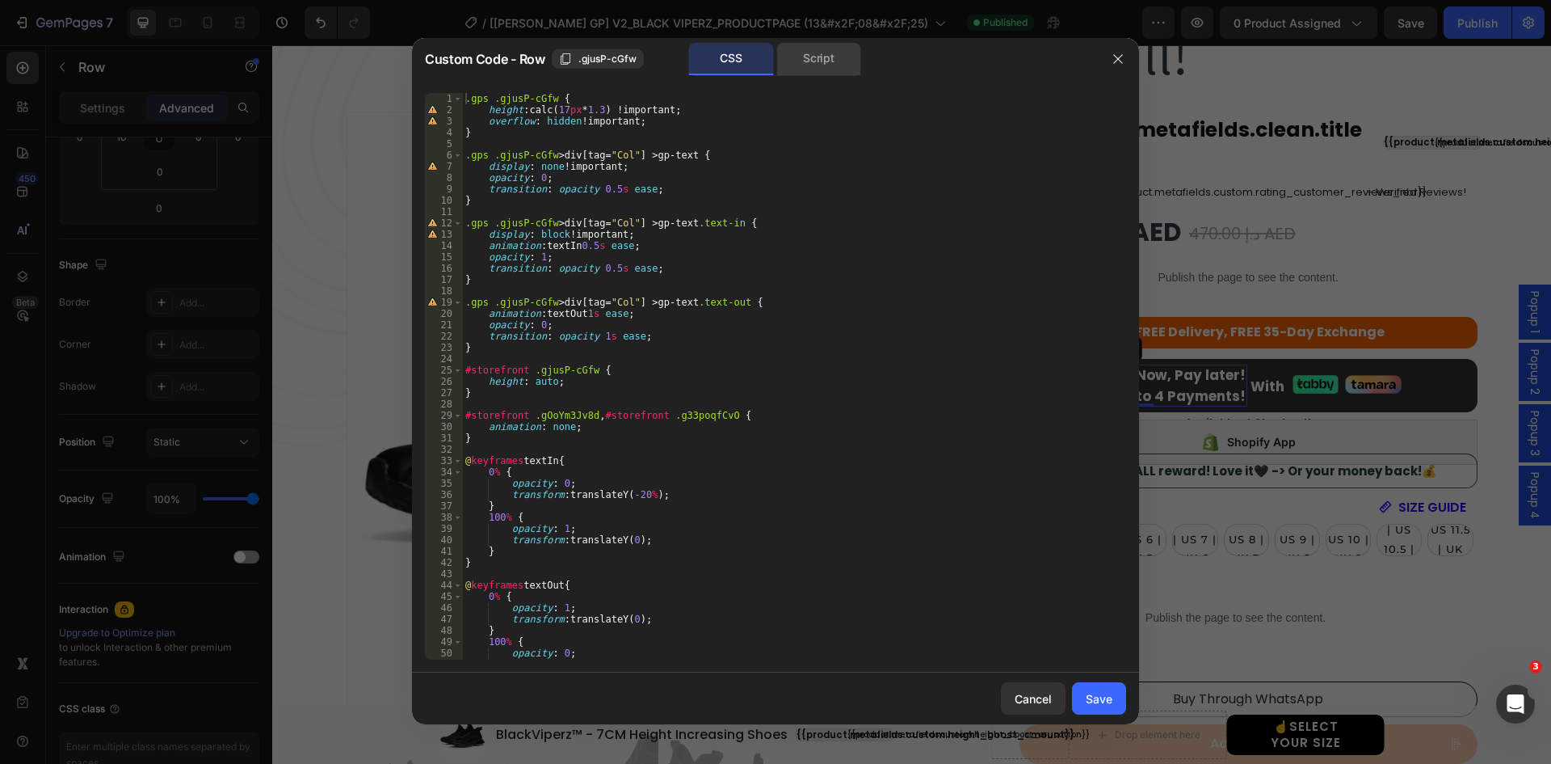
click at [804, 52] on div "Script" at bounding box center [819, 59] width 85 height 32
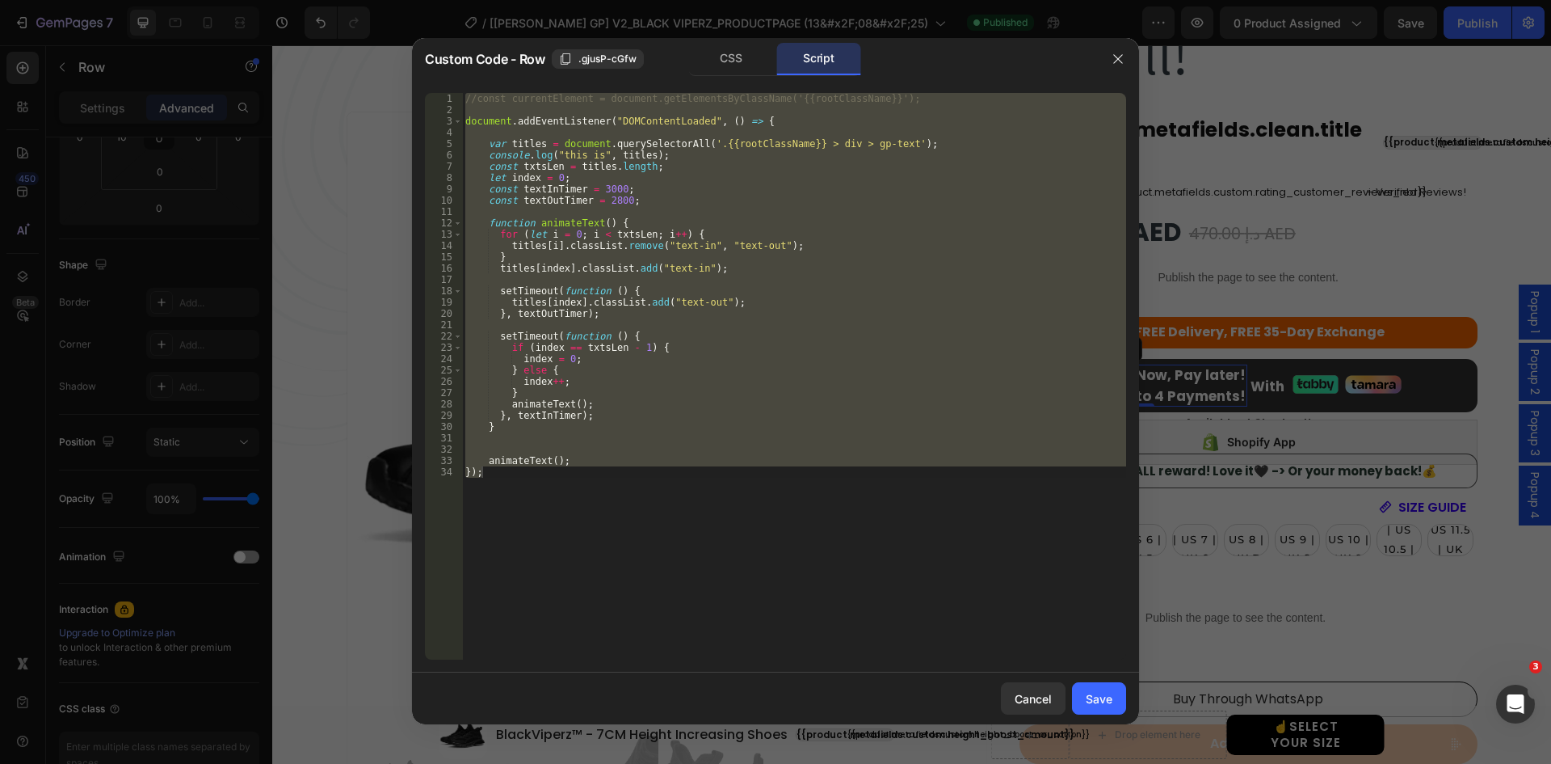
click at [730, 186] on div "//const currentElement = document.getElementsByClassName('{{rootClassName}}'); …" at bounding box center [794, 376] width 664 height 566
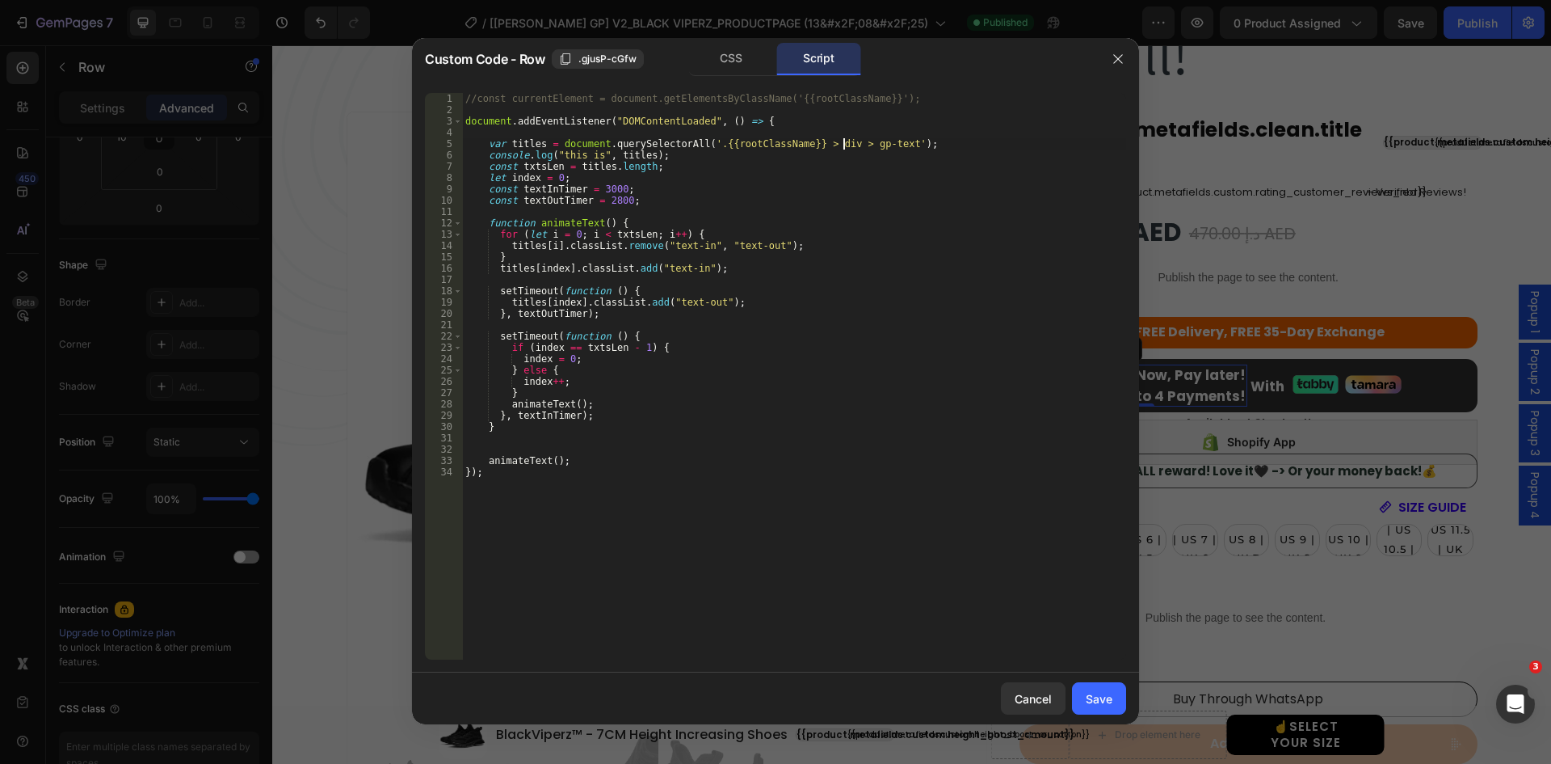
click at [843, 145] on div "//const currentElement = document.getElementsByClassName('{{rootClassName}}'); …" at bounding box center [794, 387] width 664 height 589
click at [882, 141] on div "//const currentElement = document.getElementsByClassName('{{rootClassName}}'); …" at bounding box center [794, 387] width 664 height 589
paste textarea "text-change"
click at [846, 142] on div "//const currentElement = document.getElementsByClassName('{{rootClassName}}'); …" at bounding box center [794, 387] width 664 height 589
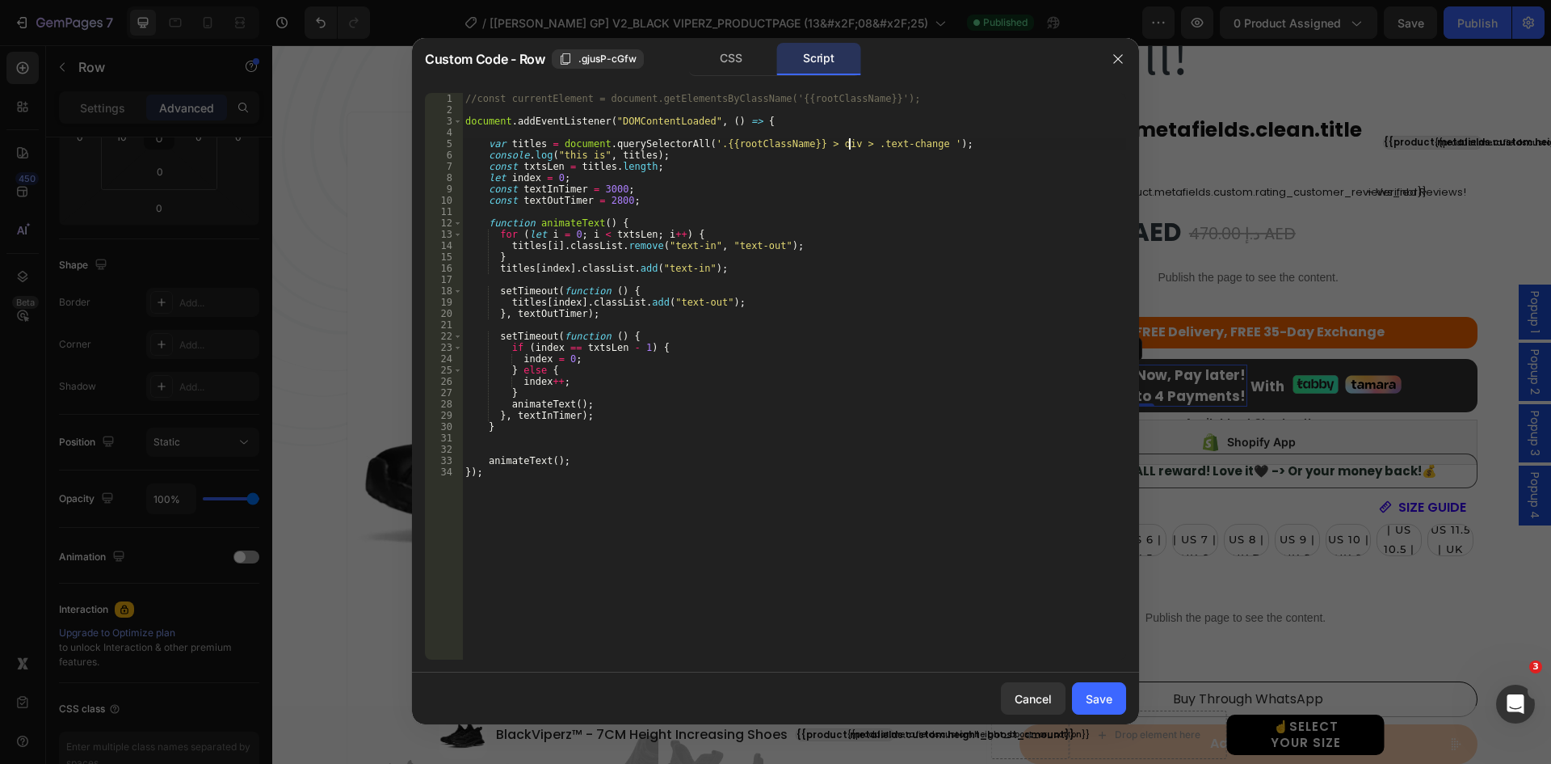
scroll to position [0, 32]
drag, startPoint x: 840, startPoint y: 149, endPoint x: 801, endPoint y: 146, distance: 38.9
click at [801, 146] on div "//const currentElement = document.getElementsByClassName('{{rootClassName}}'); …" at bounding box center [794, 387] width 664 height 589
type textarea "var titles = document.querySelectorAll('.{{rootClassName}} .text-change ');"
drag, startPoint x: 1095, startPoint y: 693, endPoint x: 817, endPoint y: 599, distance: 293.3
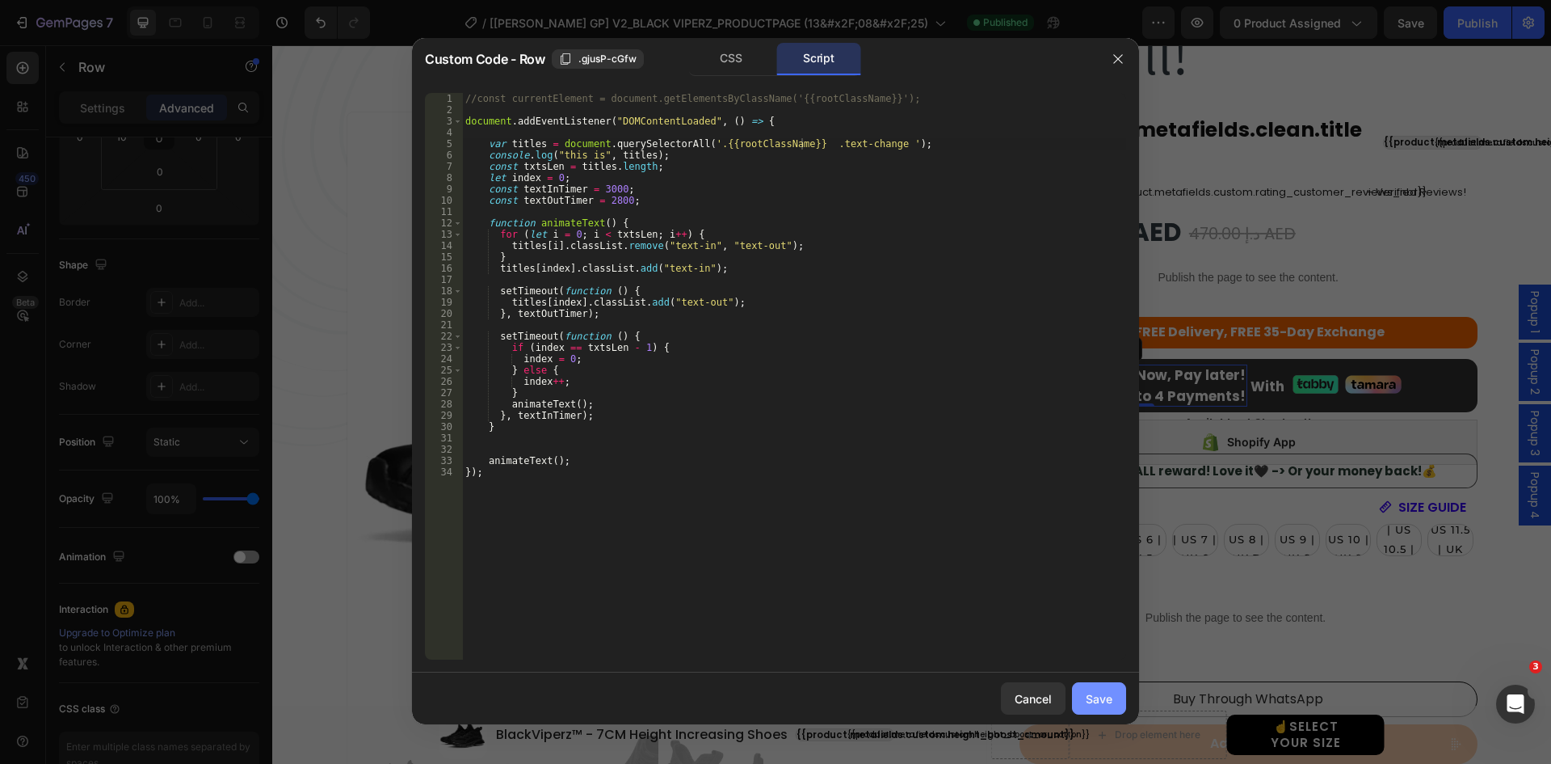
click at [1095, 693] on div "Save" at bounding box center [1099, 698] width 27 height 17
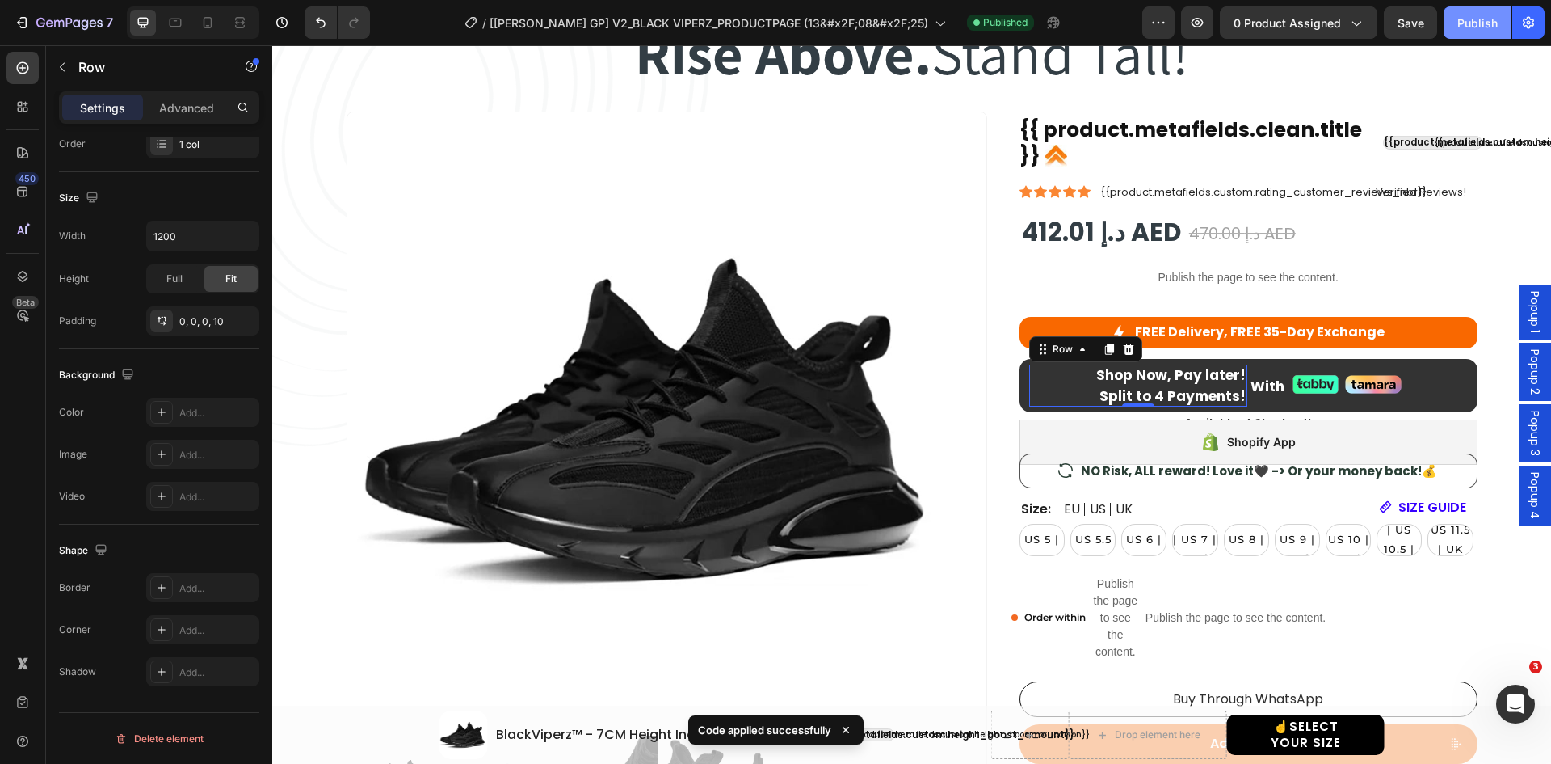
click at [1474, 19] on div "Publish" at bounding box center [1478, 23] width 40 height 17
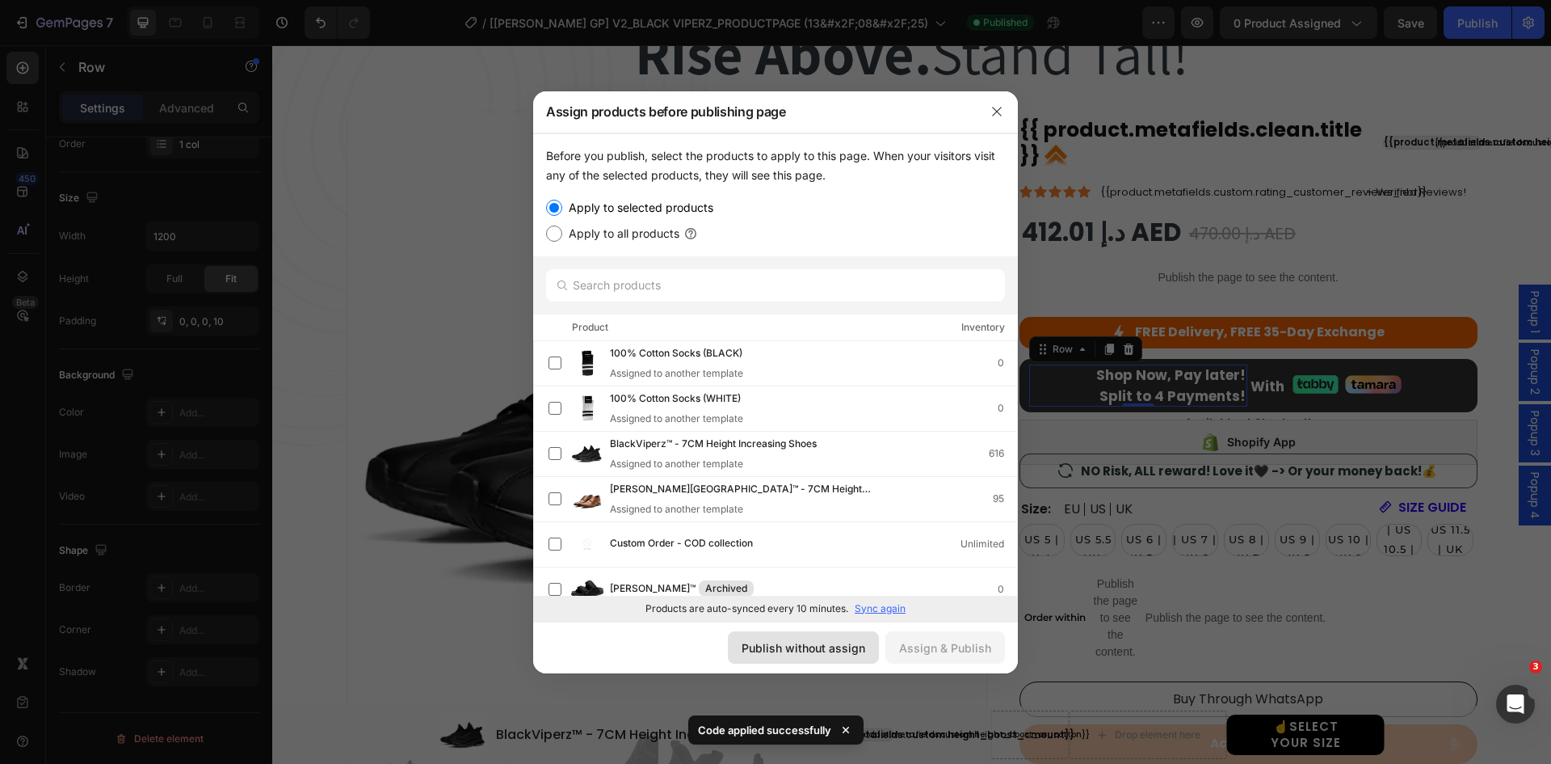
click at [831, 639] on div "Publish without assign" at bounding box center [804, 647] width 124 height 17
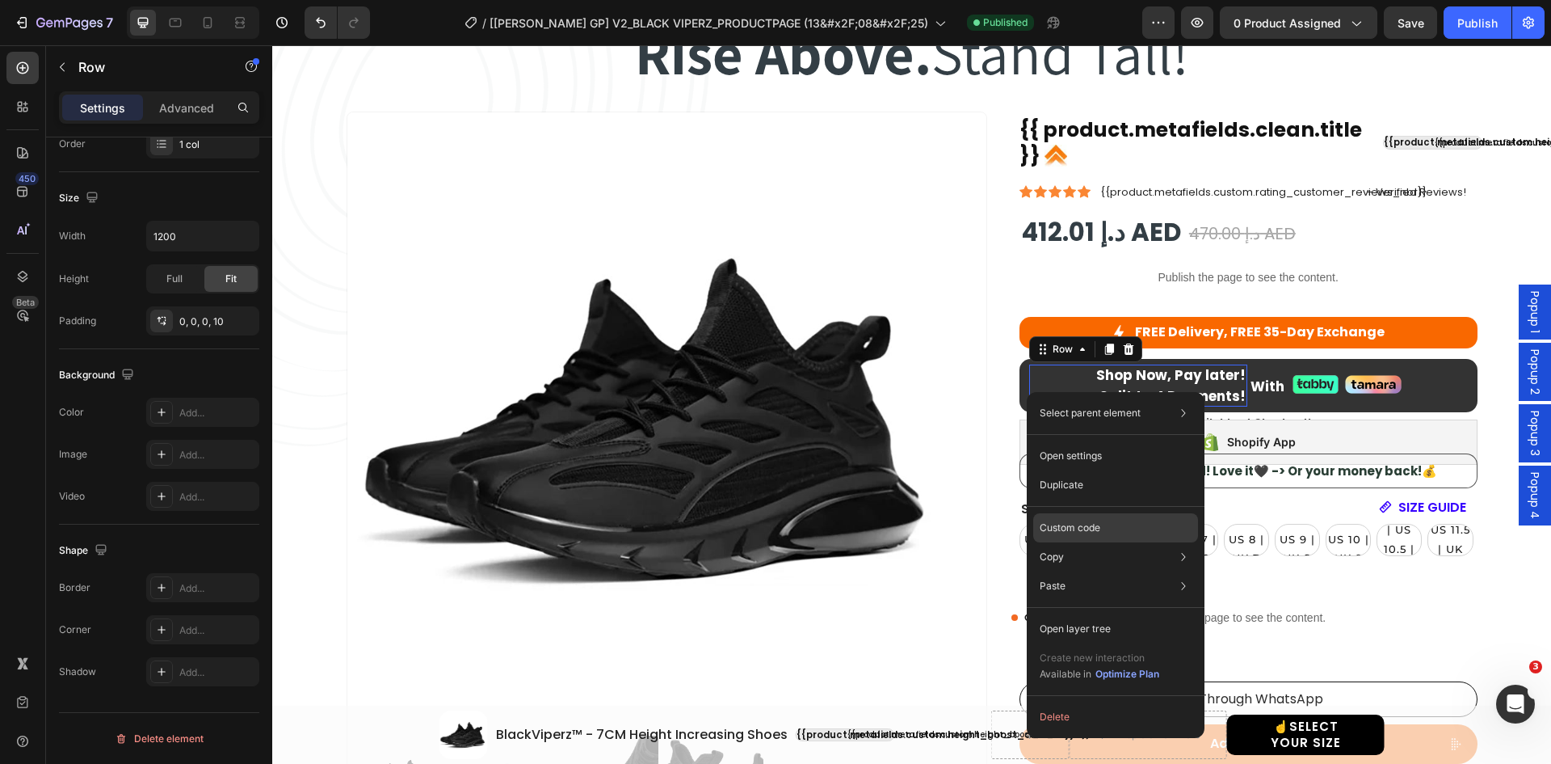
click at [1069, 525] on p "Custom code" at bounding box center [1070, 527] width 61 height 15
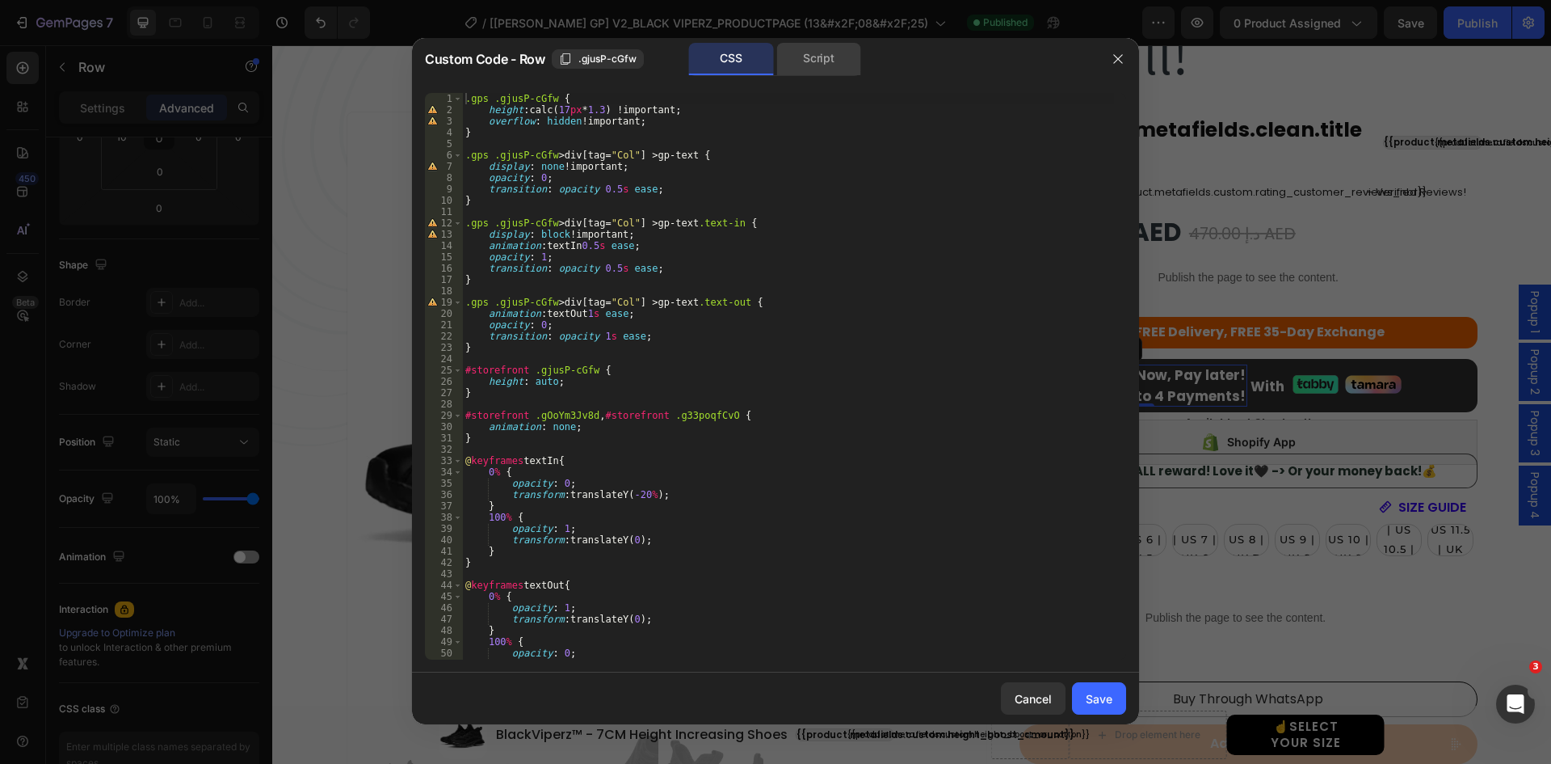
click at [817, 59] on div "Script" at bounding box center [819, 59] width 85 height 32
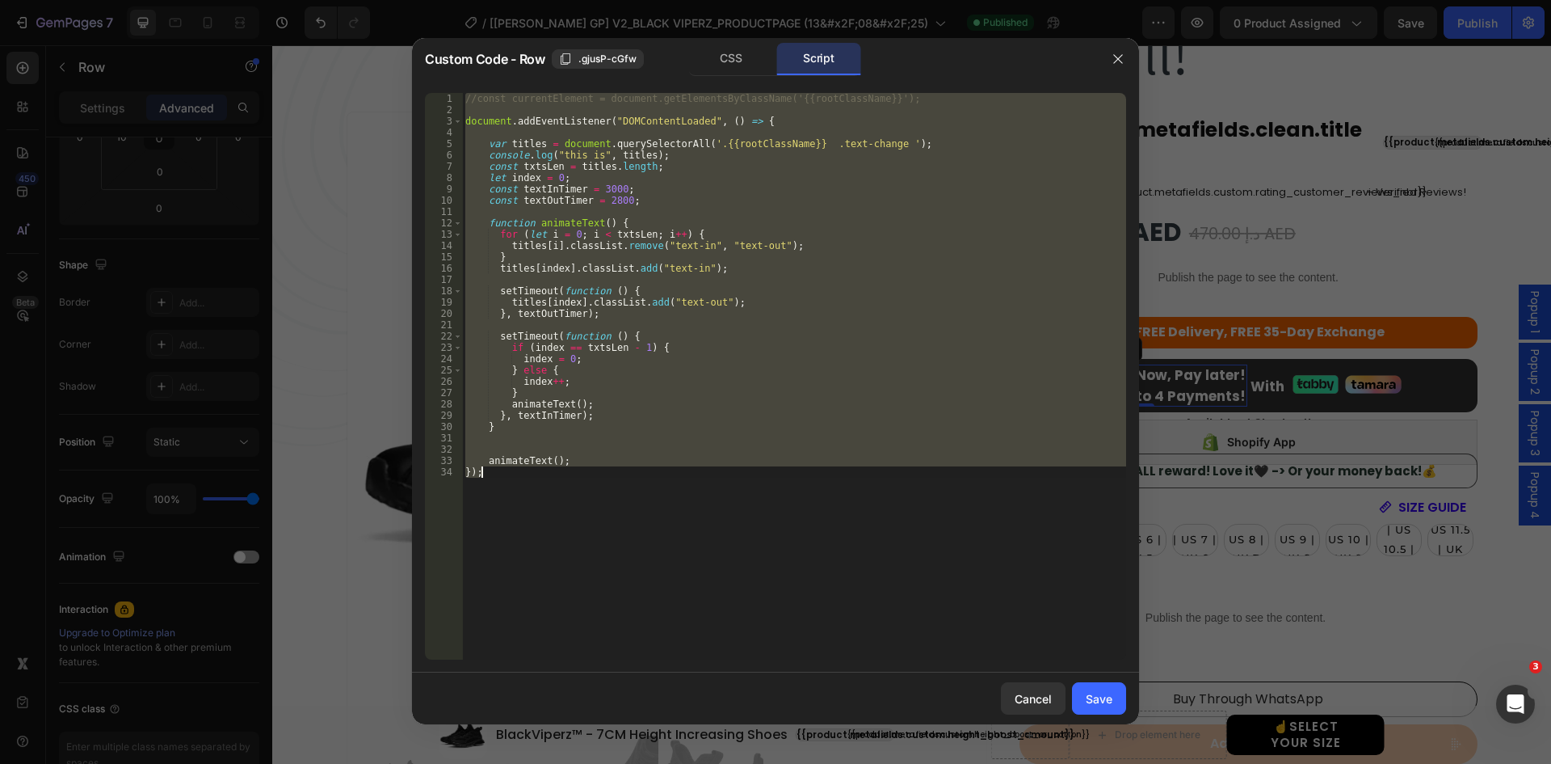
click at [810, 144] on div "//const currentElement = document.getElementsByClassName('{{rootClassName}}'); …" at bounding box center [794, 376] width 664 height 566
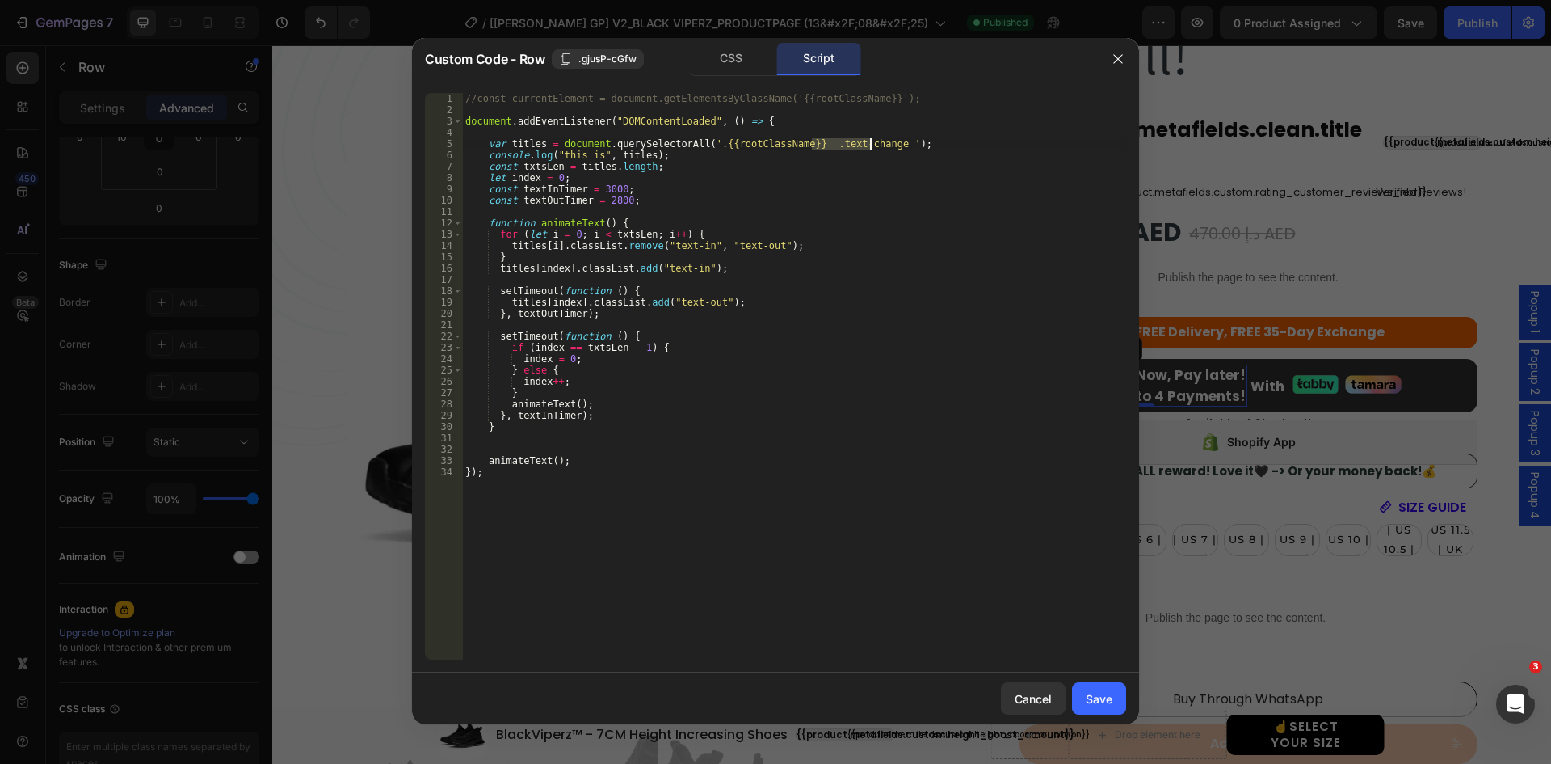
click at [872, 140] on div "//const currentElement = document.getElementsByClassName('{{rootClassName}}'); …" at bounding box center [794, 387] width 664 height 589
click at [737, 73] on div "CSS" at bounding box center [731, 59] width 85 height 32
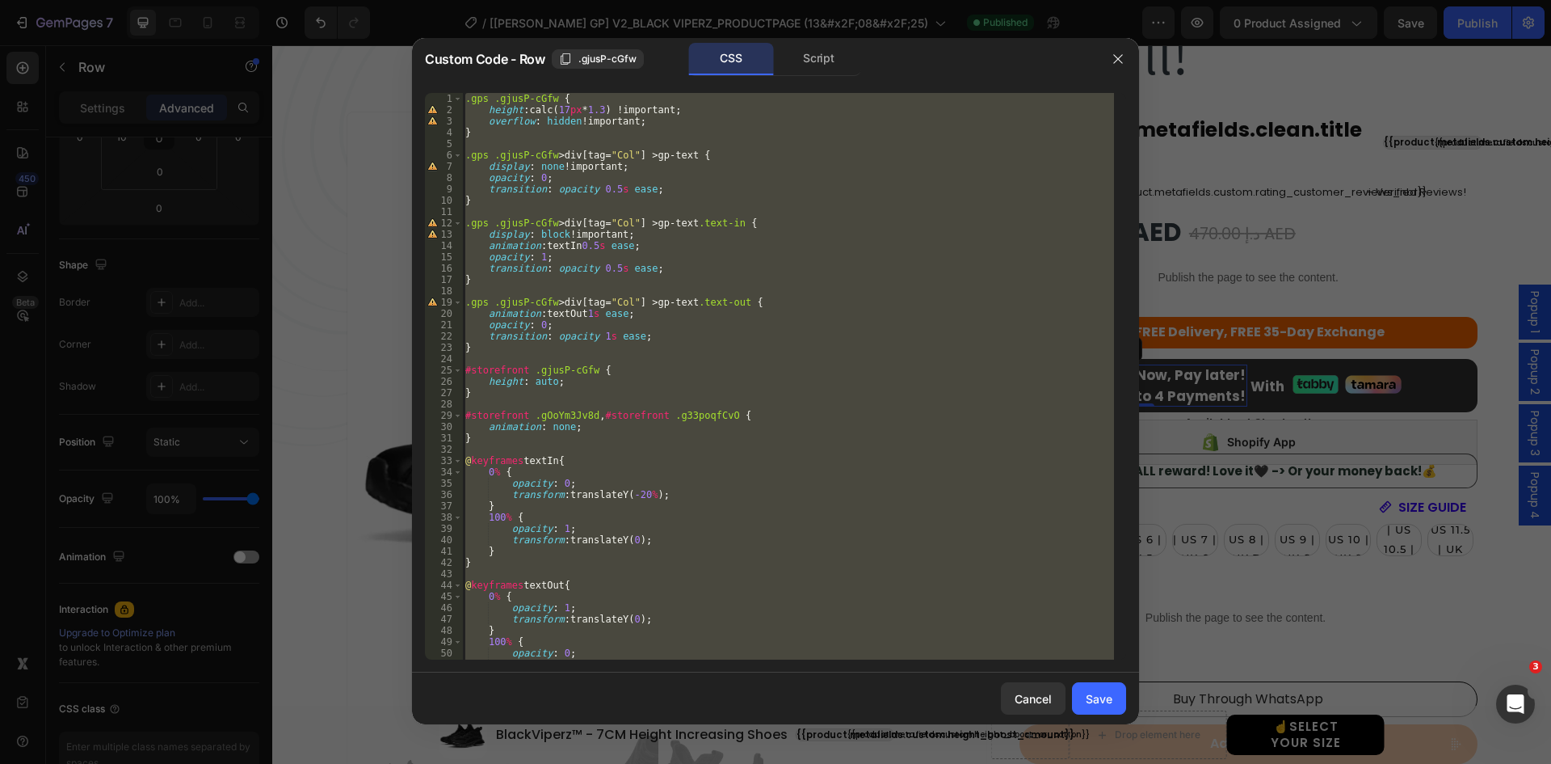
click at [532, 410] on div ".gps .gjusP-cGfw { height : calc( 17 px * 1.3 ) !important ; overflow : hidden …" at bounding box center [788, 376] width 652 height 566
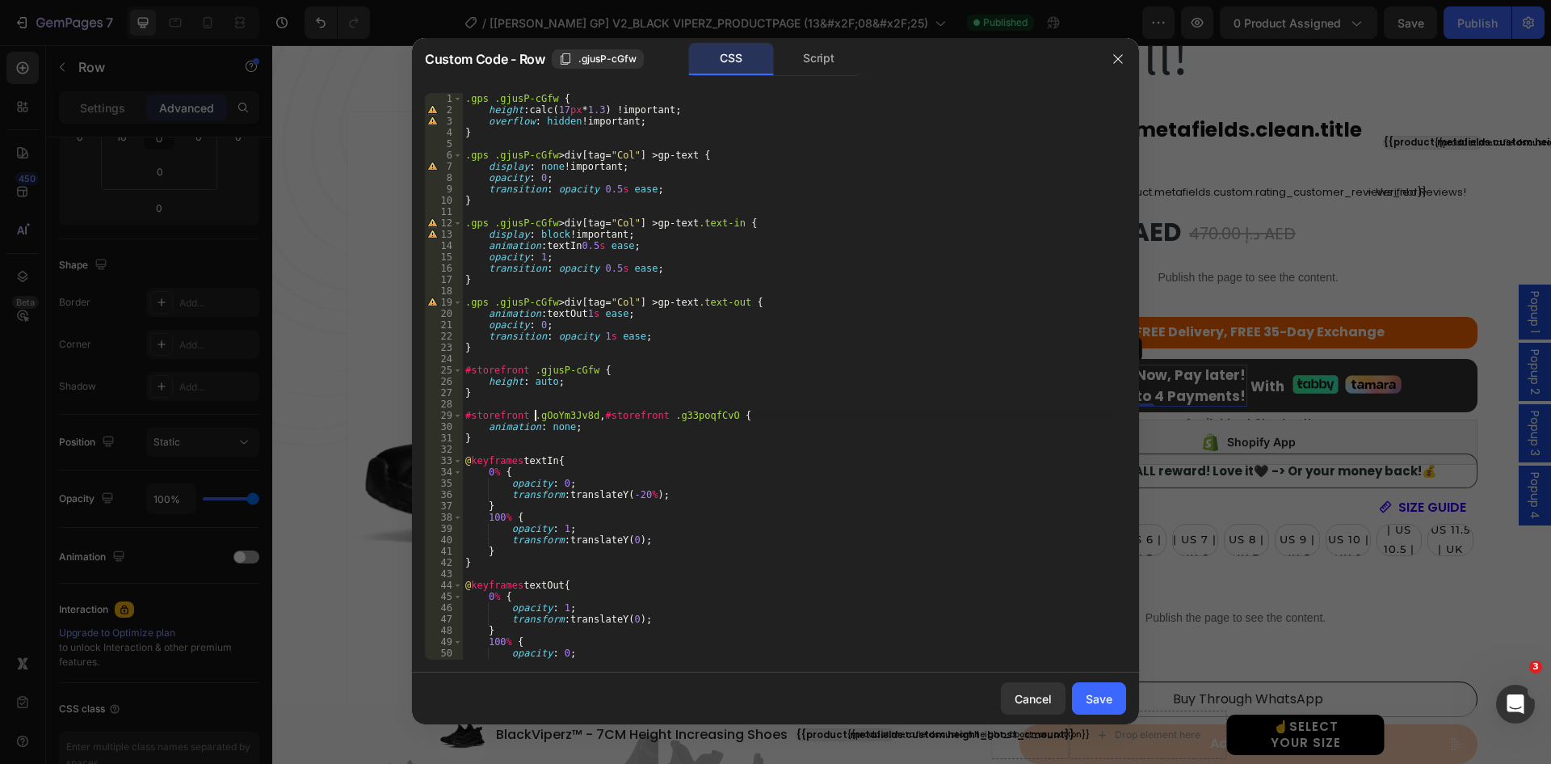
click at [536, 417] on div ".gps .gjusP-cGfw { height : calc( 17 px * 1.3 ) !important ; overflow : hidden …" at bounding box center [788, 387] width 652 height 589
drag, startPoint x: 571, startPoint y: 413, endPoint x: 587, endPoint y: 415, distance: 16.3
click at [587, 415] on div ".gps .gjusP-cGfw { height : calc( 17 px * 1.3 ) !important ; overflow : hidden …" at bounding box center [788, 387] width 652 height 589
paste textarea "text-change"
drag, startPoint x: 486, startPoint y: 306, endPoint x: 457, endPoint y: 305, distance: 29.1
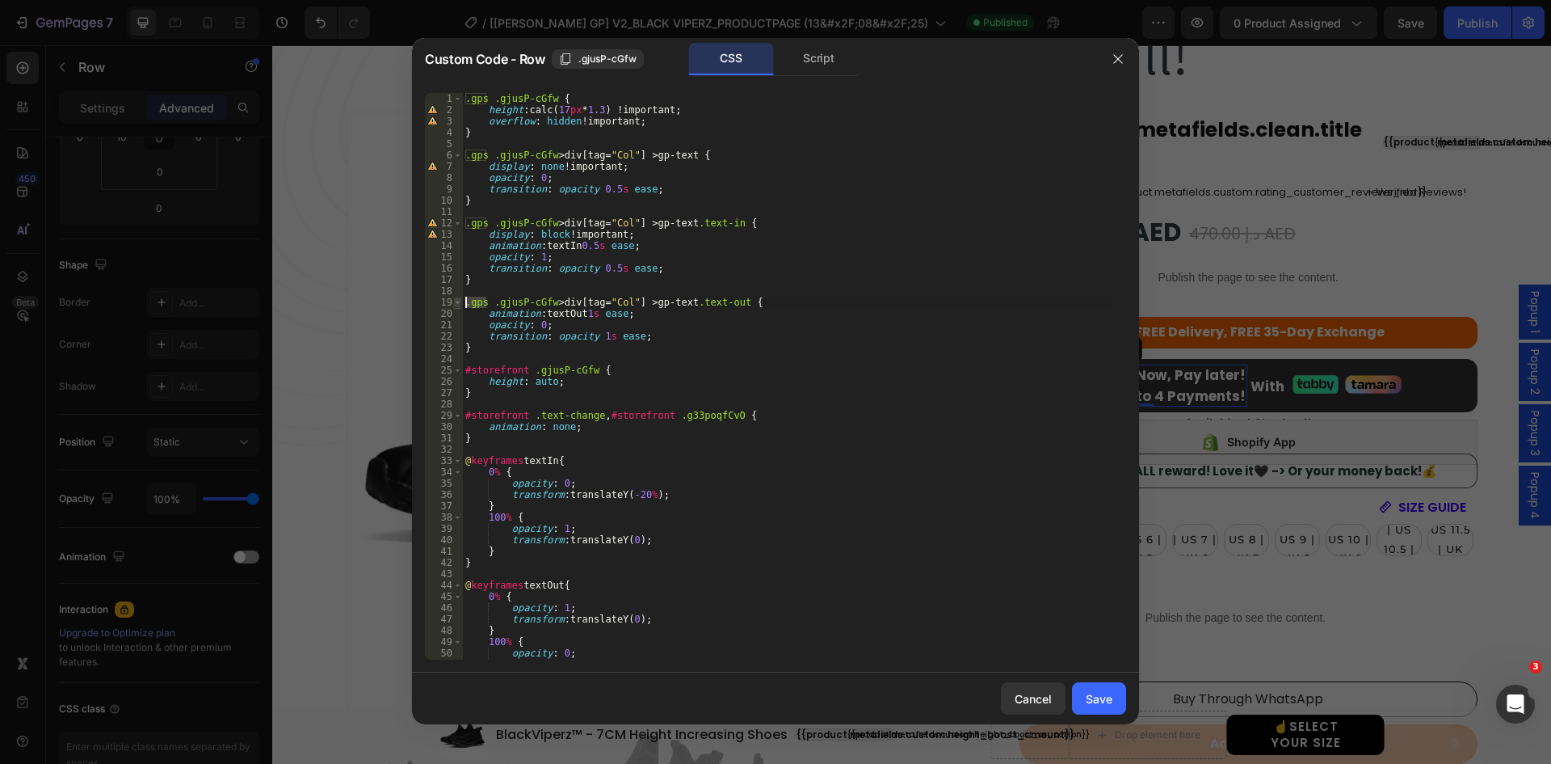
click at [457, 305] on div "#storefront .text-change, #storefront .g33poqfCvO { 1 2 3 4 5 6 7 8 9 10 11 12 …" at bounding box center [775, 376] width 701 height 566
drag, startPoint x: 520, startPoint y: 373, endPoint x: 462, endPoint y: 374, distance: 58.2
click at [462, 374] on div ".gps .gjusP-cGfw > div[tag="Col"] > gp-text.text-out { 1 2 3 4 5 6 7 8 9 10 11 …" at bounding box center [775, 376] width 701 height 566
drag, startPoint x: 524, startPoint y: 367, endPoint x: 434, endPoint y: 371, distance: 89.8
click at [434, 371] on div "#storefront .gjusP-cGfw { 1 2 3 4 5 6 7 8 9 10 11 12 13 14 15 16 17 18 19 20 21…" at bounding box center [775, 376] width 701 height 566
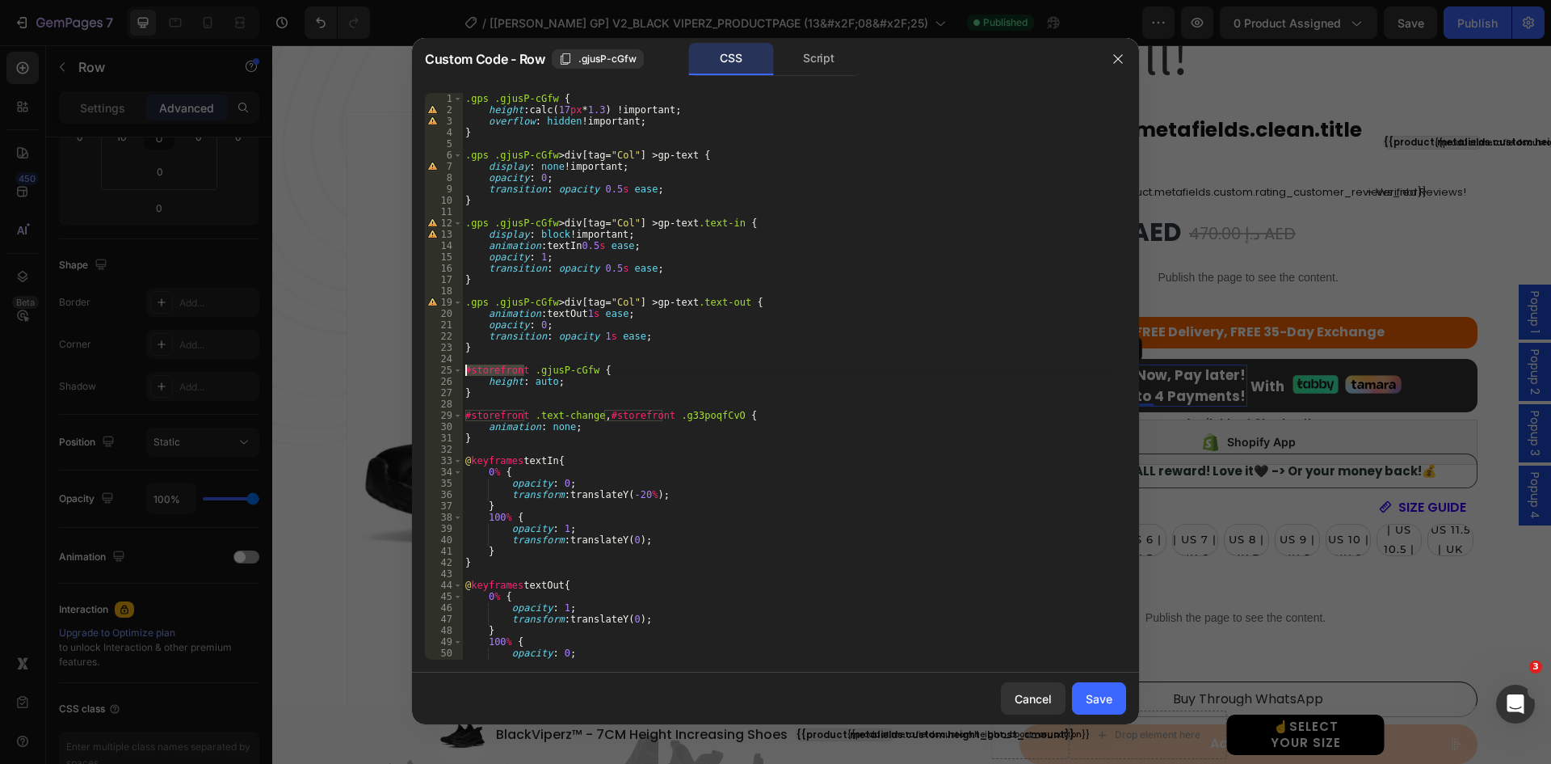
paste textarea ".gps"
drag, startPoint x: 523, startPoint y: 415, endPoint x: 448, endPoint y: 419, distance: 75.3
click at [448, 419] on div ".gps .gjusP-cGfw { 1 2 3 4 5 6 7 8 9 10 11 12 13 14 15 16 17 18 19 20 21 22 23 …" at bounding box center [775, 376] width 701 height 566
paste textarea ".gps"
click at [620, 415] on div ".gps .gjusP-cGfw { height : calc( 17 px * 1.3 ) !important ; overflow : hidden …" at bounding box center [788, 387] width 652 height 589
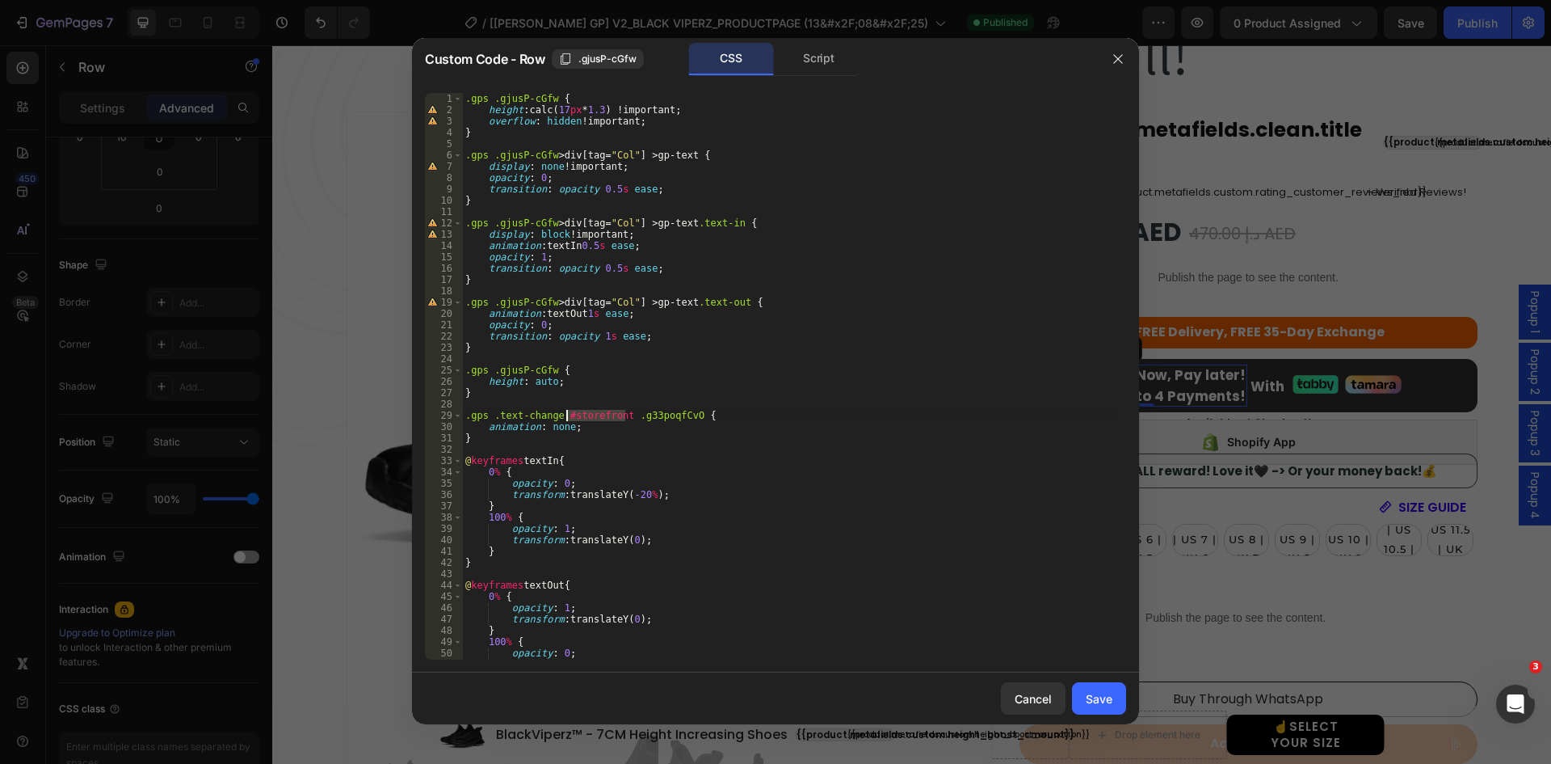
drag, startPoint x: 625, startPoint y: 415, endPoint x: 568, endPoint y: 416, distance: 56.6
click at [568, 416] on div ".gps .gjusP-cGfw { height : calc( 17 px * 1.3 ) !important ; overflow : hidden …" at bounding box center [788, 387] width 652 height 589
paste textarea ".gps"
click at [804, 60] on div "Script" at bounding box center [819, 59] width 85 height 32
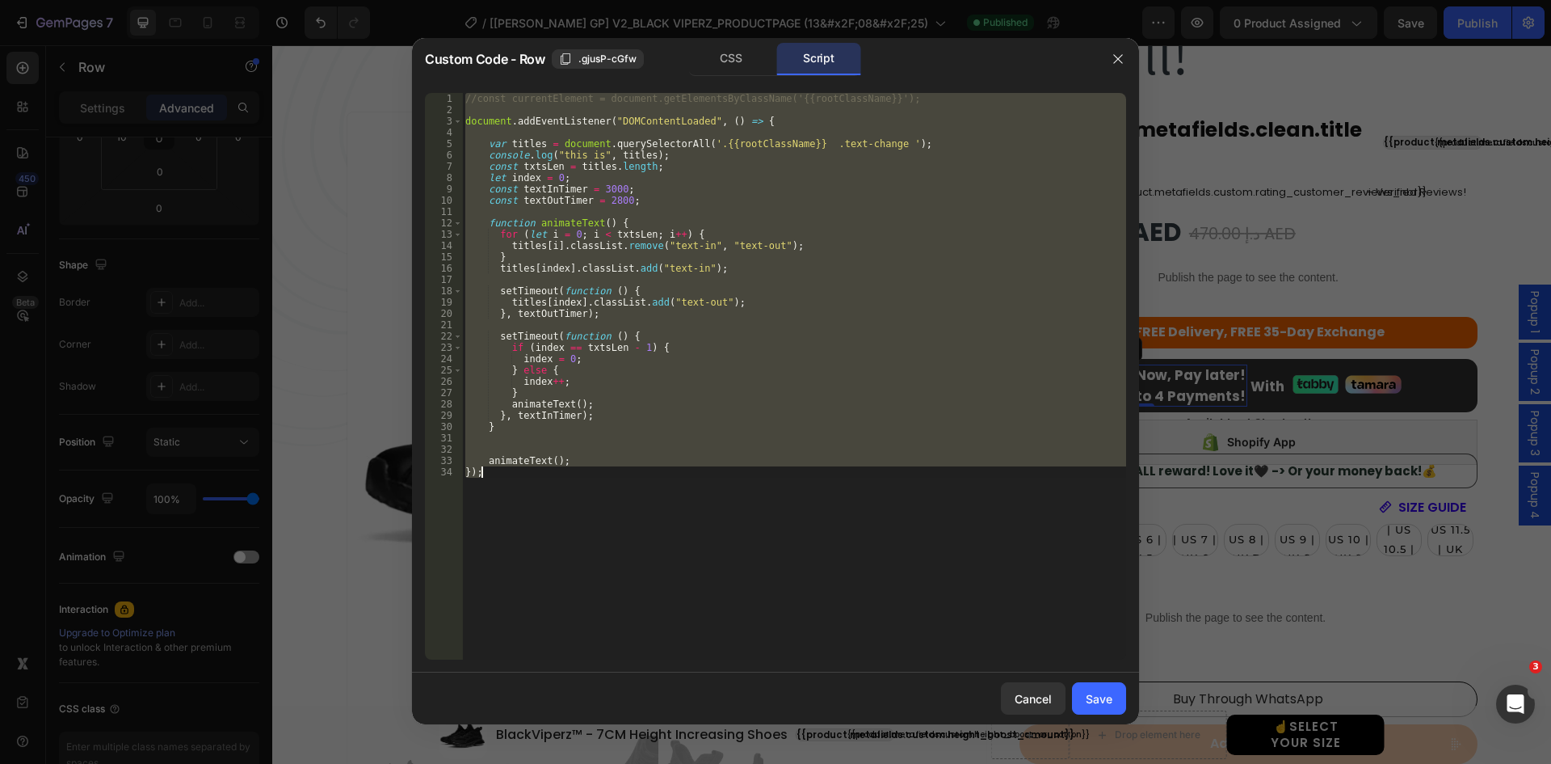
click at [817, 145] on div "//const currentElement = document.getElementsByClassName('{{rootClassName}}'); …" at bounding box center [794, 376] width 664 height 566
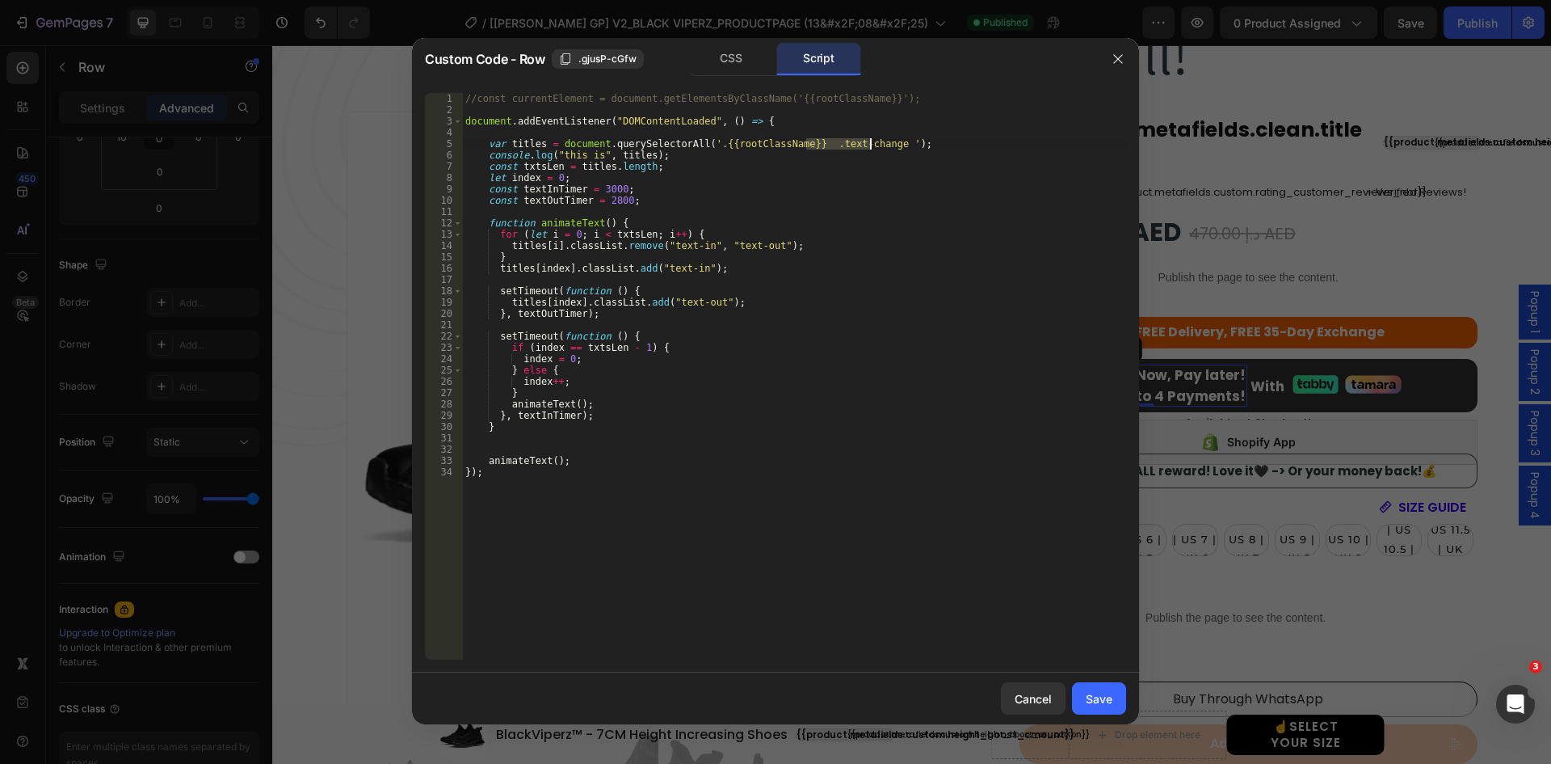
drag, startPoint x: 808, startPoint y: 143, endPoint x: 869, endPoint y: 144, distance: 60.6
click at [869, 144] on div "//const currentElement = document.getElementsByClassName('{{rootClassName}}'); …" at bounding box center [794, 387] width 664 height 589
click at [745, 67] on div "CSS" at bounding box center [731, 59] width 85 height 32
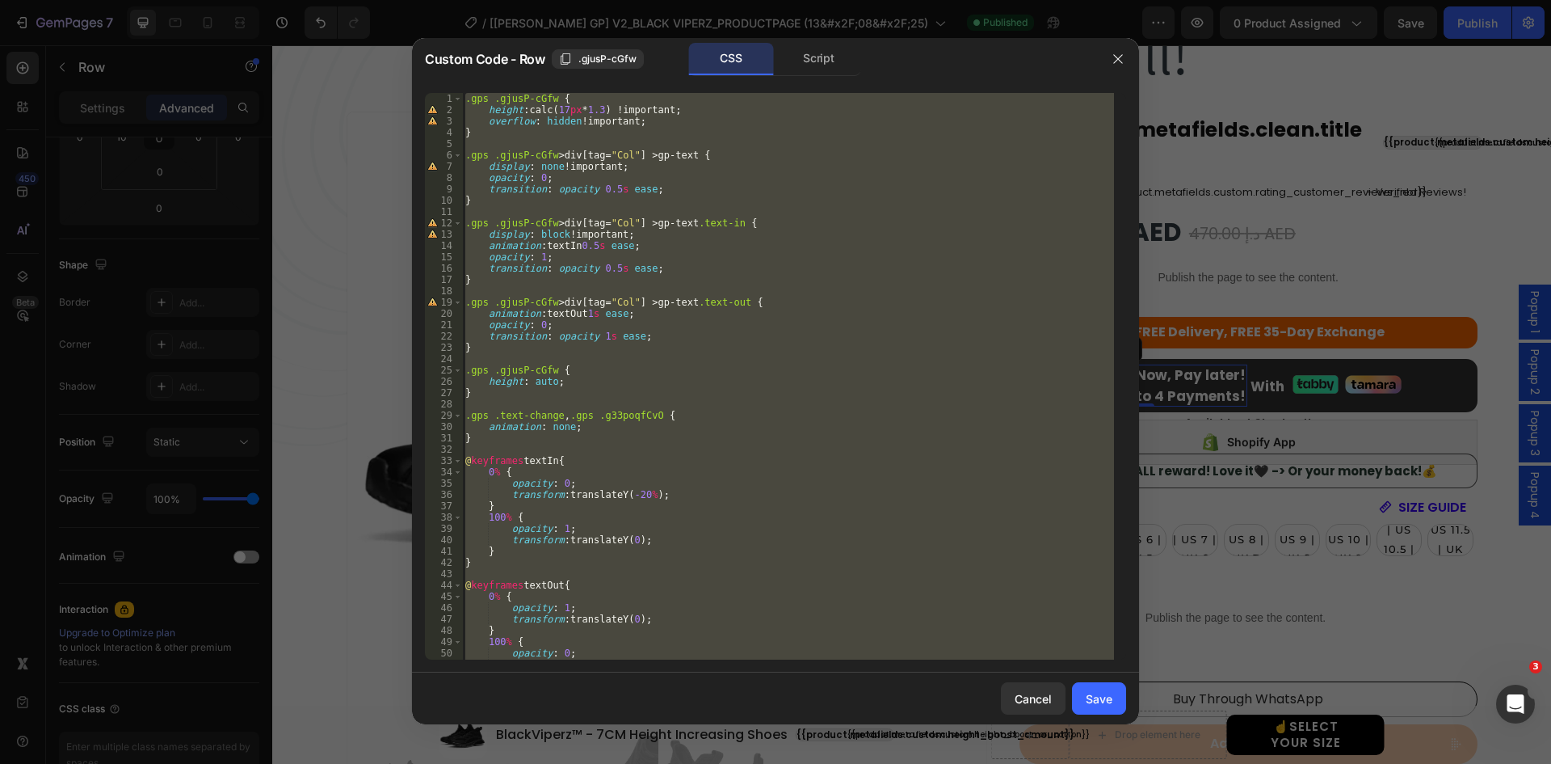
click at [736, 269] on div ".gps .gjusP-cGfw { height : calc( 17 px * 1.3 ) !important ; overflow : hidden …" at bounding box center [788, 376] width 652 height 566
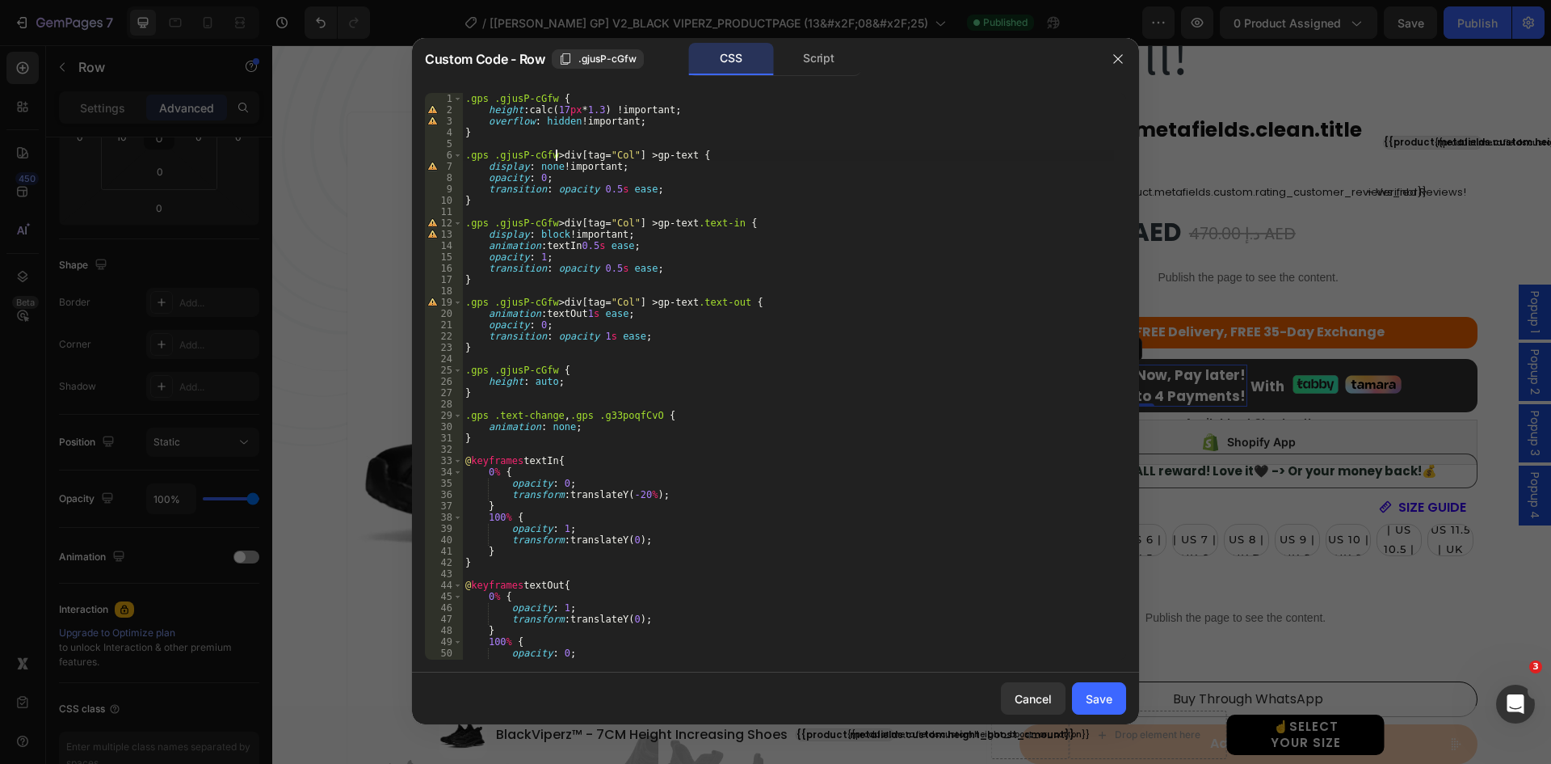
click at [555, 157] on div ".gps .gjusP-cGfw { height : calc( 17 px * 1.3 ) !important ; overflow : hidden …" at bounding box center [788, 387] width 652 height 589
drag, startPoint x: 667, startPoint y: 156, endPoint x: 696, endPoint y: 157, distance: 29.1
click at [696, 157] on div ".gps .gjusP-cGfw { height : calc( 17 px * 1.3 ) !important ; overflow : hidden …" at bounding box center [788, 387] width 652 height 589
paste textarea ".text-change"
click at [558, 221] on div ".gps .gjusP-cGfw { height : calc( 17 px * 1.3 ) !important ; overflow : hidden …" at bounding box center [788, 387] width 652 height 589
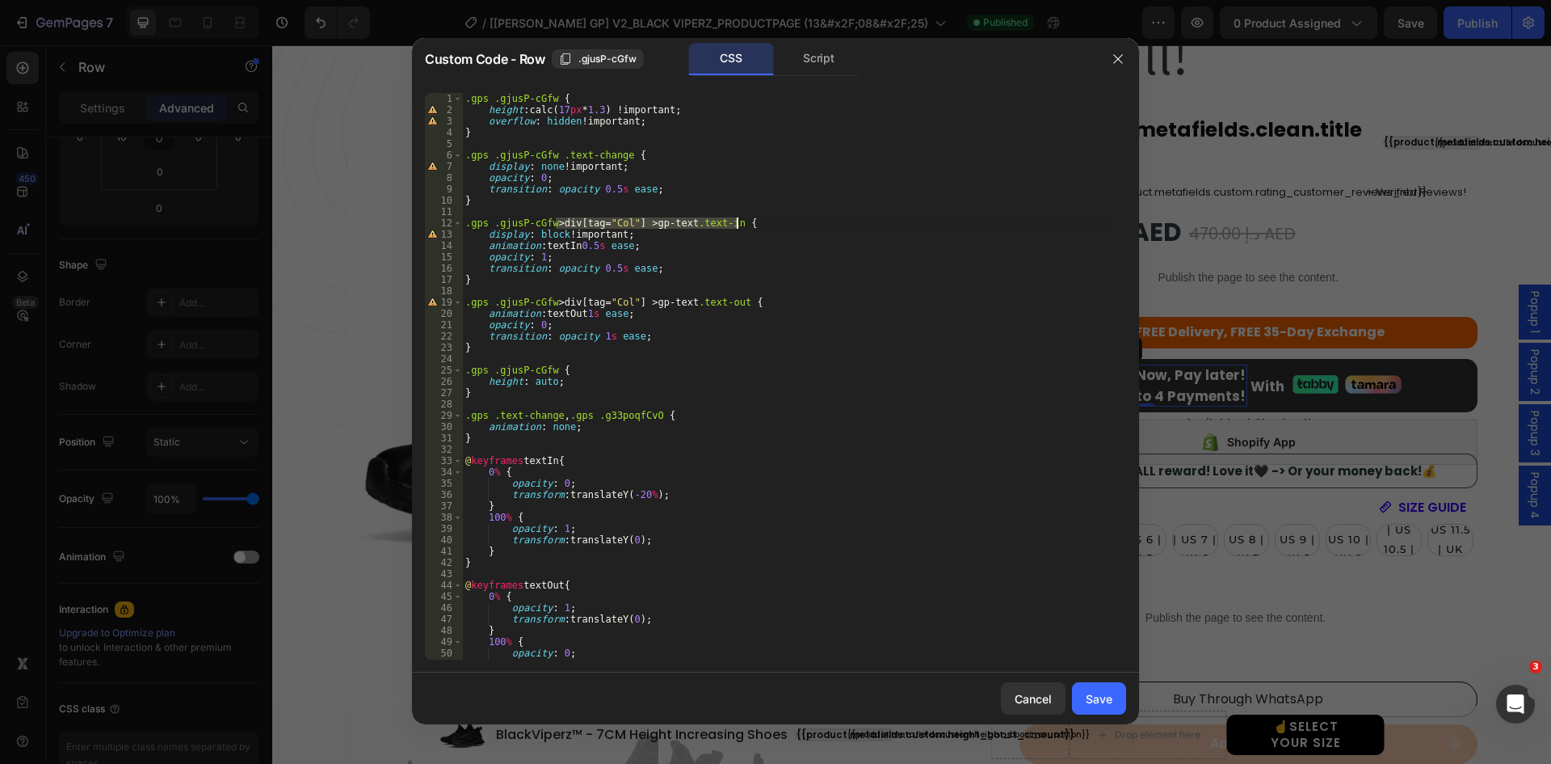
click at [739, 222] on div ".gps .gjusP-cGfw { height : calc( 17 px * 1.3 ) !important ; overflow : hidden …" at bounding box center [788, 387] width 652 height 589
paste textarea ".text-change"
click at [553, 303] on div ".gps .gjusP-cGfw { height : calc( 17 px * 1.3 ) !important ; overflow : hidden …" at bounding box center [788, 387] width 652 height 589
click at [743, 300] on div ".gps .gjusP-cGfw { height : calc( 17 px * 1.3 ) !important ; overflow : hidden …" at bounding box center [788, 387] width 652 height 589
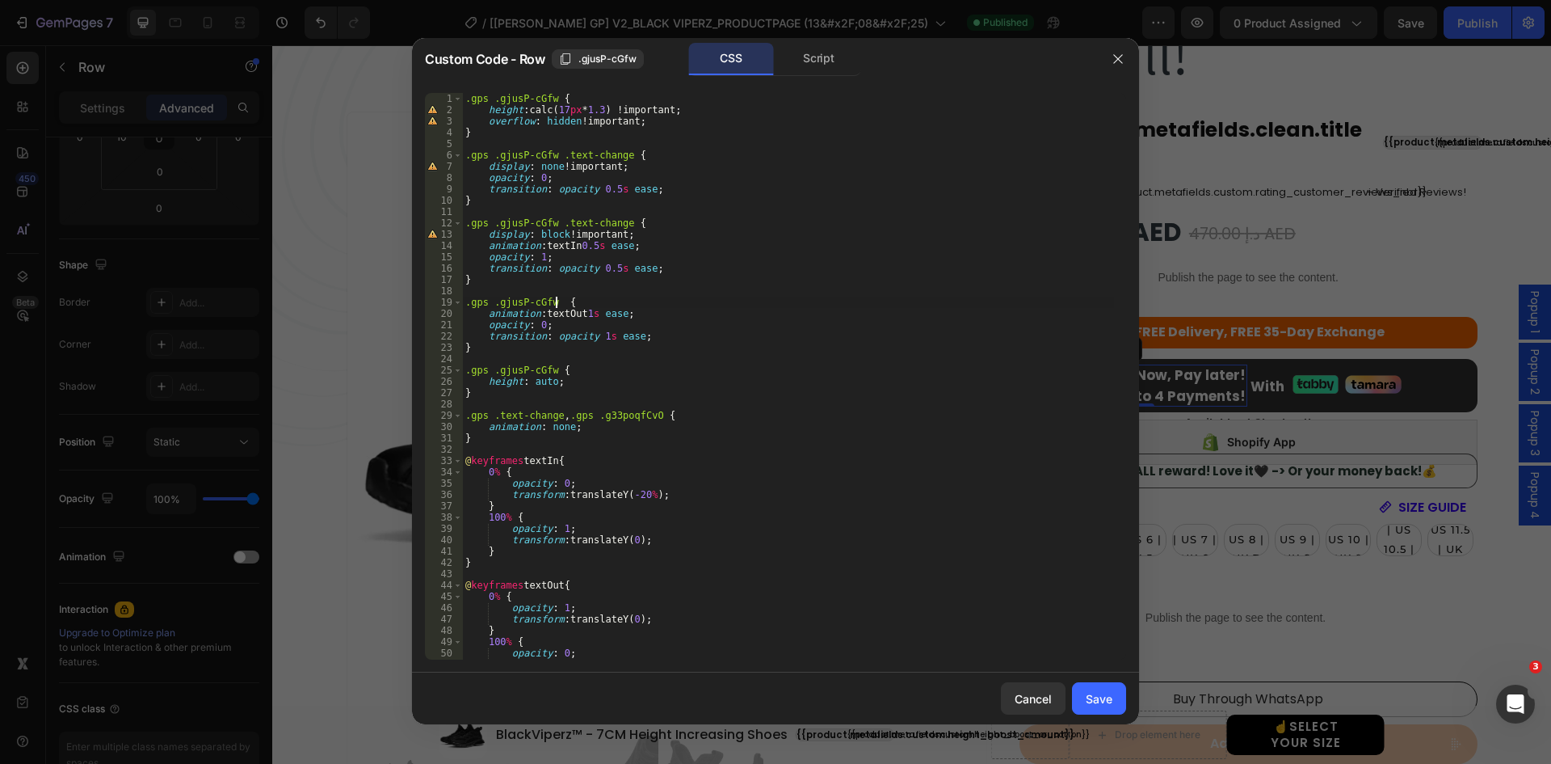
paste textarea ".text-change"
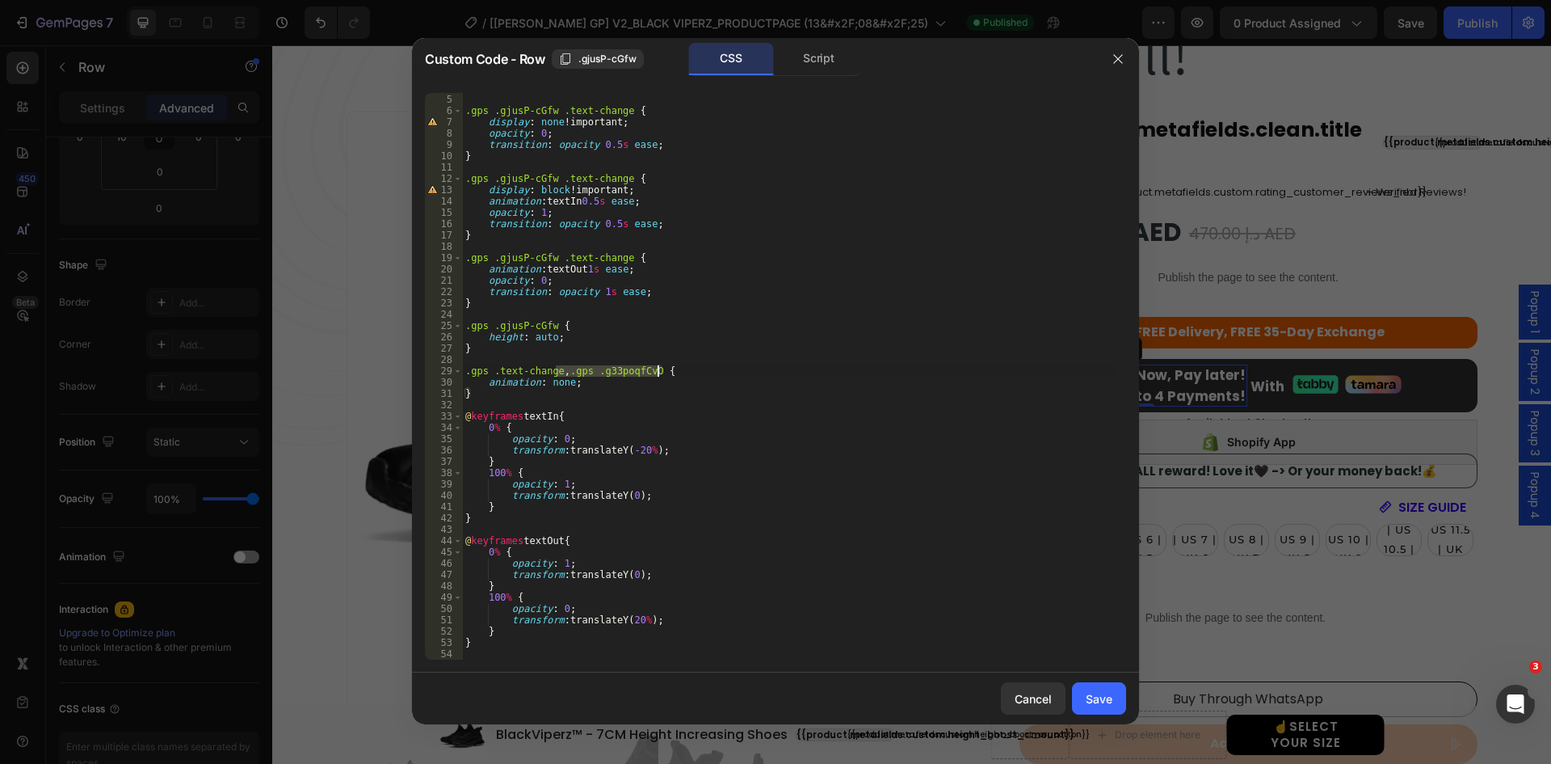
drag, startPoint x: 555, startPoint y: 373, endPoint x: 656, endPoint y: 372, distance: 101.0
click at [656, 372] on div "} .gps .gjusP-cGfw .text-change { display : none !important ; opacity : 0 ; tra…" at bounding box center [788, 376] width 652 height 589
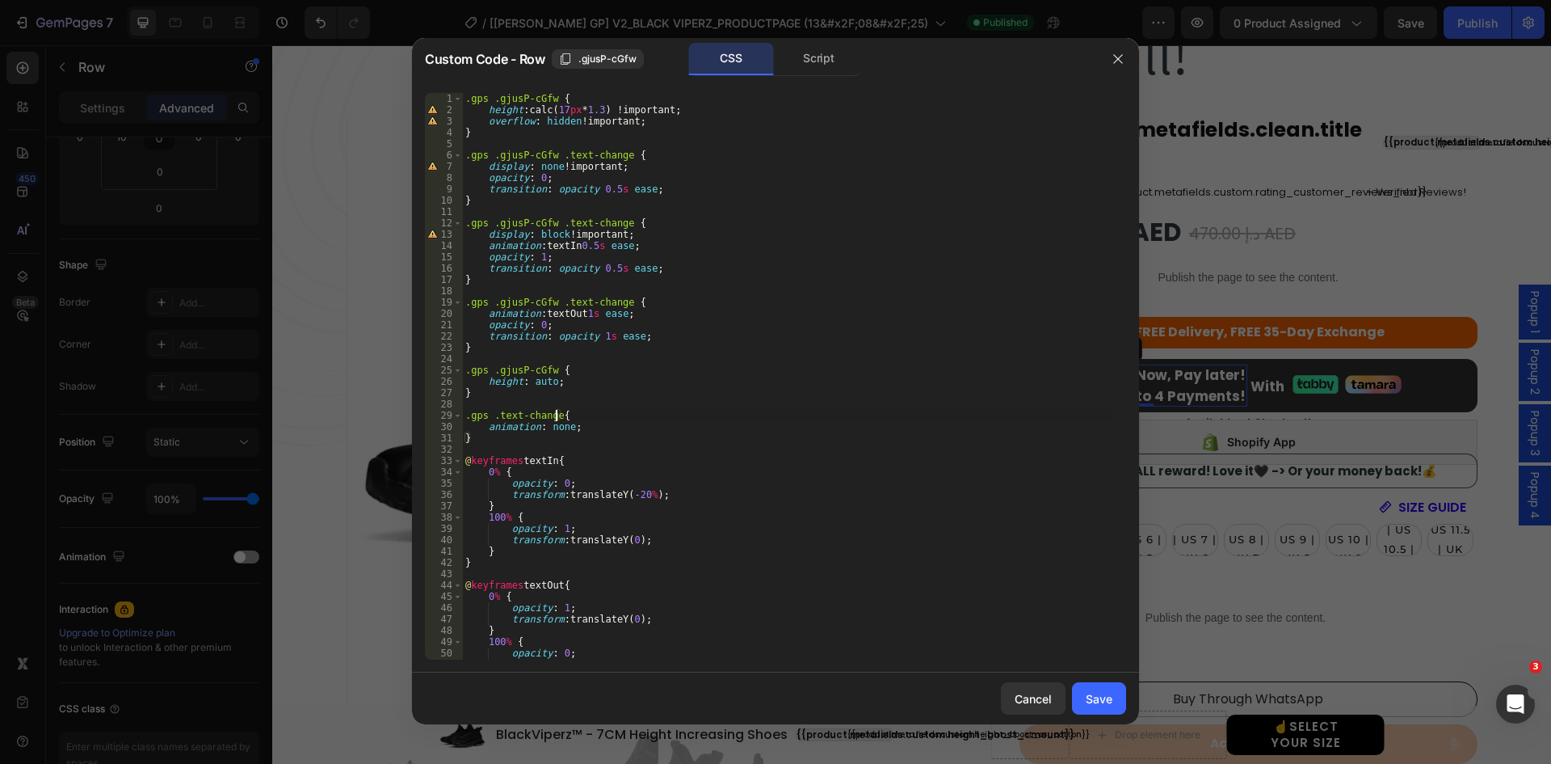
scroll to position [0, 0]
type textarea ".gps .text-change{"
click at [1093, 697] on div "Save" at bounding box center [1099, 698] width 27 height 17
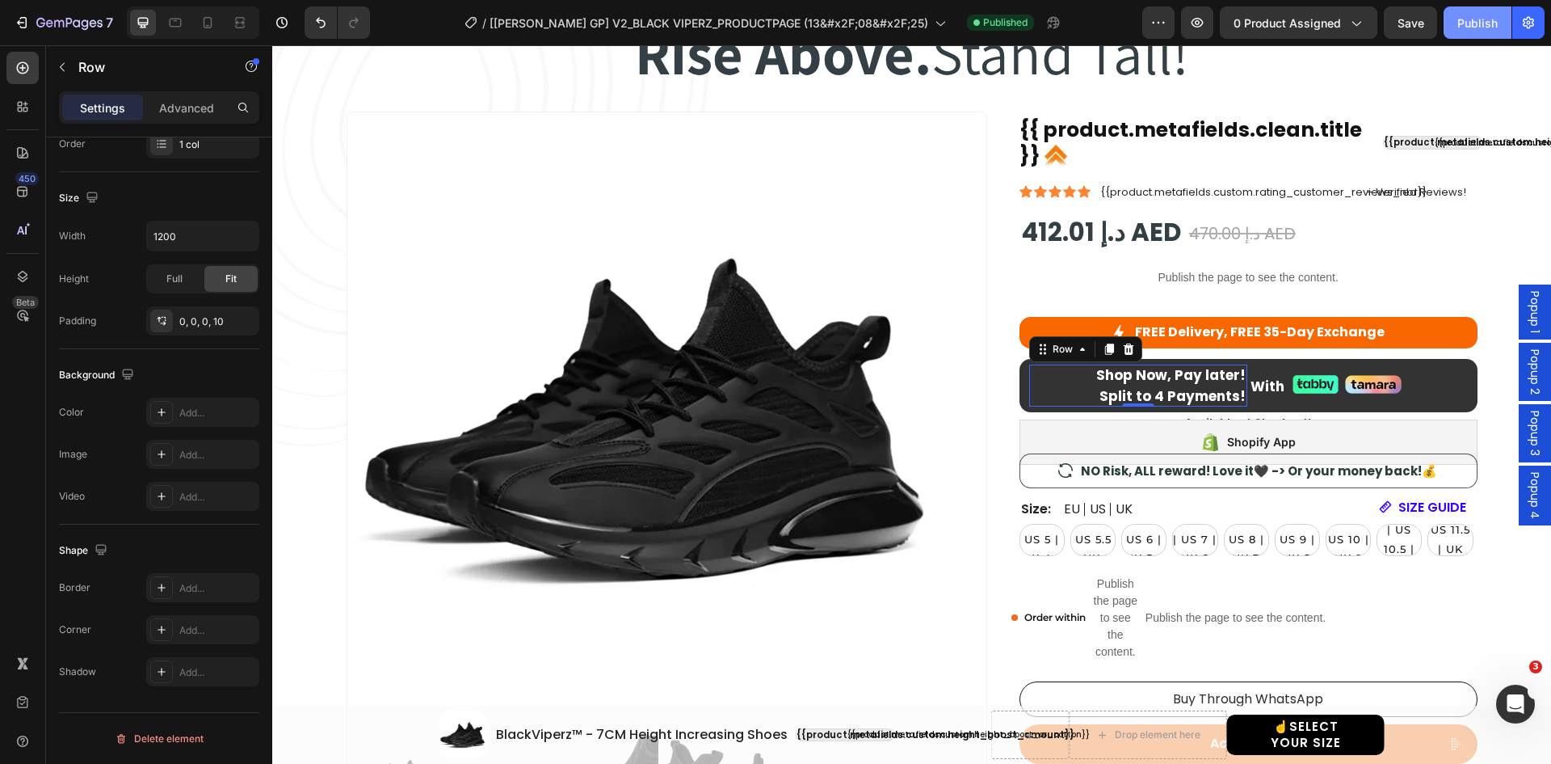
click at [1467, 15] on div "Publish" at bounding box center [1478, 23] width 40 height 17
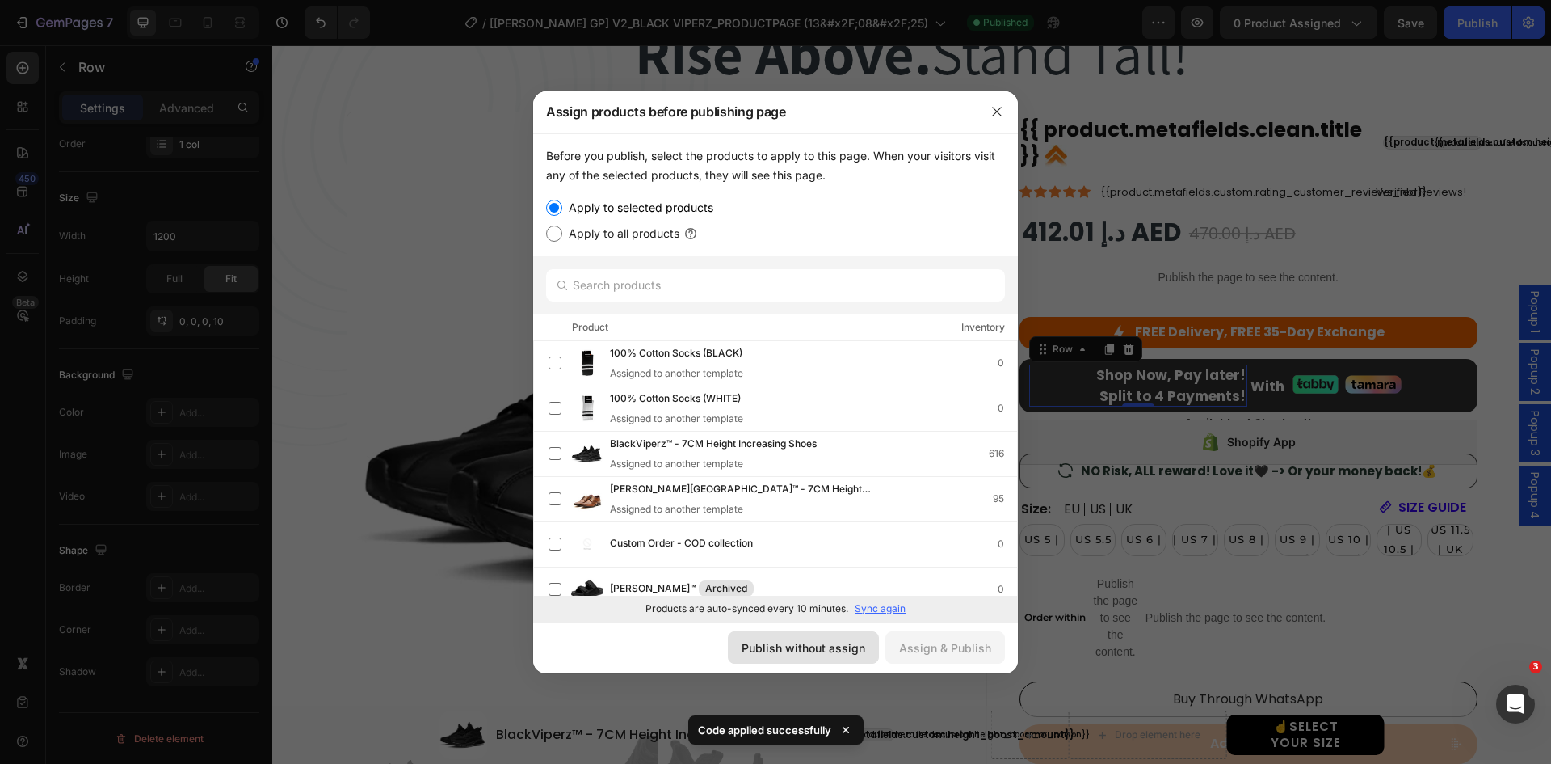
click at [846, 653] on div "Publish without assign" at bounding box center [804, 647] width 124 height 17
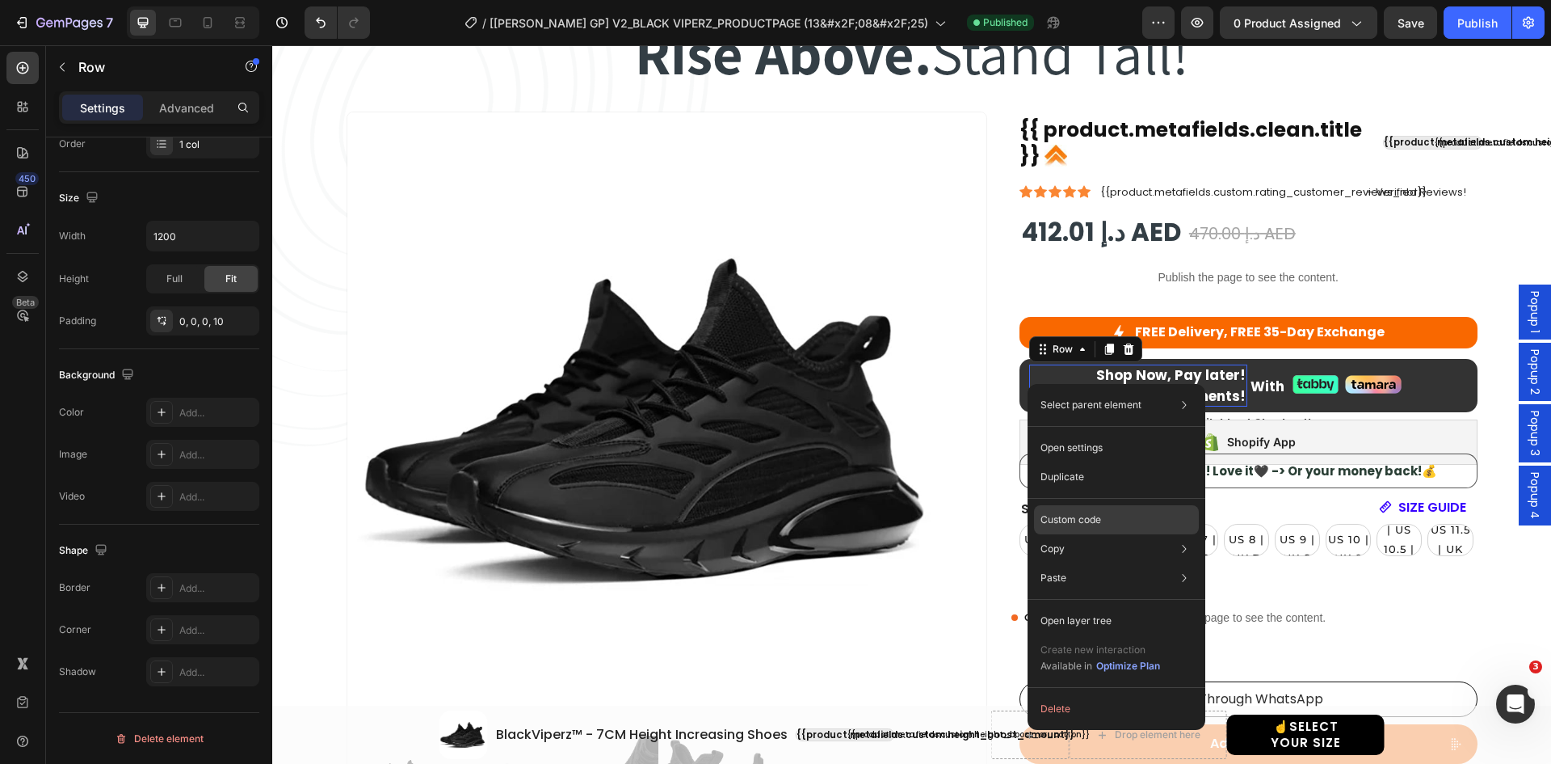
click at [1082, 523] on p "Custom code" at bounding box center [1071, 519] width 61 height 15
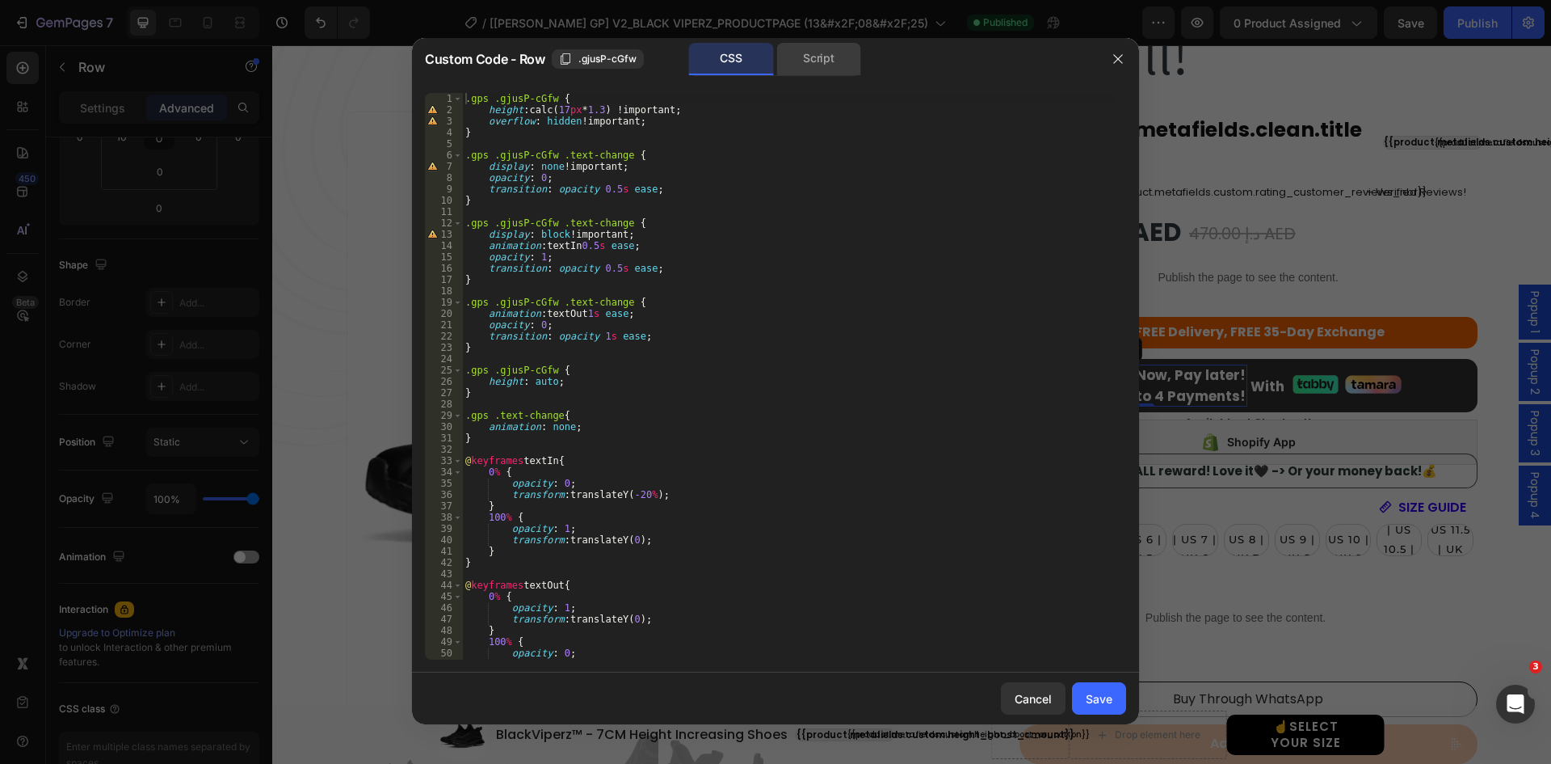
click at [816, 60] on div "Script" at bounding box center [819, 59] width 85 height 32
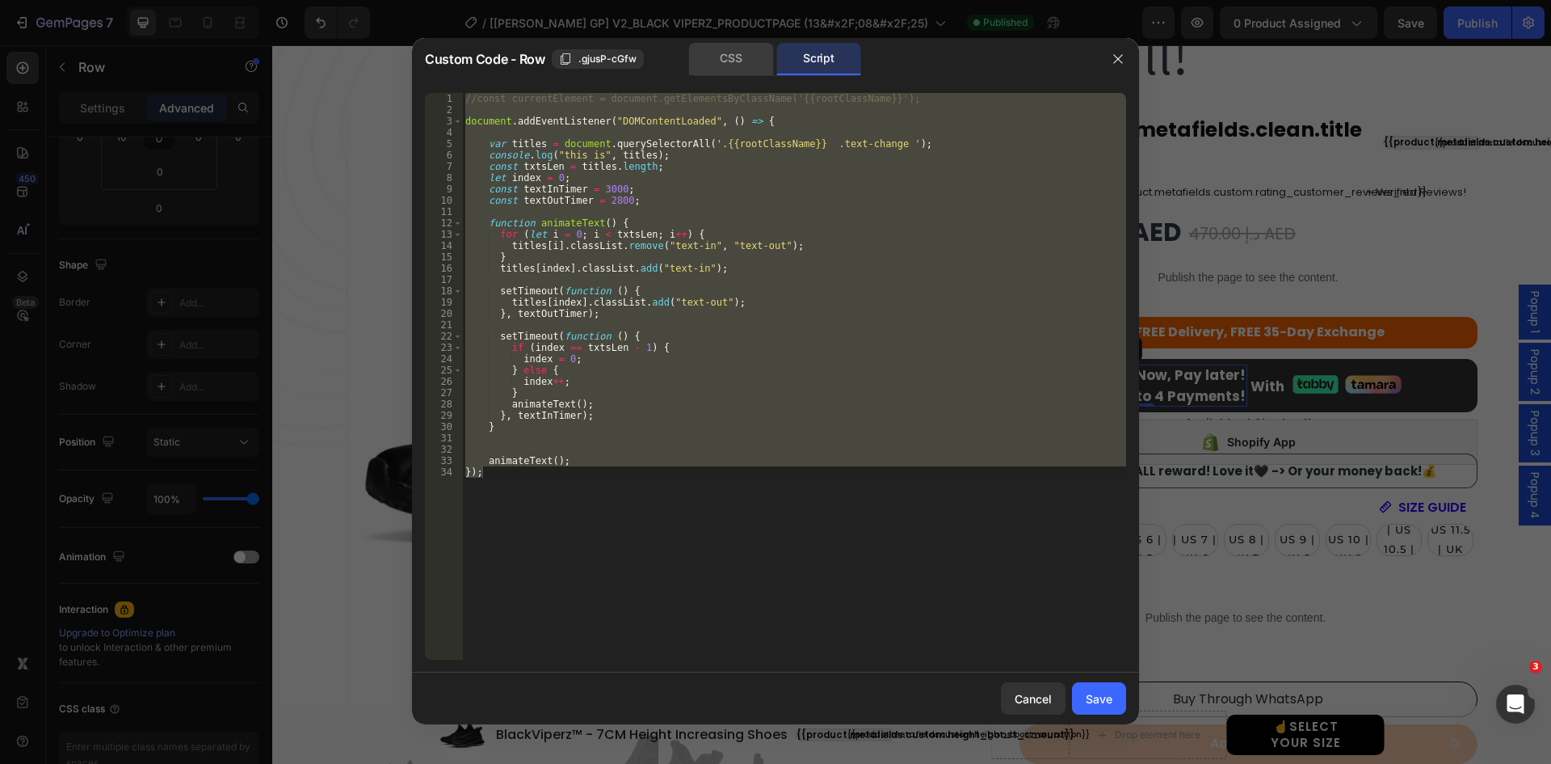
click at [731, 59] on div "CSS" at bounding box center [731, 59] width 85 height 32
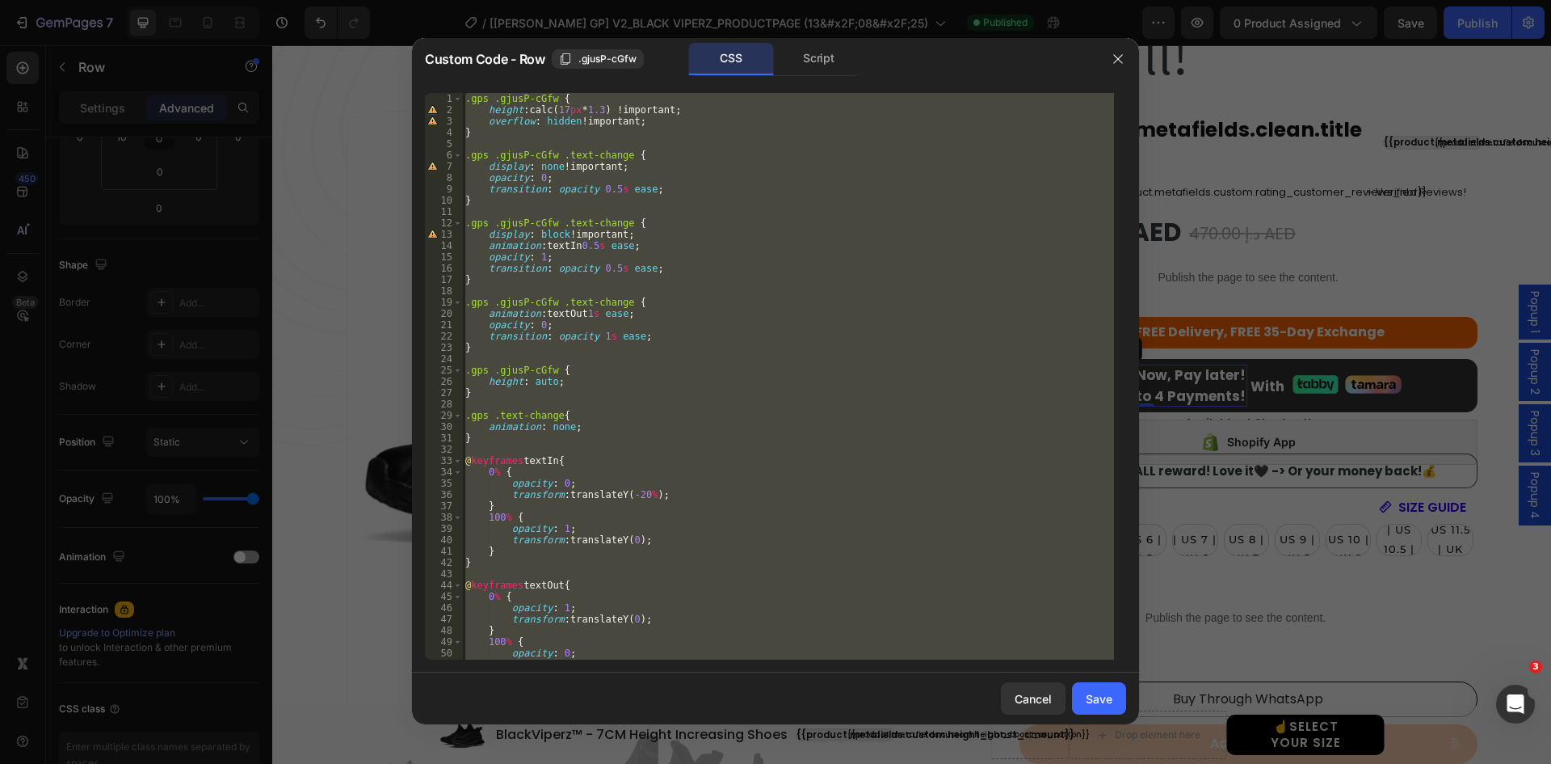
type textarea "}"
click at [620, 217] on div ".gps .gjusP-cGfw { height : calc( 17 px * 1.3 ) !important ; overflow : hidden …" at bounding box center [788, 376] width 652 height 566
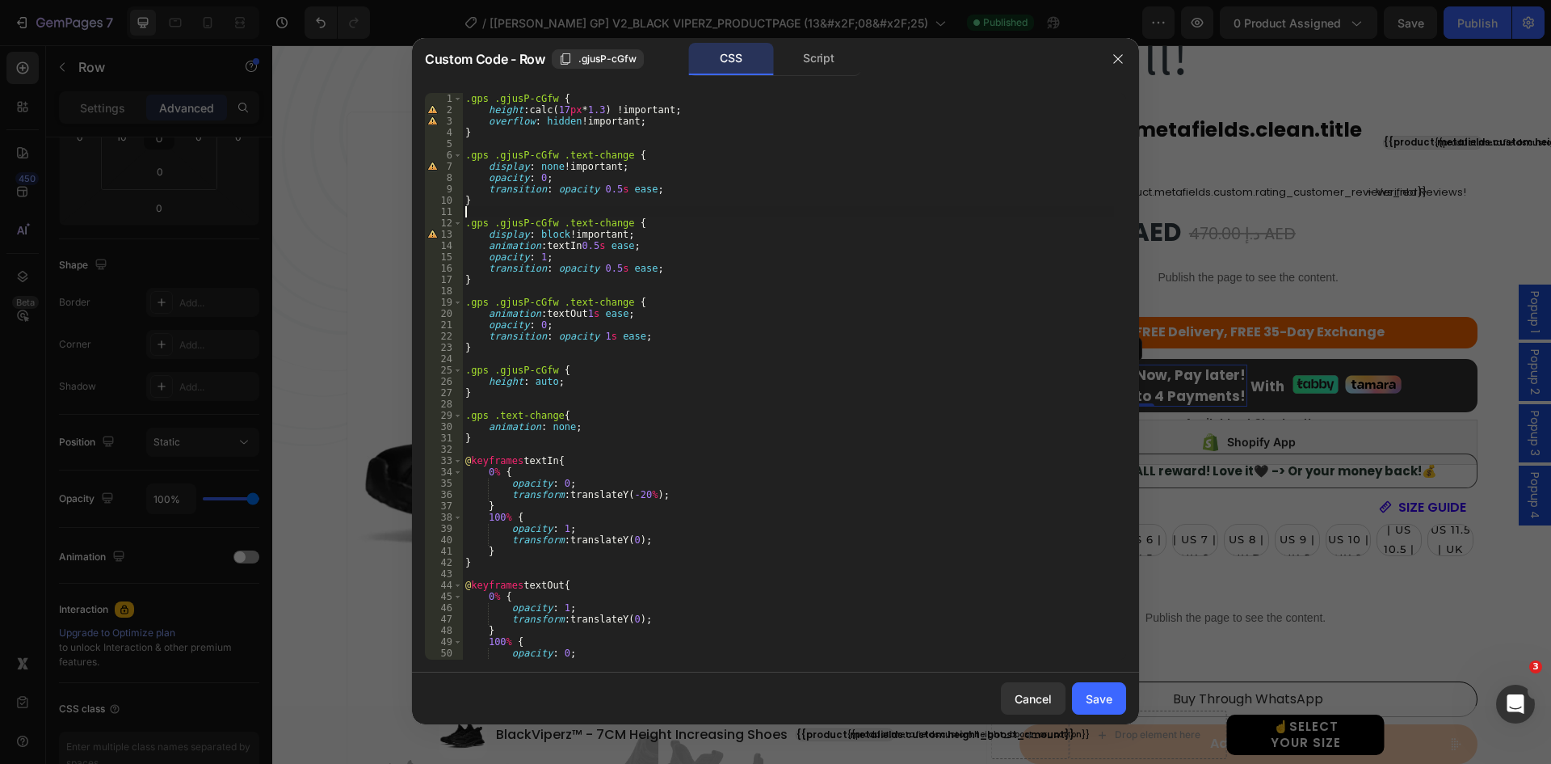
click at [620, 225] on div ".gps .gjusP-cGfw { height : calc( 17 px * 1.3 ) !important ; overflow : hidden …" at bounding box center [788, 387] width 652 height 589
paste textarea ".text-in"
click at [621, 301] on div ".gps .gjusP-cGfw { height : calc( 17 px * 1.3 ) !important ; overflow : hidden …" at bounding box center [788, 387] width 652 height 589
paste textarea ".text-in"
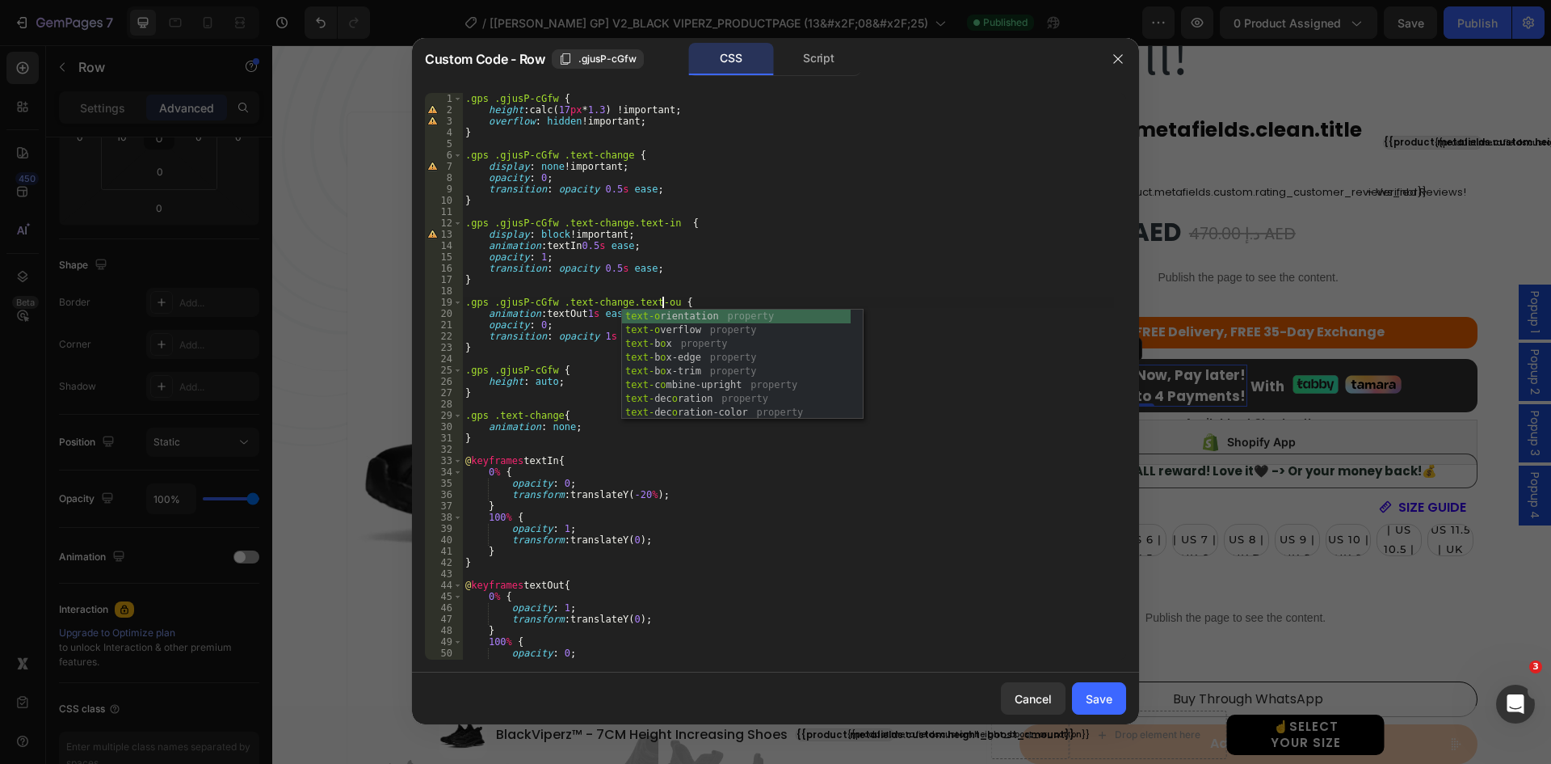
scroll to position [0, 16]
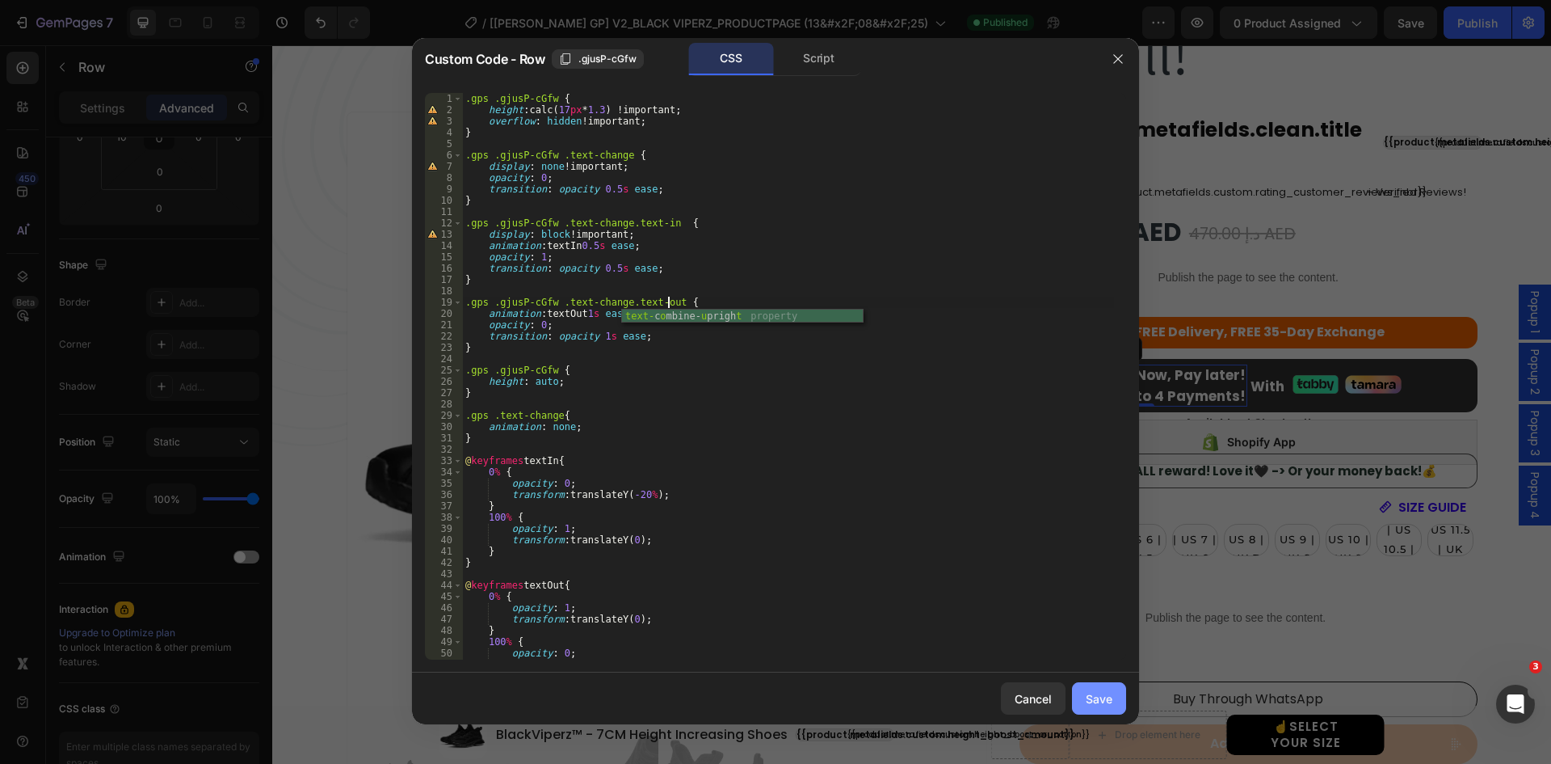
type textarea ".gps .gjusP-cGfw .text-change.text-out {"
click at [1101, 698] on div "Save" at bounding box center [1099, 698] width 27 height 17
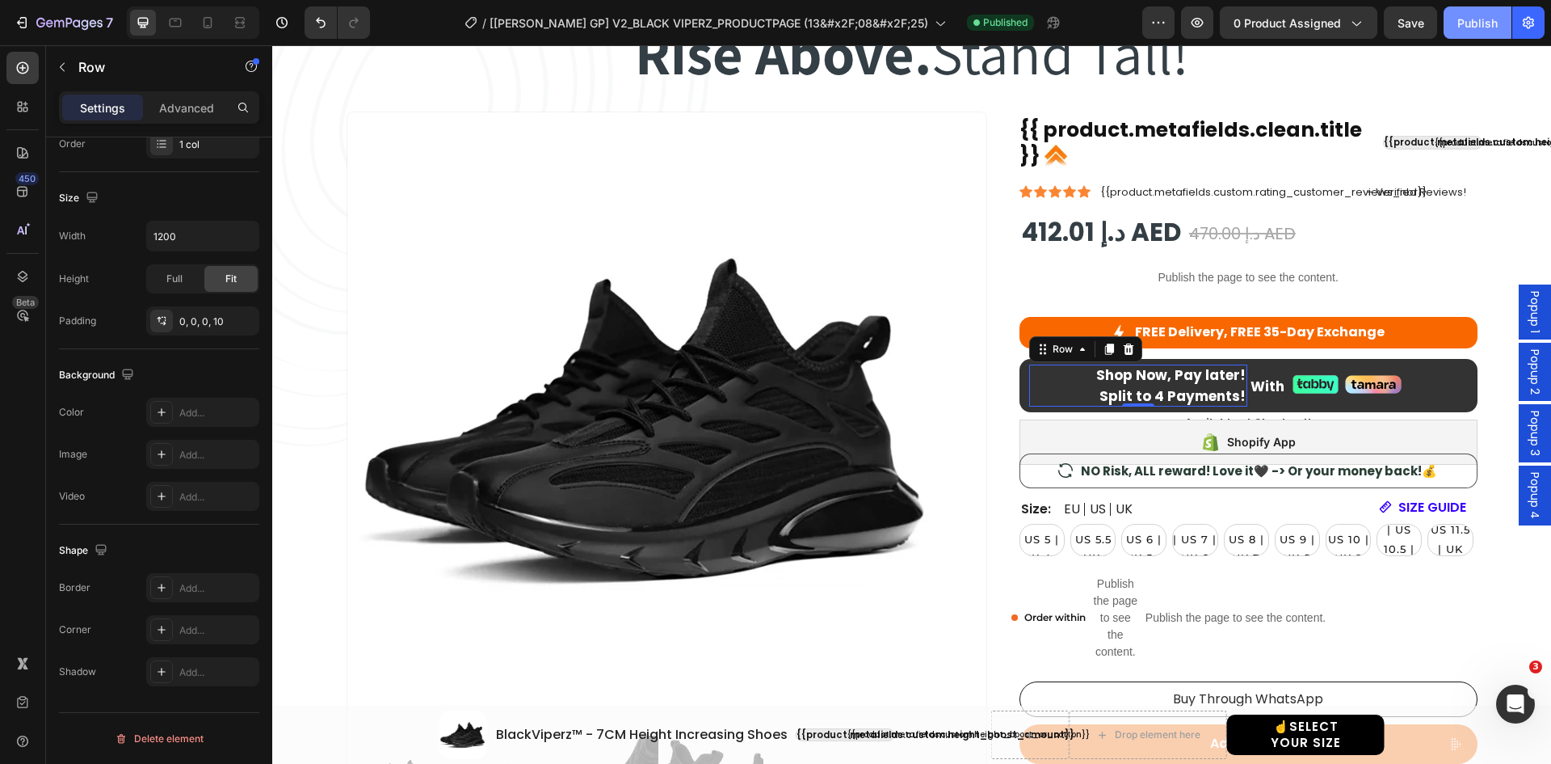
click at [1480, 12] on button "Publish" at bounding box center [1478, 22] width 68 height 32
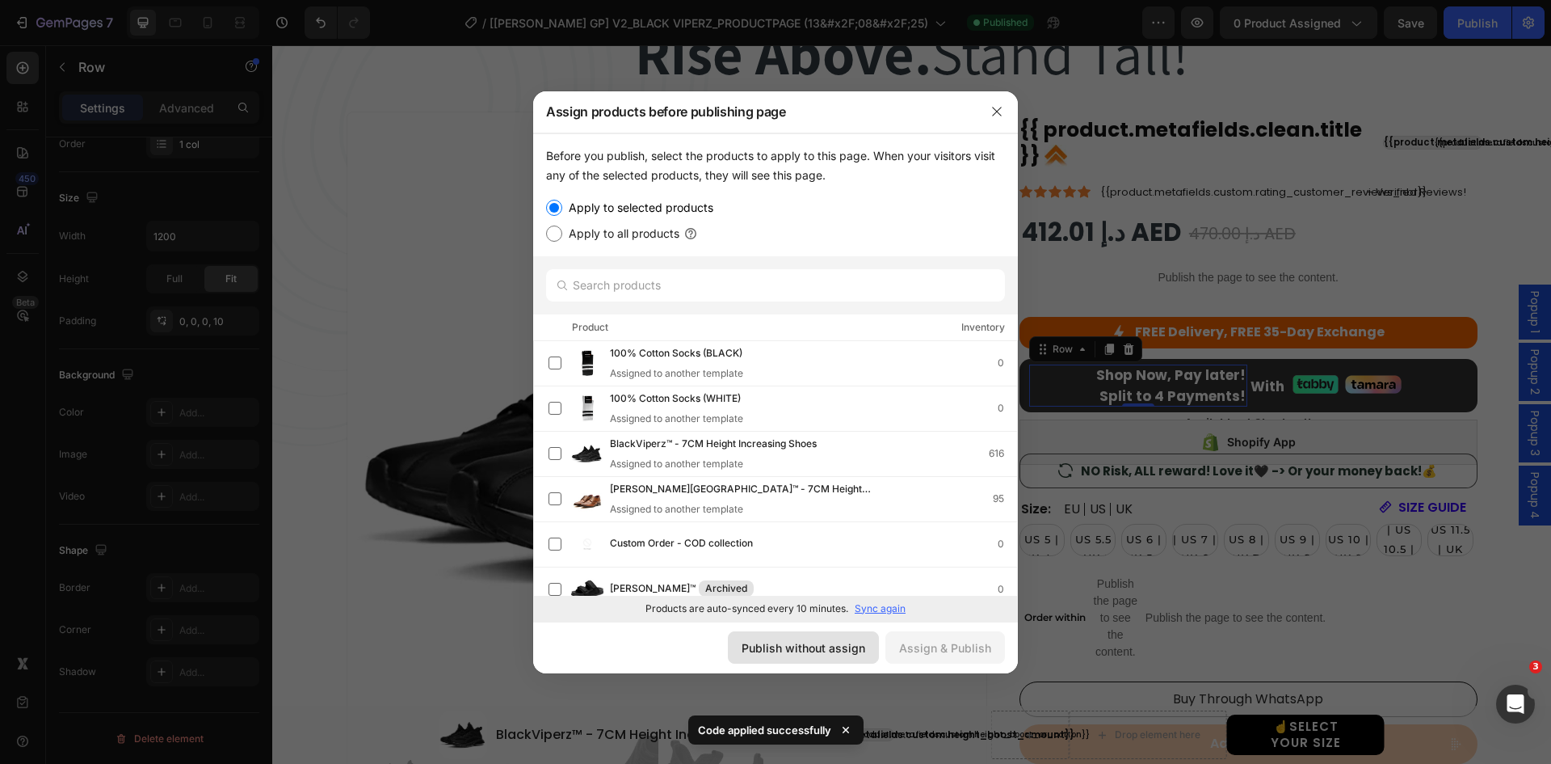
click at [834, 651] on div "Publish without assign" at bounding box center [804, 647] width 124 height 17
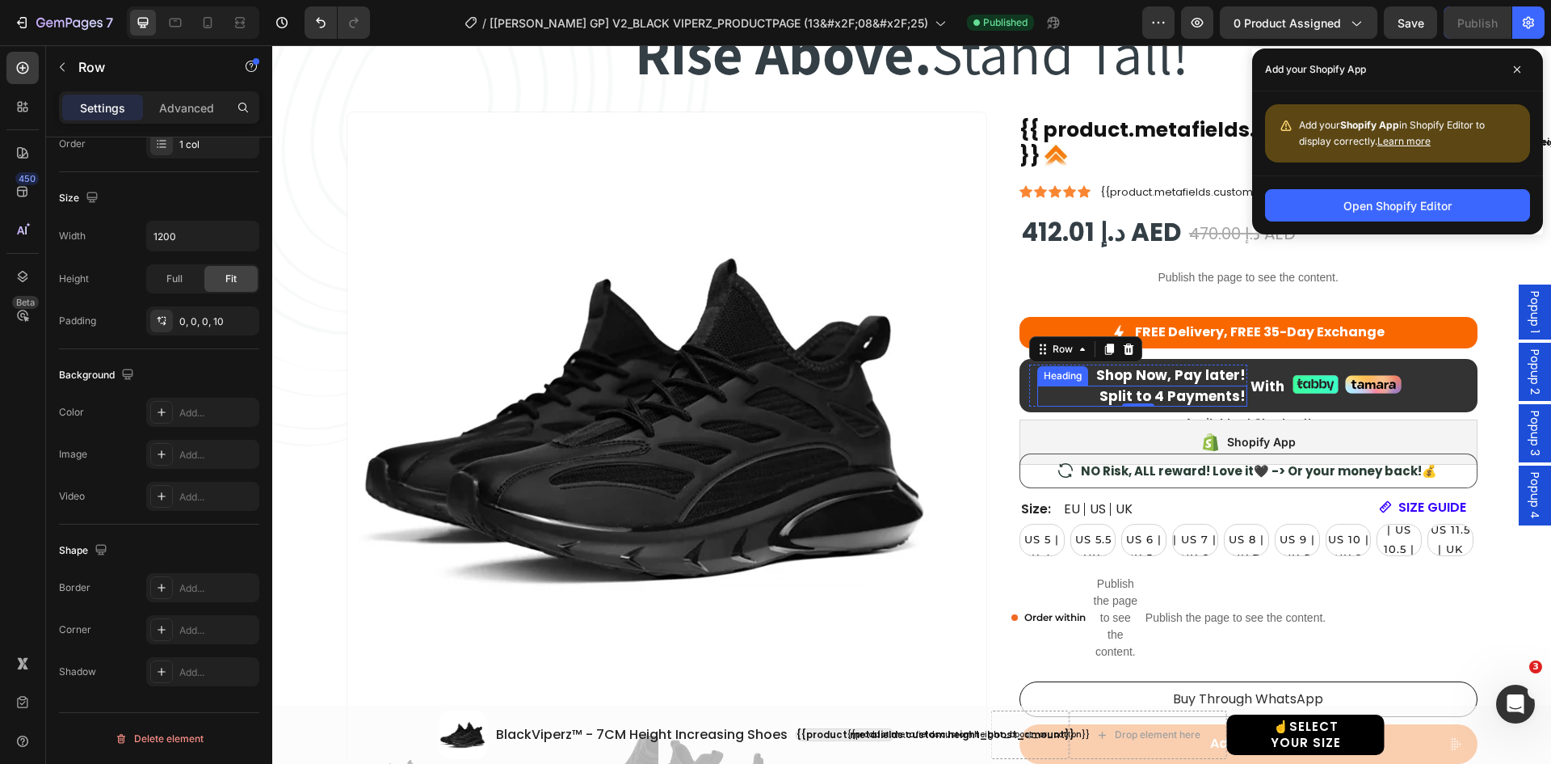
click at [1085, 400] on h2 "Split to 4 Payments!" at bounding box center [1143, 395] width 210 height 21
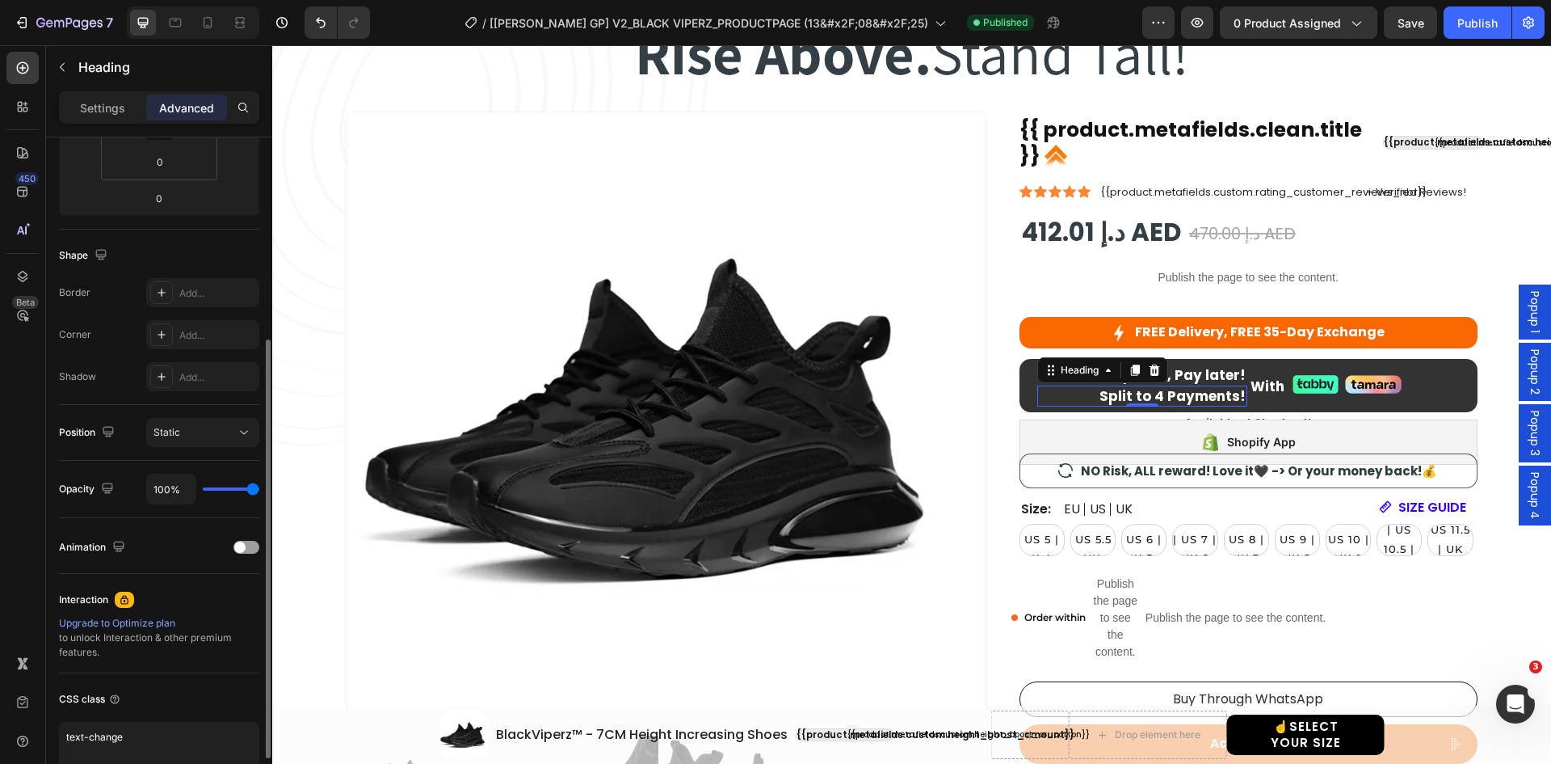
scroll to position [404, 0]
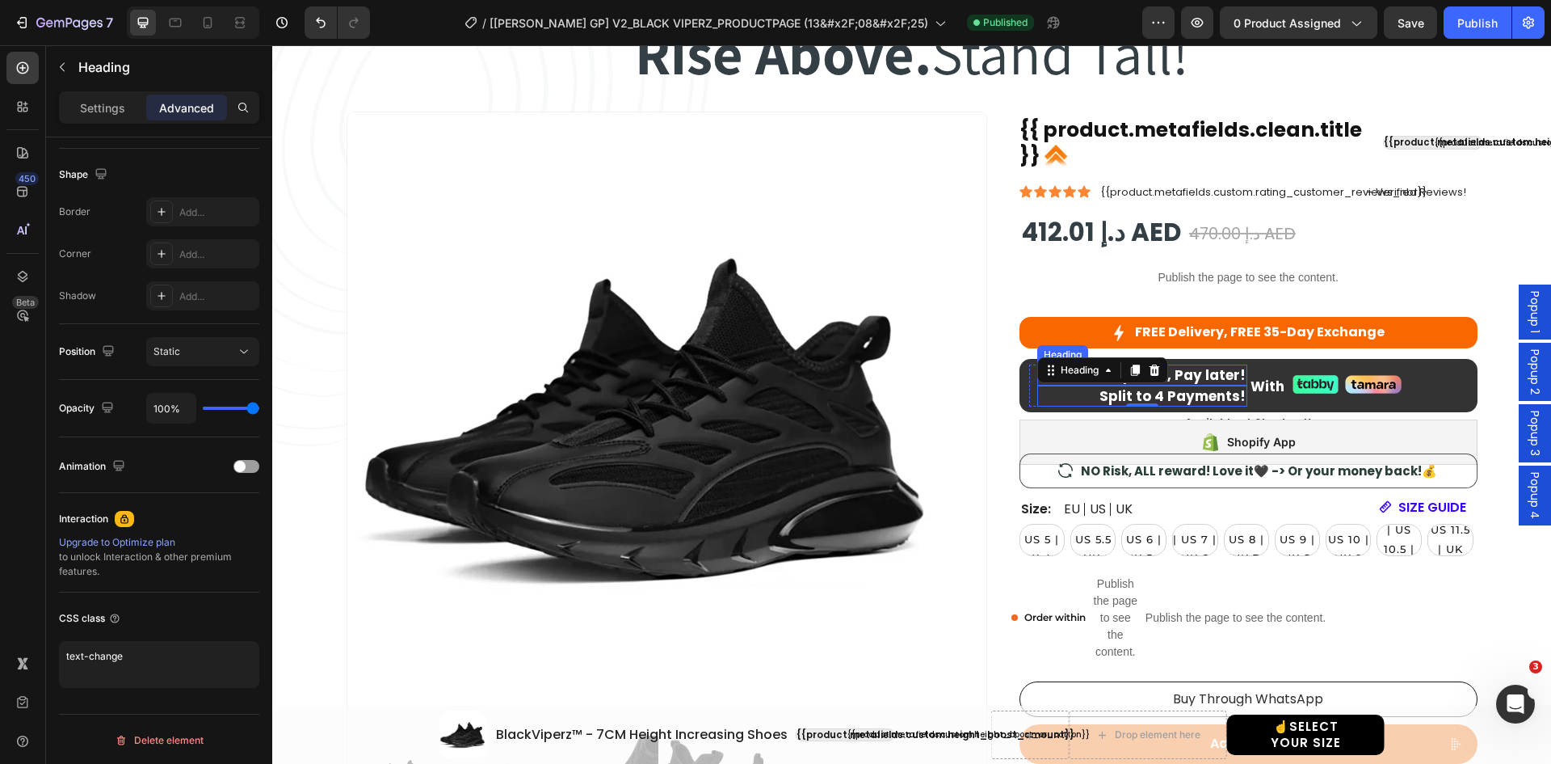
click at [1205, 370] on h2 "Shop Now, Pay later!" at bounding box center [1143, 374] width 210 height 21
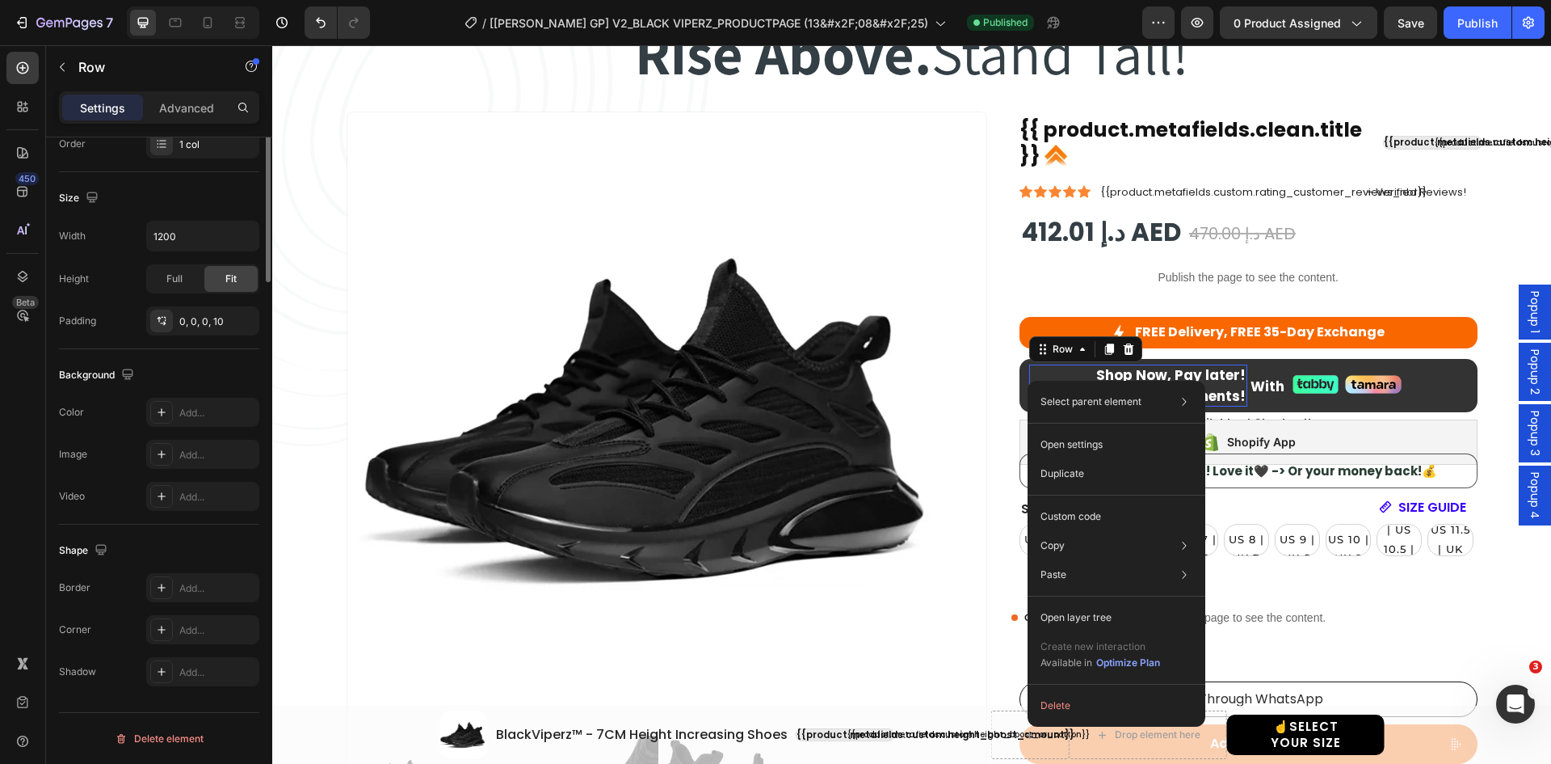
scroll to position [0, 0]
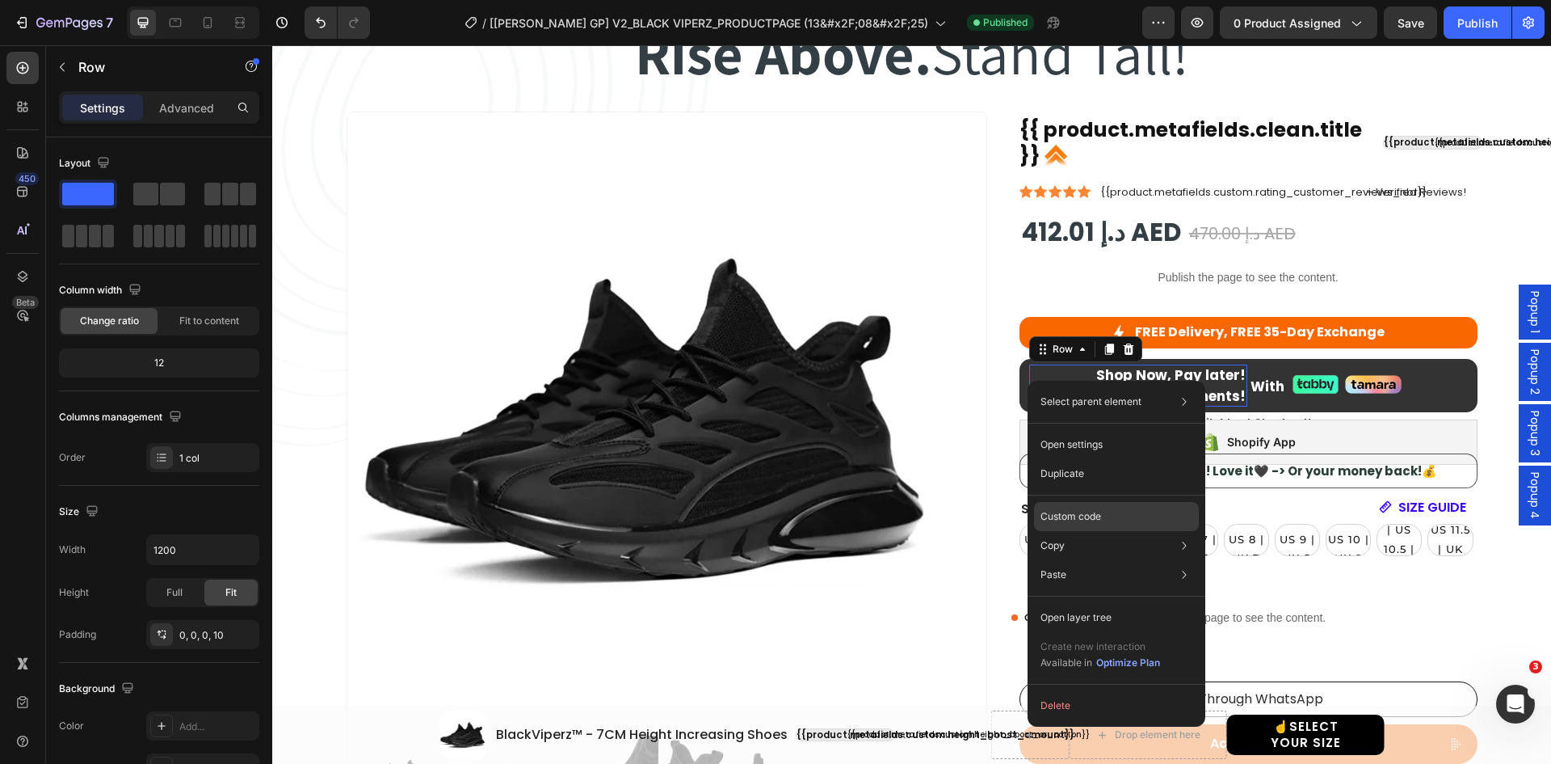
click at [1094, 520] on p "Custom code" at bounding box center [1071, 516] width 61 height 15
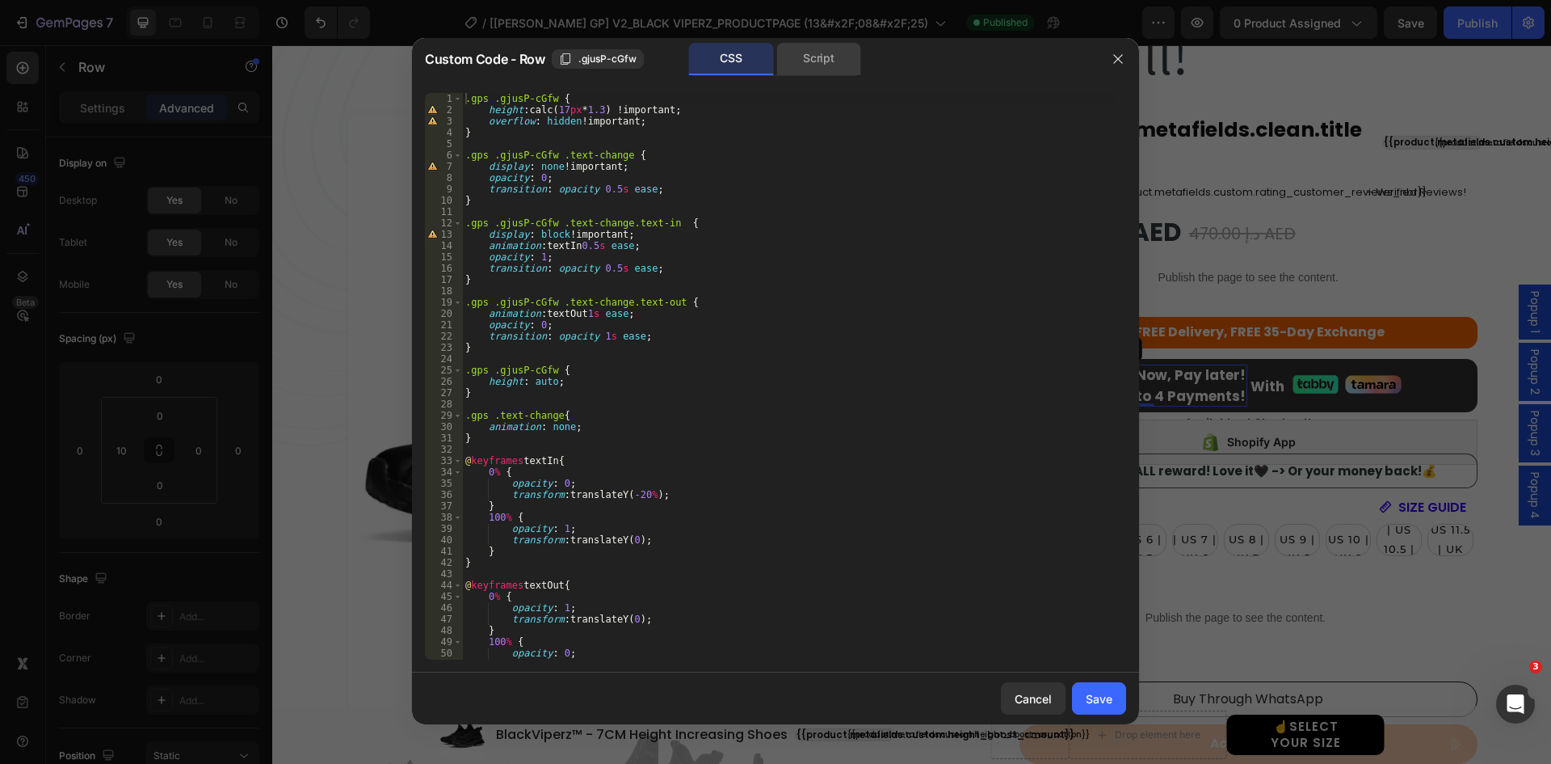
click at [828, 52] on div "Script" at bounding box center [819, 59] width 85 height 32
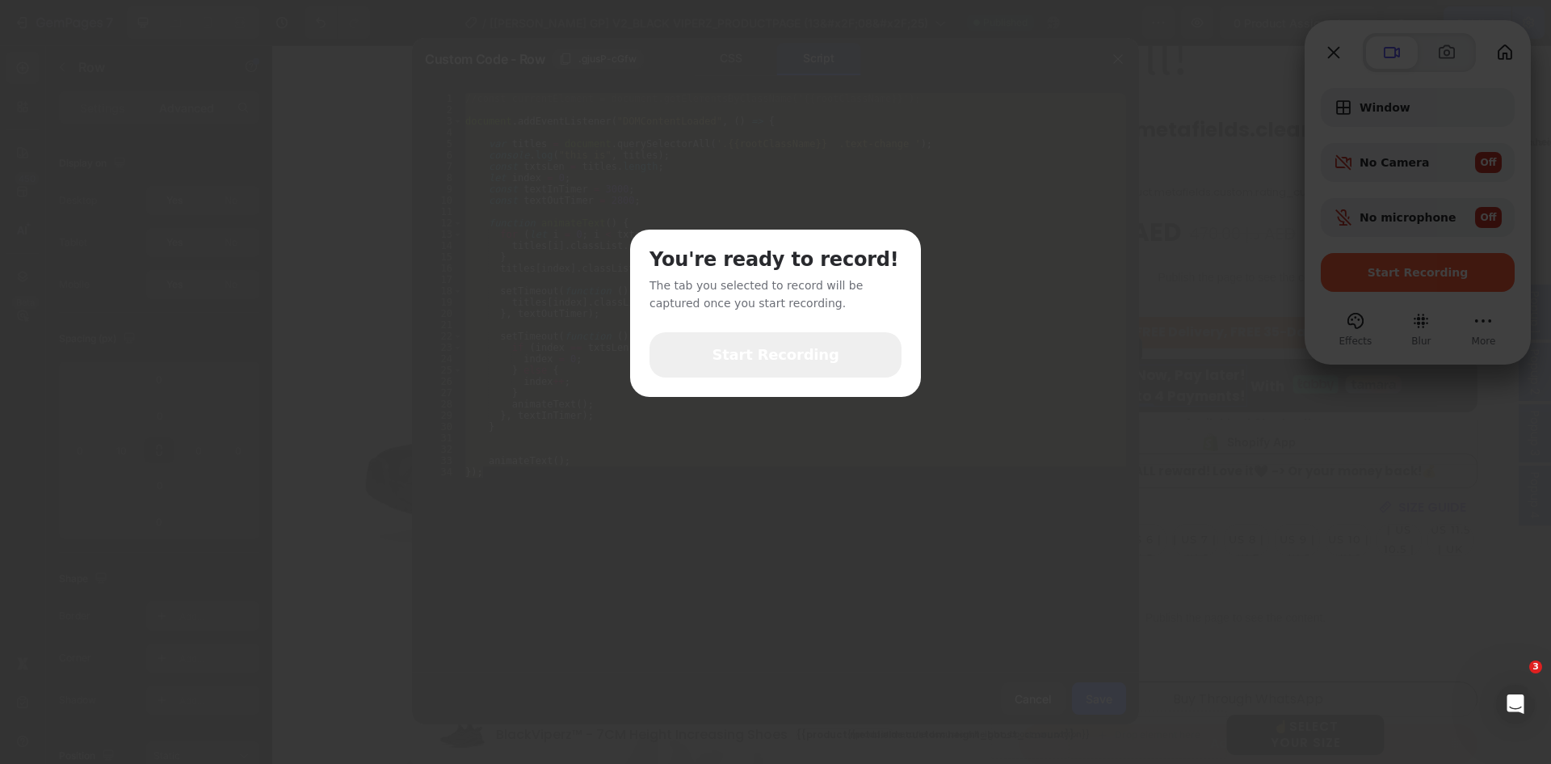
click at [1216, 511] on div "You're ready to record! The tab you selected to record will be captured once yo…" at bounding box center [775, 382] width 1551 height 764
click at [790, 369] on button "Start Recording" at bounding box center [776, 354] width 252 height 45
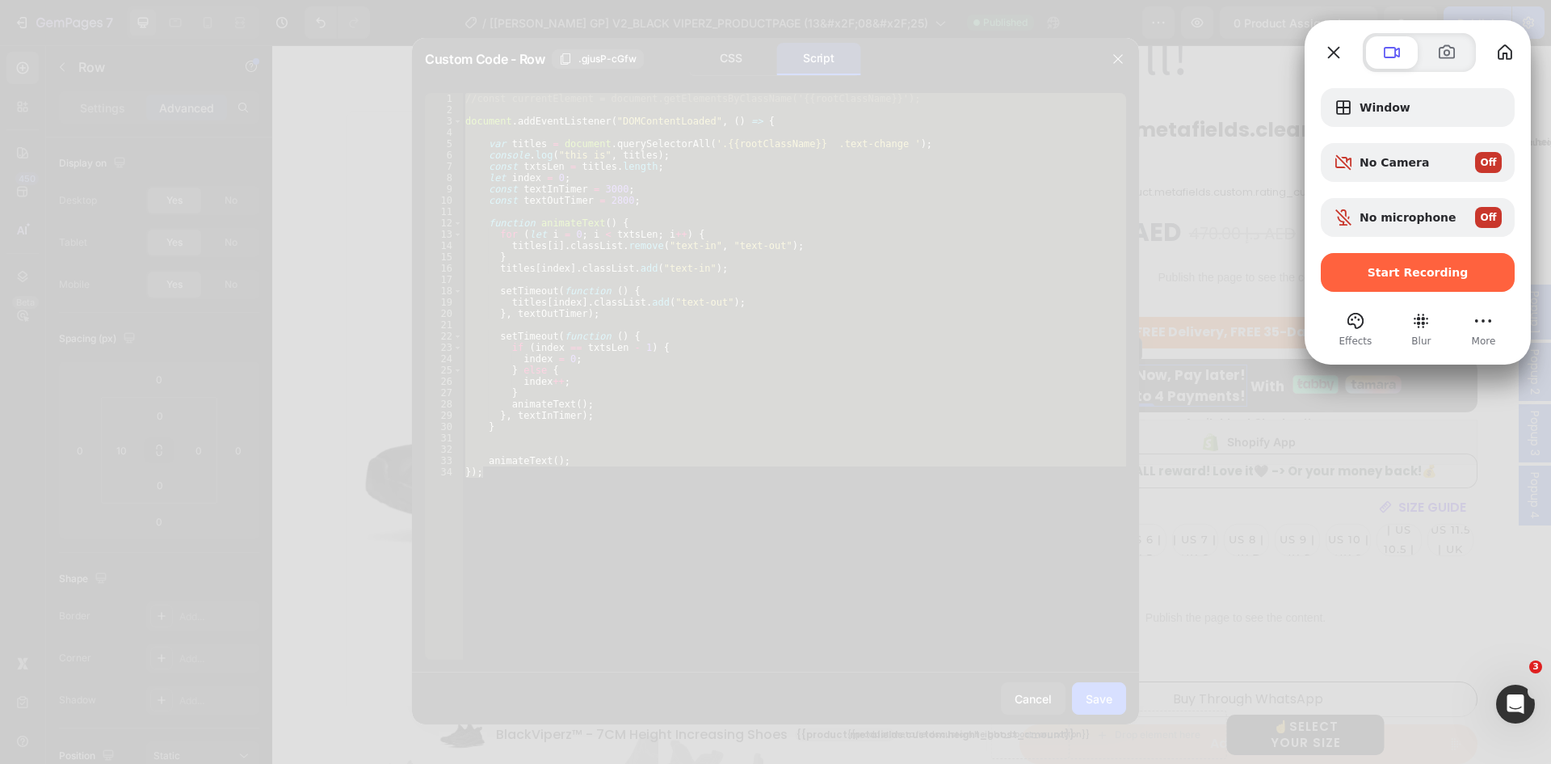
click at [1198, 524] on div at bounding box center [775, 382] width 1551 height 764
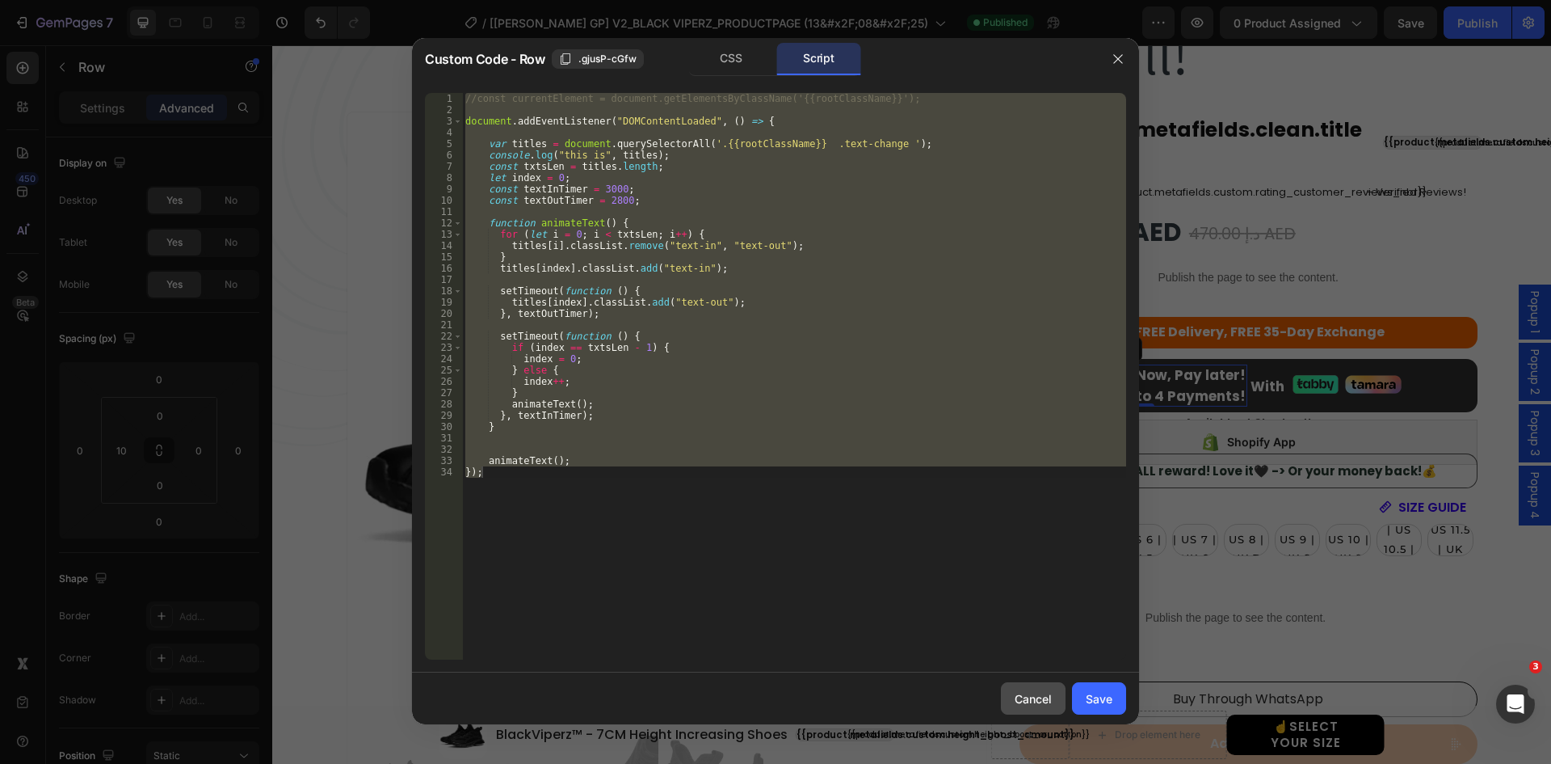
drag, startPoint x: 1041, startPoint y: 696, endPoint x: 839, endPoint y: 499, distance: 282.3
click at [1041, 696] on div "Cancel" at bounding box center [1033, 698] width 37 height 17
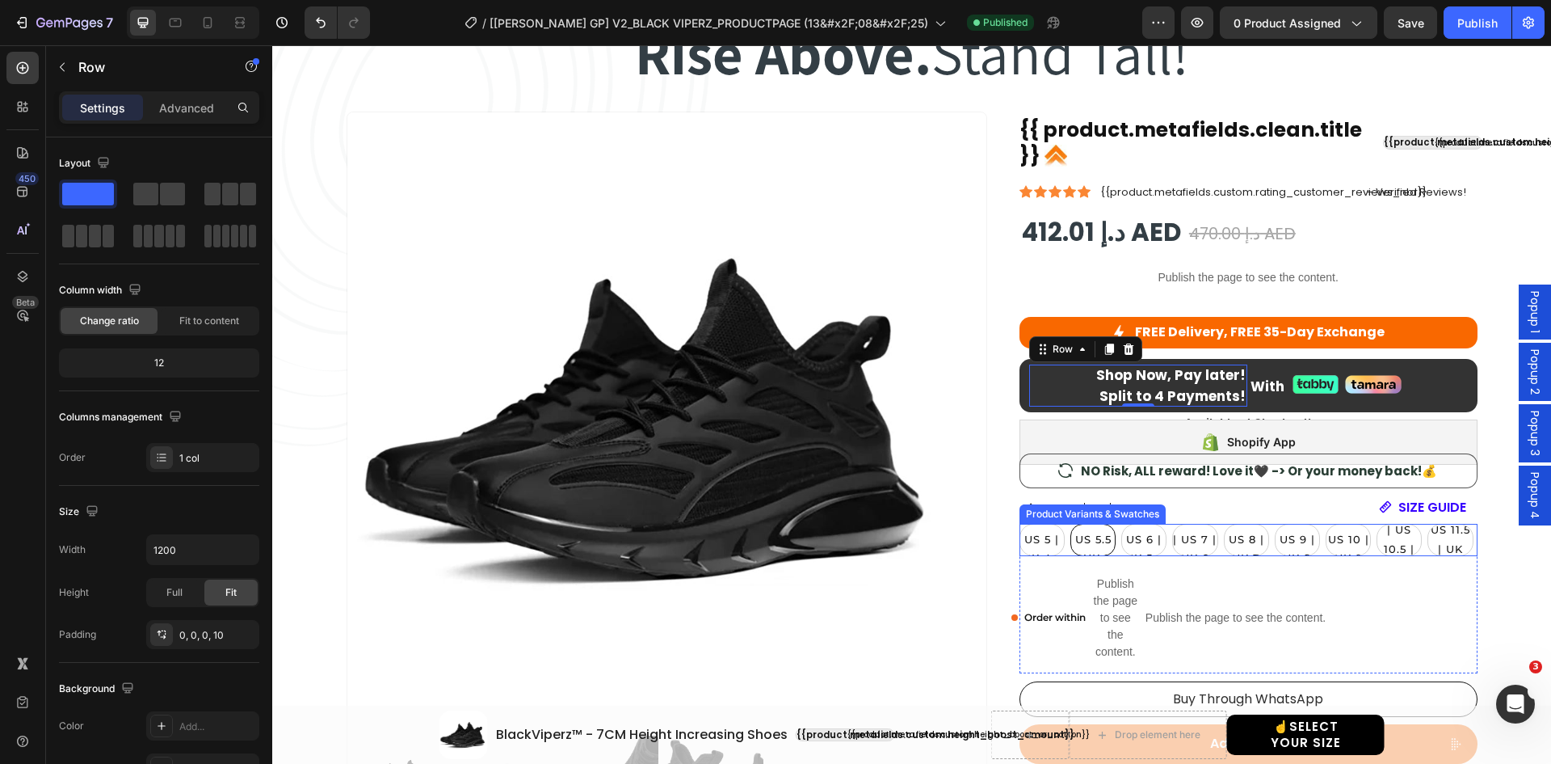
click at [1085, 541] on span "EU 38 | US 5.5 | UK 5" at bounding box center [1093, 539] width 43 height 51
click at [1071, 524] on input "EU 38 | US 5.5 | UK 5 EU 38 | US 5.5 | UK 5 EU 38 | US 5.5 | UK 5" at bounding box center [1070, 523] width 1 height 1
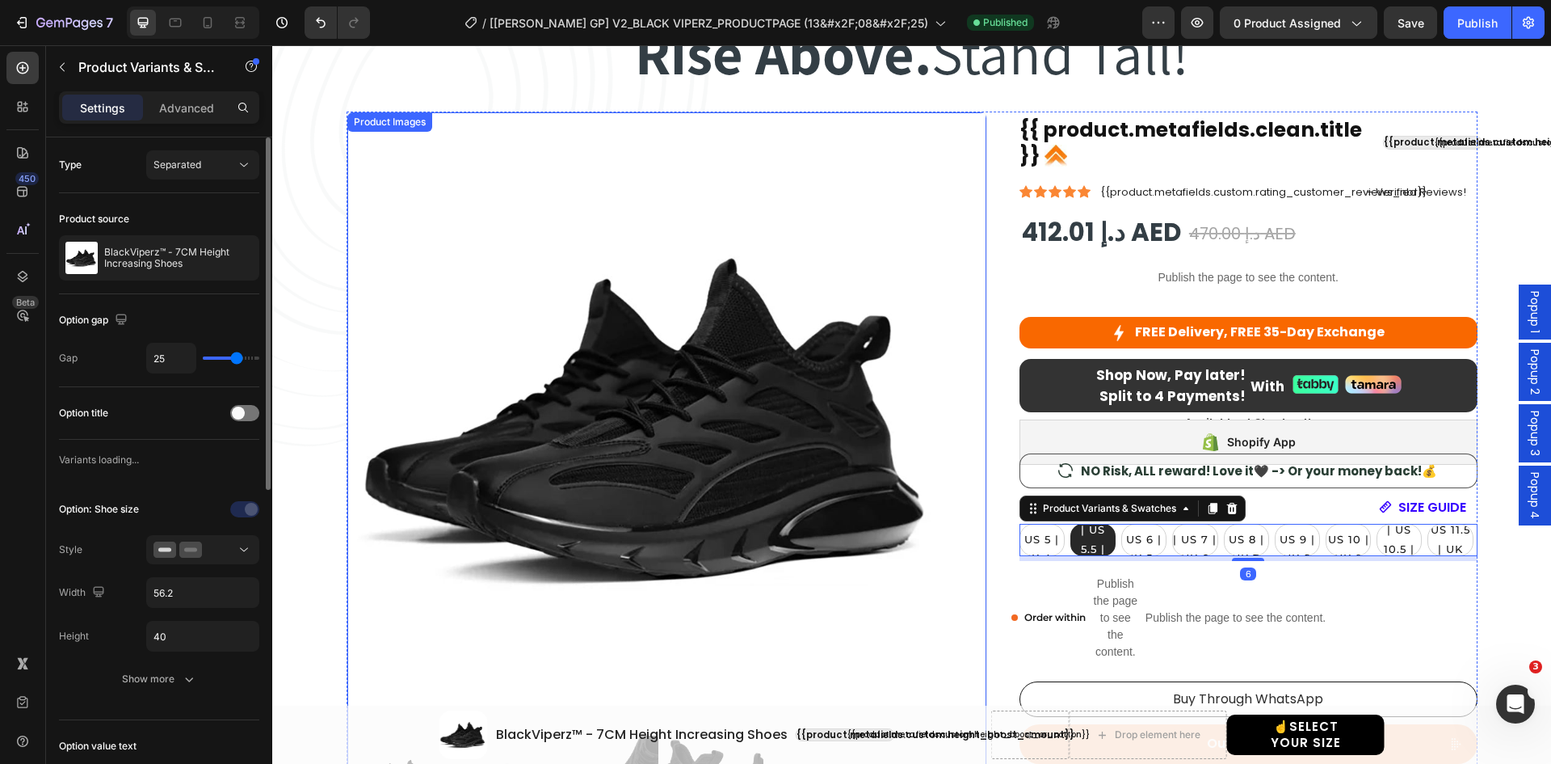
radio input "false"
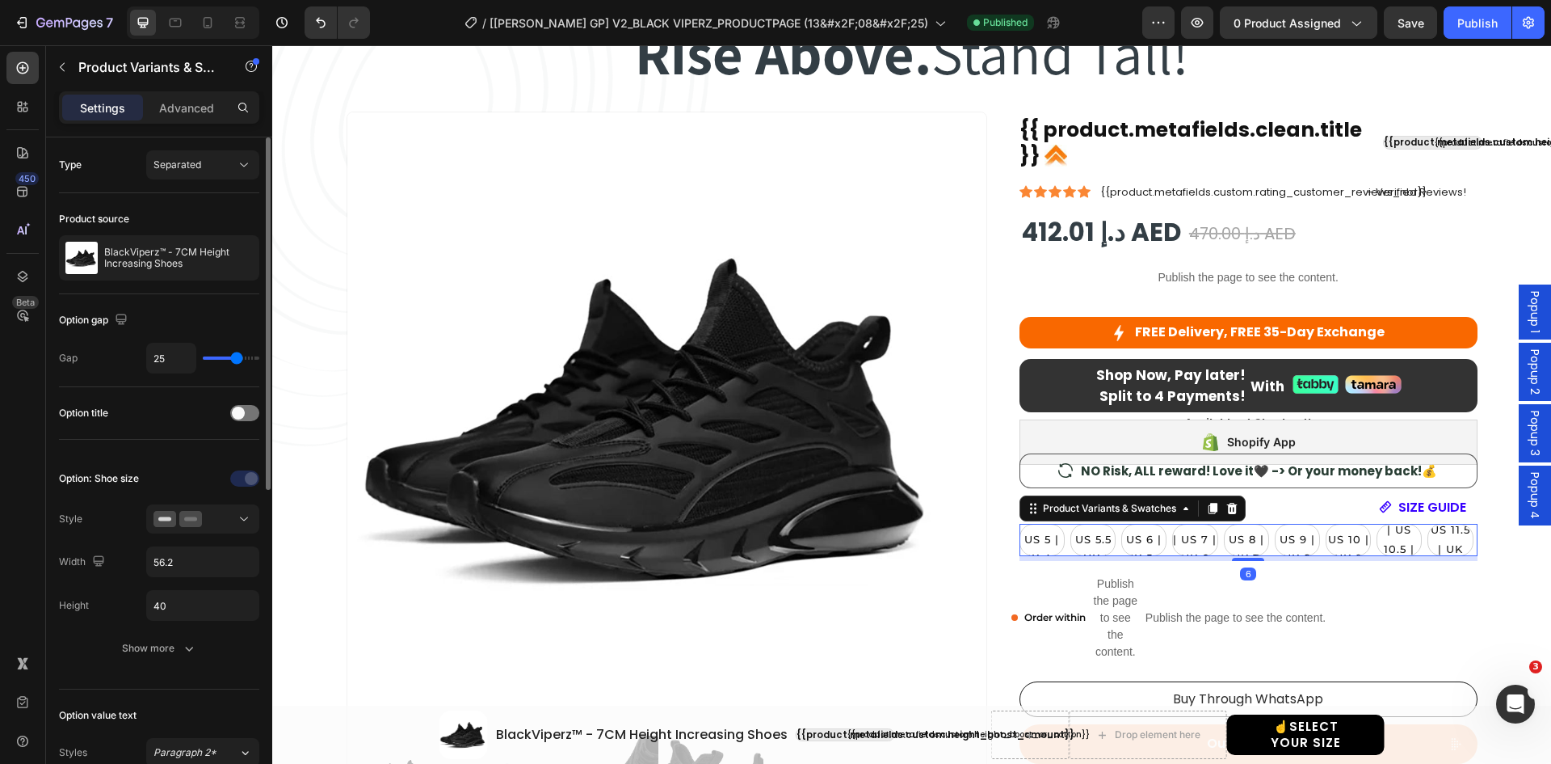
scroll to position [162, 0]
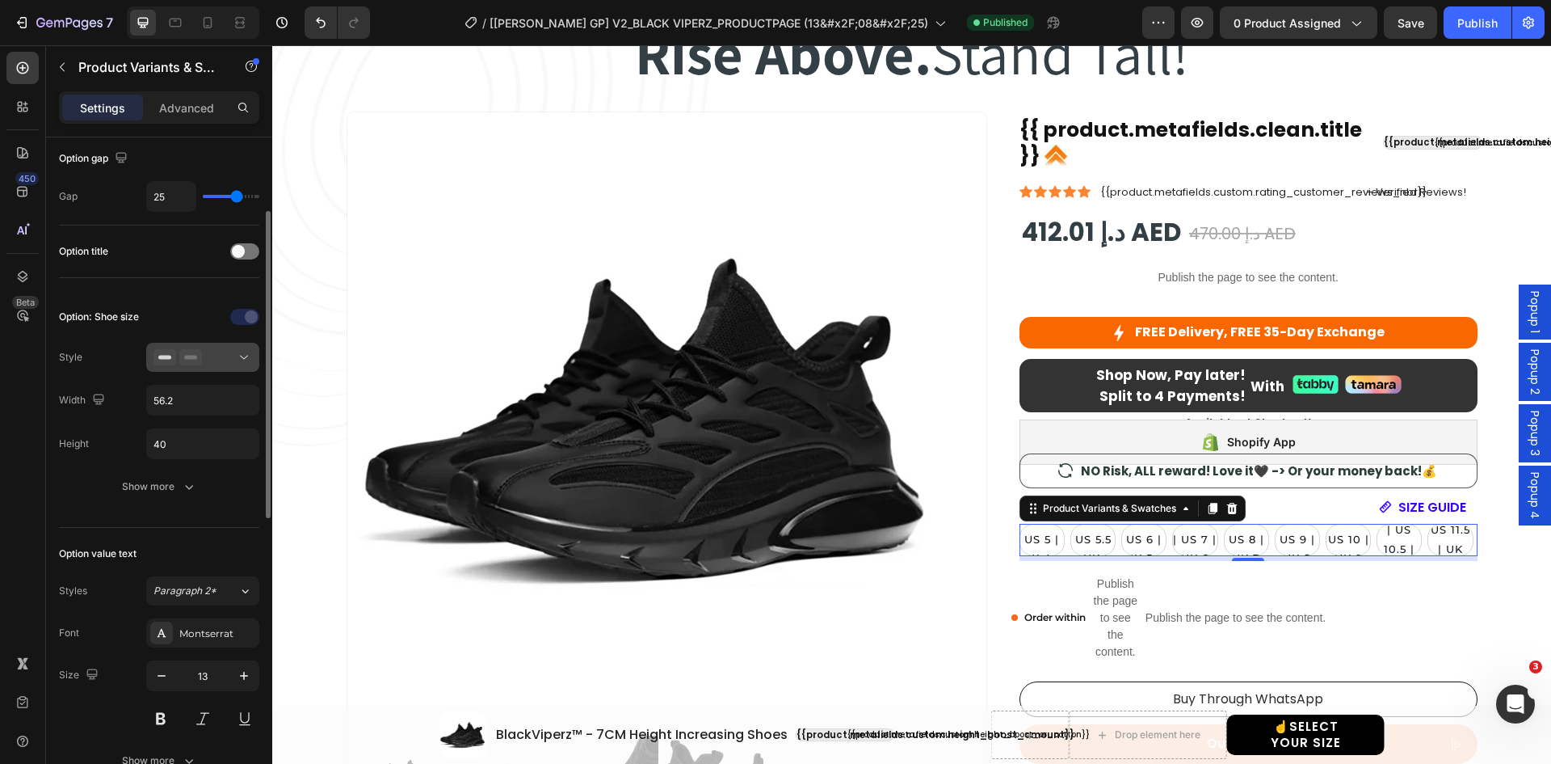
click at [241, 353] on icon at bounding box center [244, 357] width 16 height 16
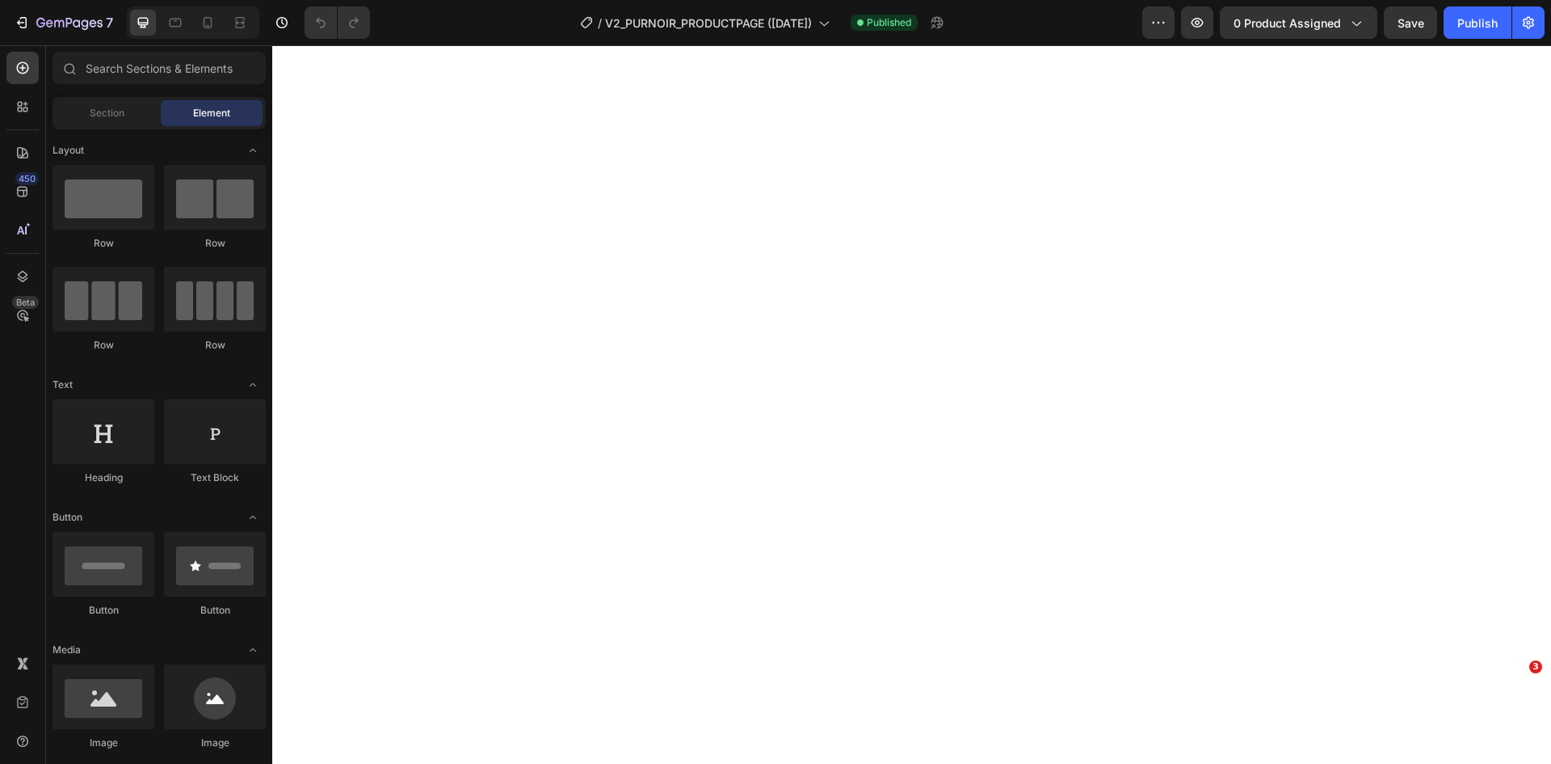
select select "EU 39 | US 6 | UK 5.5"
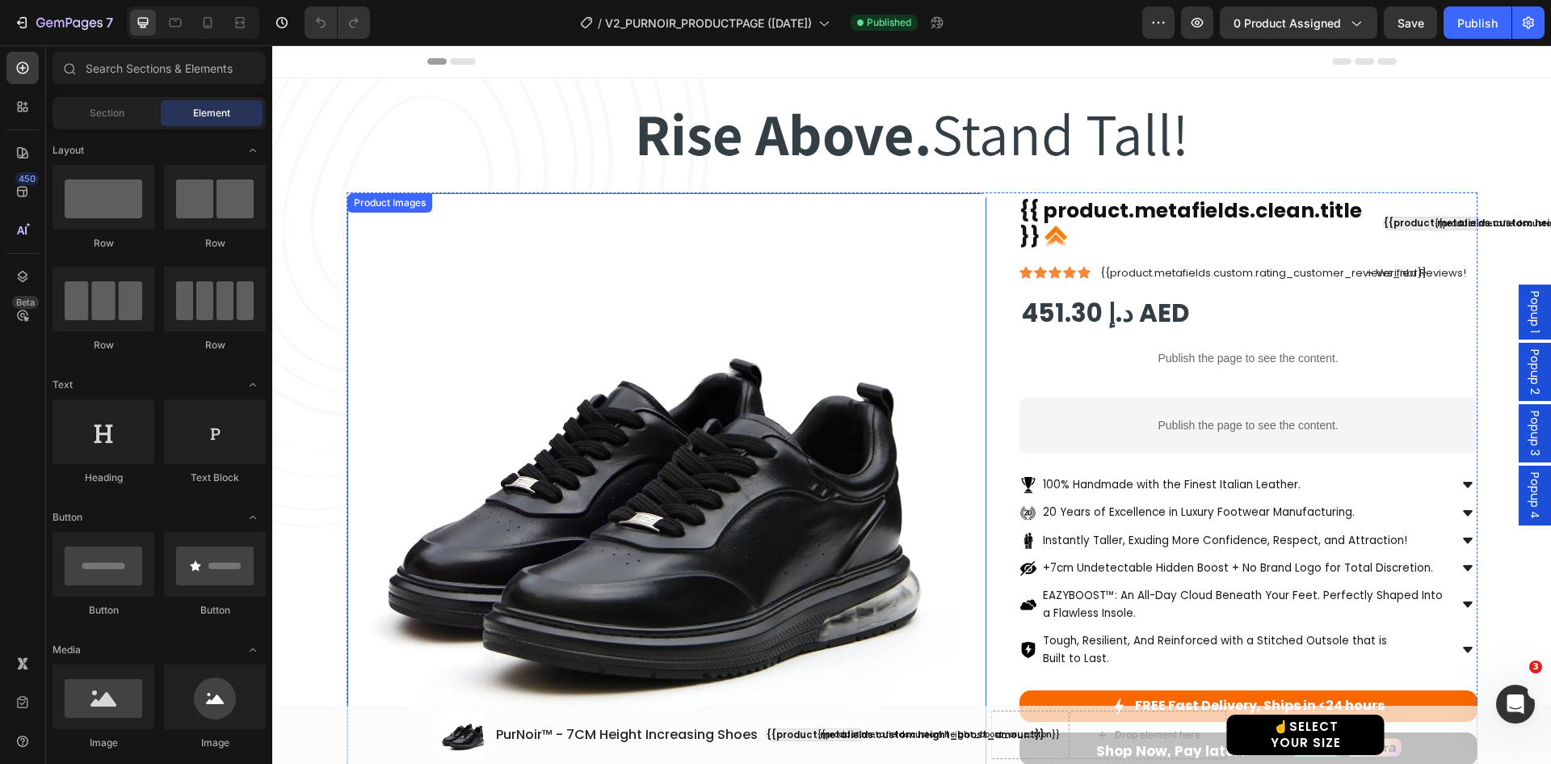
scroll to position [404, 0]
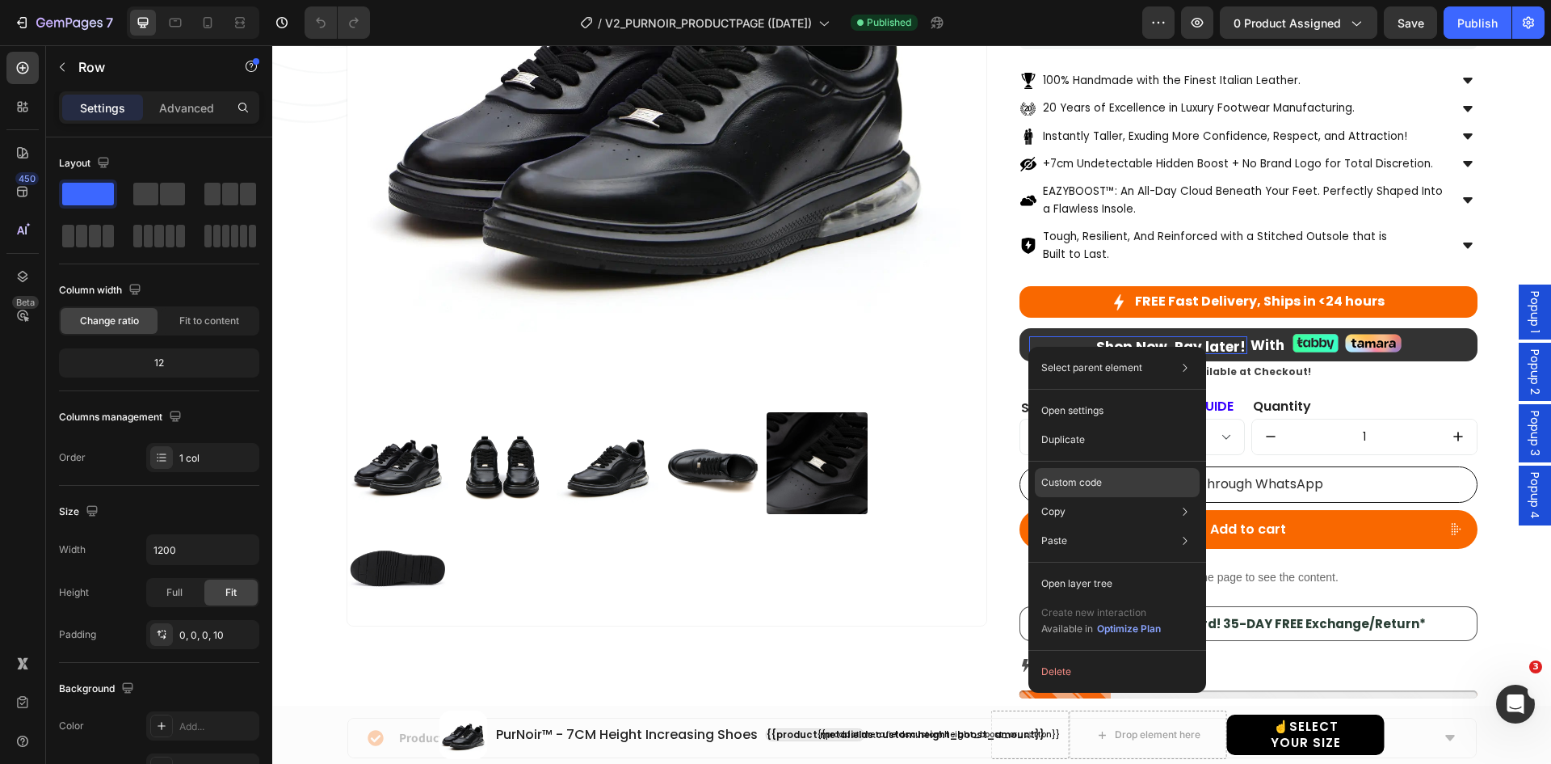
click at [1079, 526] on div "Custom code" at bounding box center [1117, 540] width 165 height 29
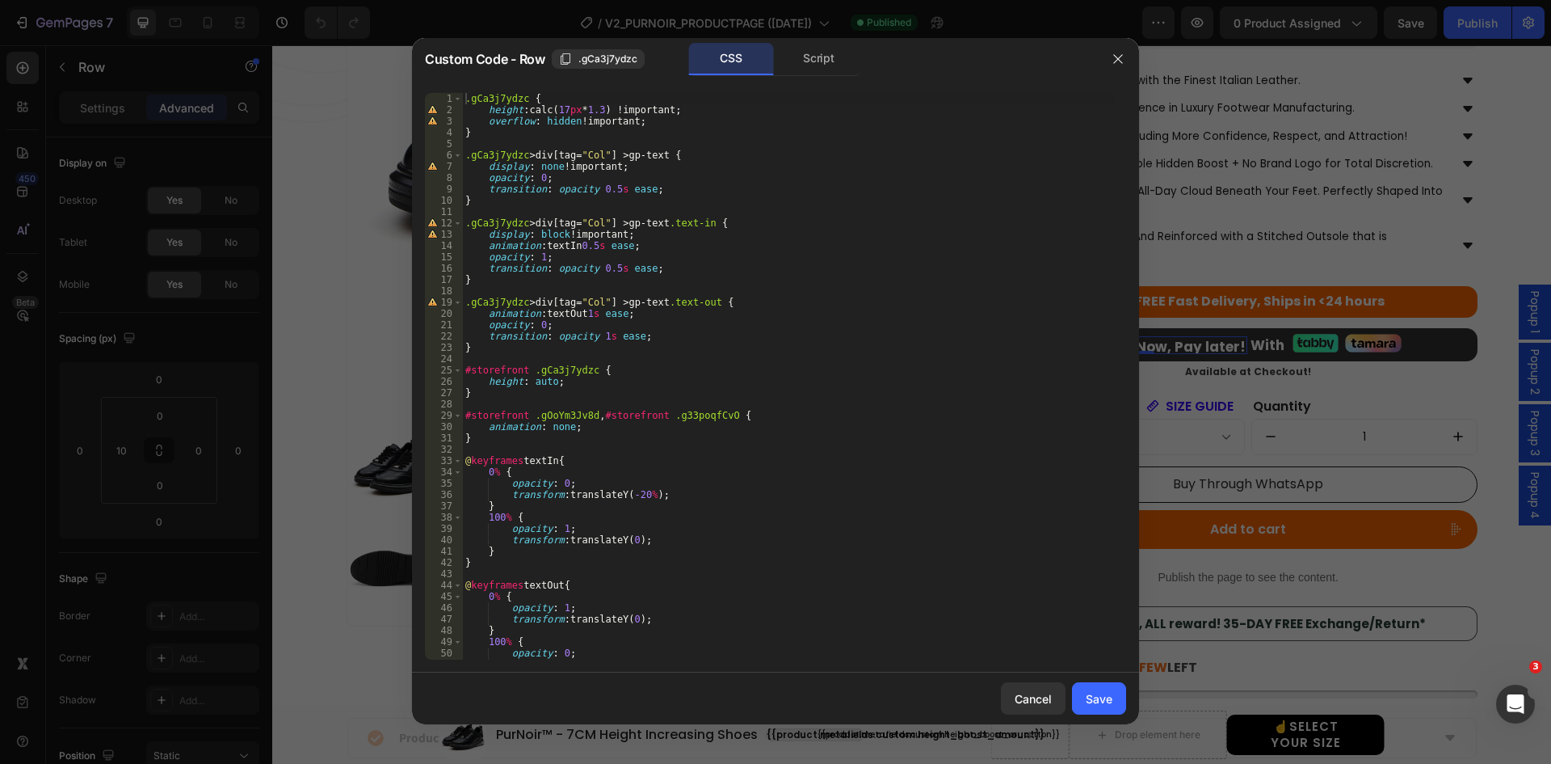
type textarea ".gCa3j7ydzc > div[tag="Col"] > gp-text.text-in {"
drag, startPoint x: 670, startPoint y: 224, endPoint x: 704, endPoint y: 224, distance: 33.9
click at [704, 224] on div ".gCa3j7ydzc { height : calc( 17 px * 1.3 ) !important ; overflow : hidden !impo…" at bounding box center [788, 387] width 652 height 589
click at [714, 220] on div ".gCa3j7ydzc { height : calc( 17 px * 1.3 ) !important ; overflow : hidden !impo…" at bounding box center [788, 387] width 652 height 589
